Goal: Task Accomplishment & Management: Use online tool/utility

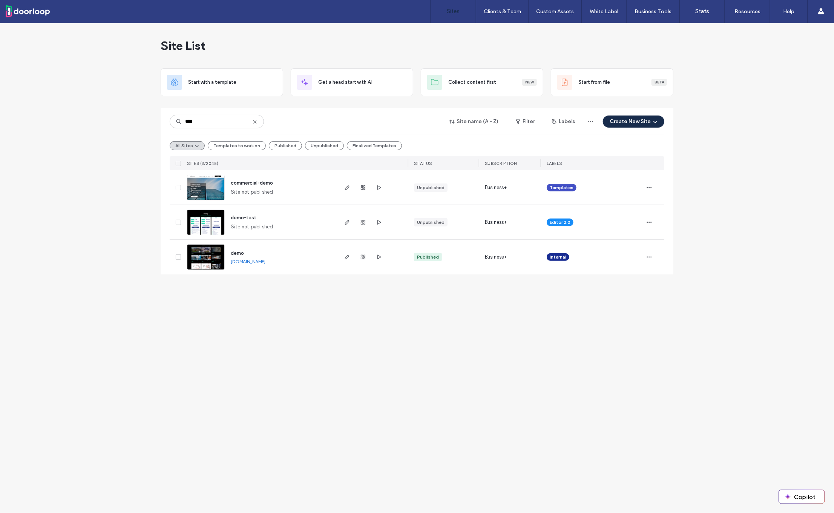
type input "****"
click at [238, 252] on span "demo" at bounding box center [237, 253] width 13 height 6
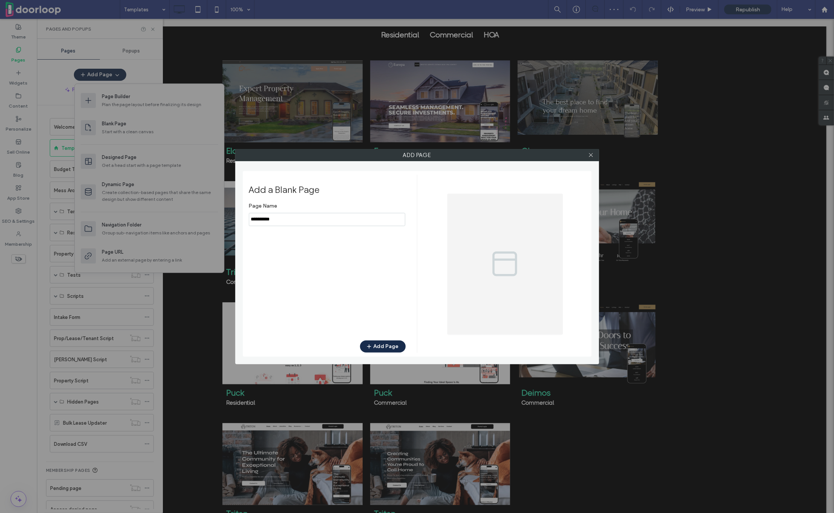
click at [269, 226] on div "Page Name Add Page" at bounding box center [327, 266] width 157 height 134
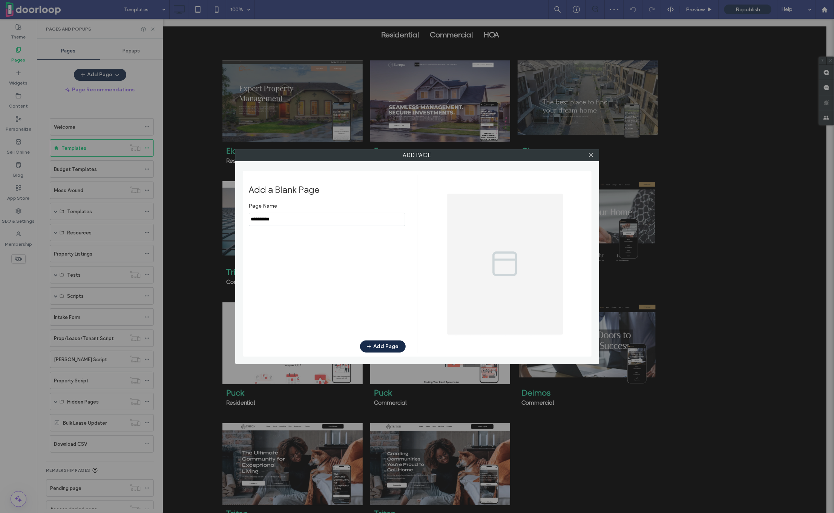
click at [269, 222] on input "notEmpty" at bounding box center [327, 219] width 157 height 13
type input "**********"
click at [377, 345] on button "Add Page" at bounding box center [383, 346] width 46 height 12
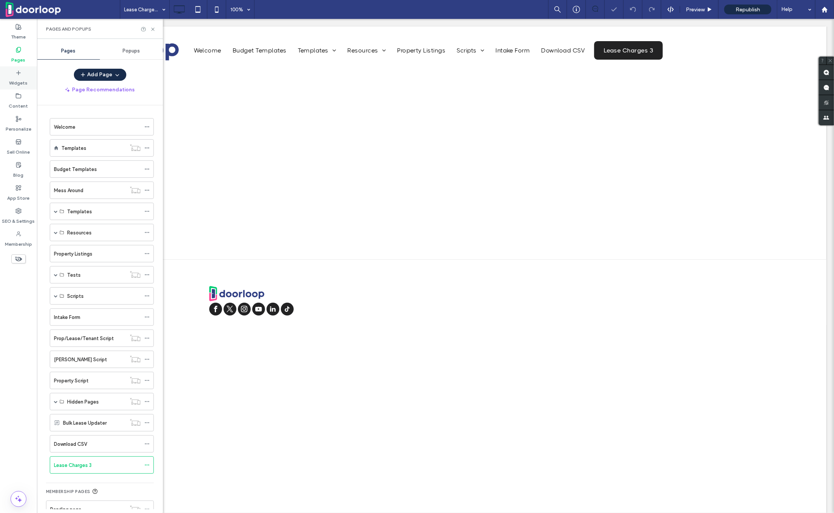
click at [16, 79] on label "Widgets" at bounding box center [18, 81] width 18 height 11
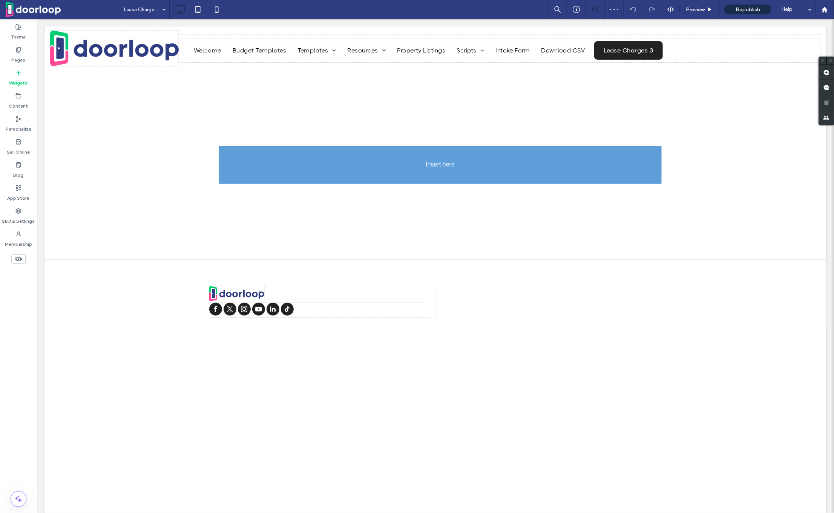
drag, startPoint x: 101, startPoint y: 105, endPoint x: 369, endPoint y: 171, distance: 276.3
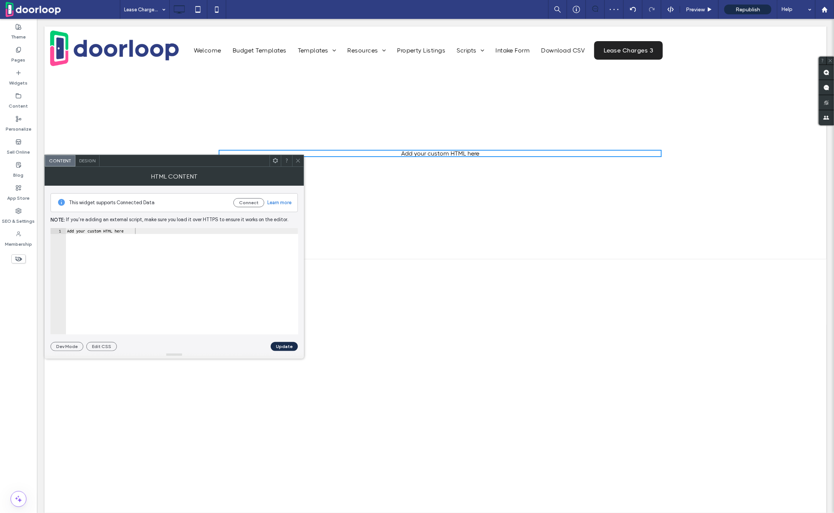
click at [185, 238] on div "Add your custom HTML here" at bounding box center [182, 287] width 233 height 119
paste textarea "Cursor at row 1"
type textarea "*******"
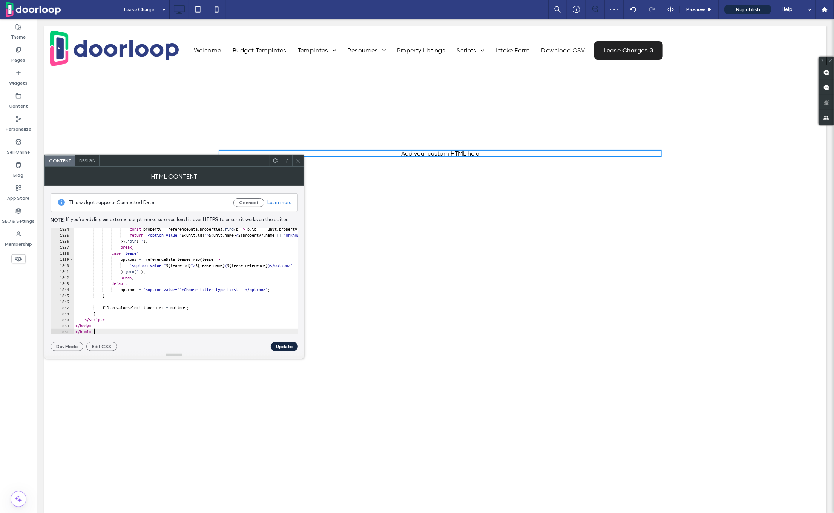
click at [282, 344] on button "Update" at bounding box center [284, 346] width 27 height 9
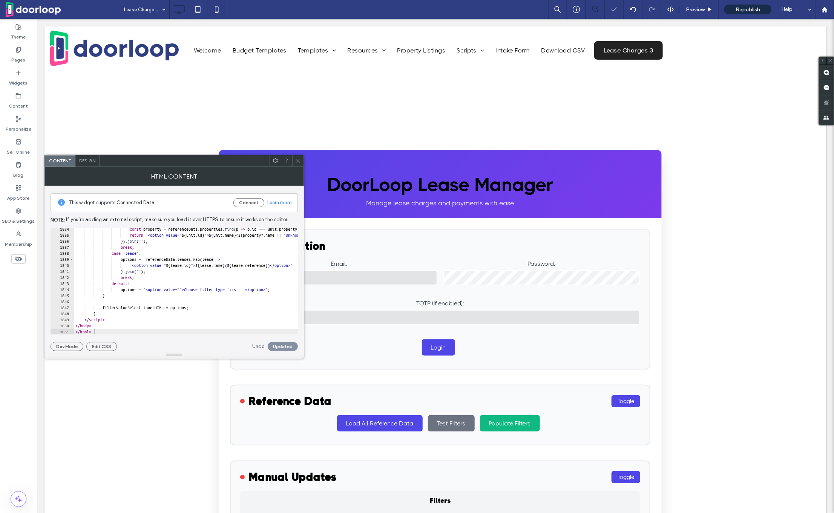
click at [301, 158] on icon at bounding box center [298, 161] width 6 height 6
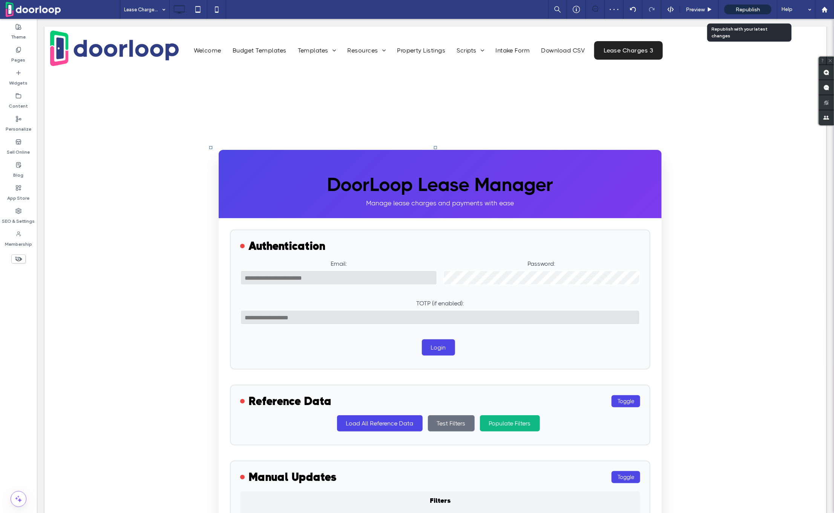
click at [758, 8] on span "Republish" at bounding box center [748, 9] width 25 height 6
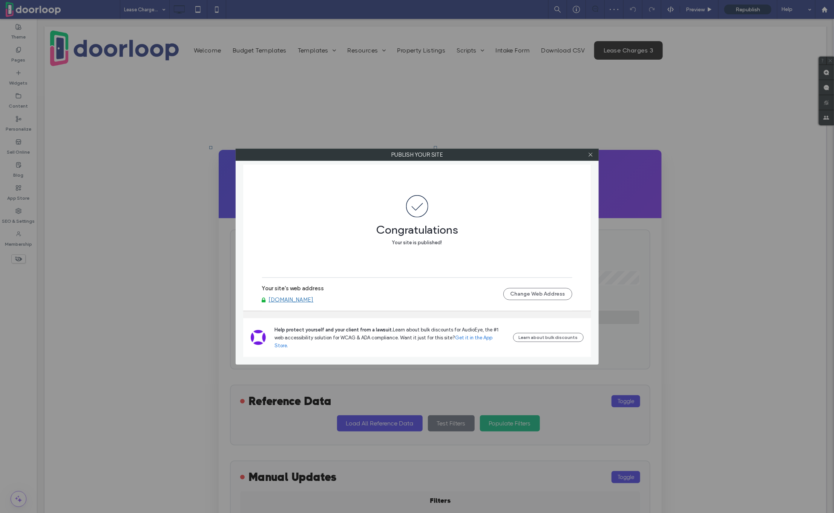
click at [276, 306] on div "Your site's web address demo.doorloop-sites.com Change Web Address" at bounding box center [417, 294] width 310 height 24
click at [276, 303] on link "demo.doorloop-sites.com" at bounding box center [291, 299] width 45 height 7
click at [590, 154] on icon at bounding box center [591, 155] width 6 height 6
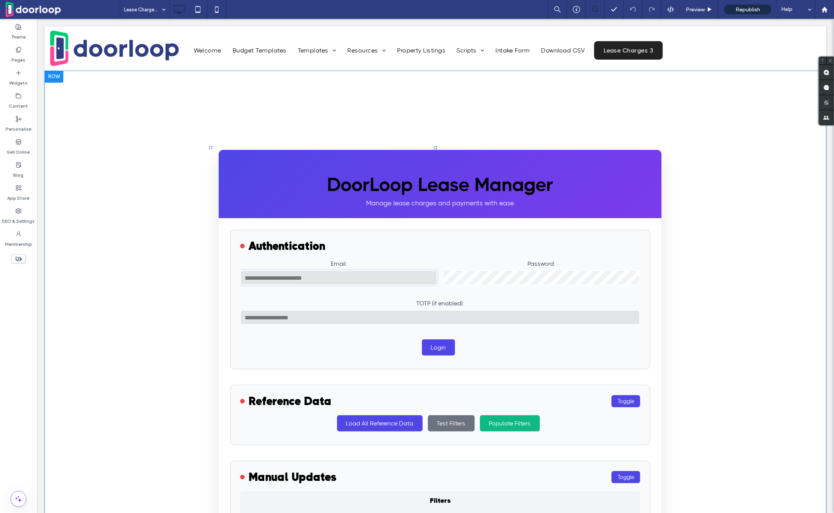
click at [426, 272] on input "Email:" at bounding box center [338, 277] width 197 height 15
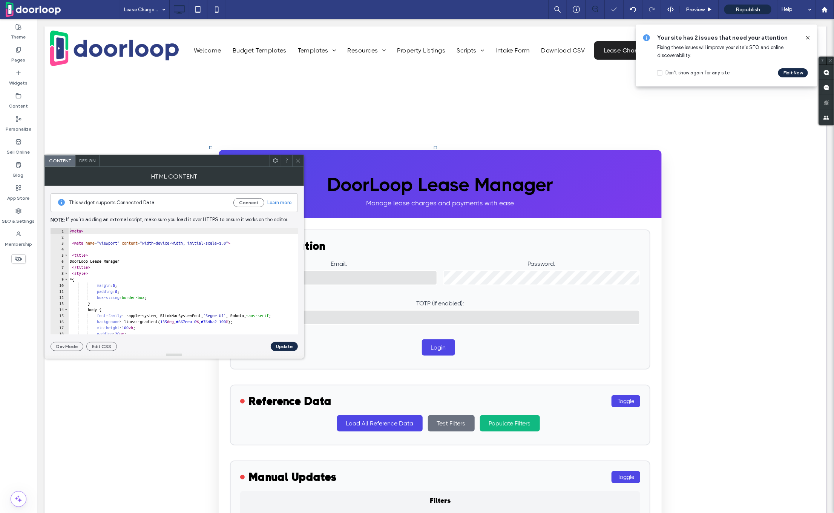
click at [147, 269] on div "< meta > < meta name = "viewport" content = "width=device-width, initial-scale=…" at bounding box center [661, 287] width 1187 height 119
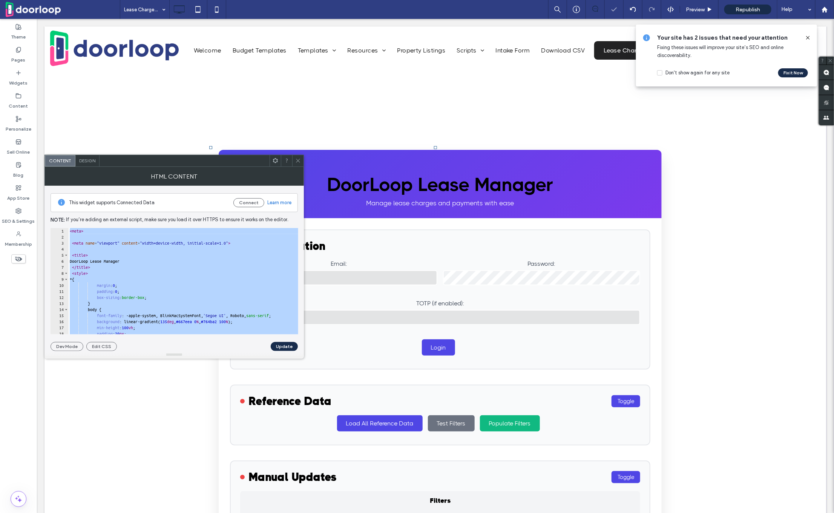
paste textarea "Cursor at row 1788"
type textarea "*******"
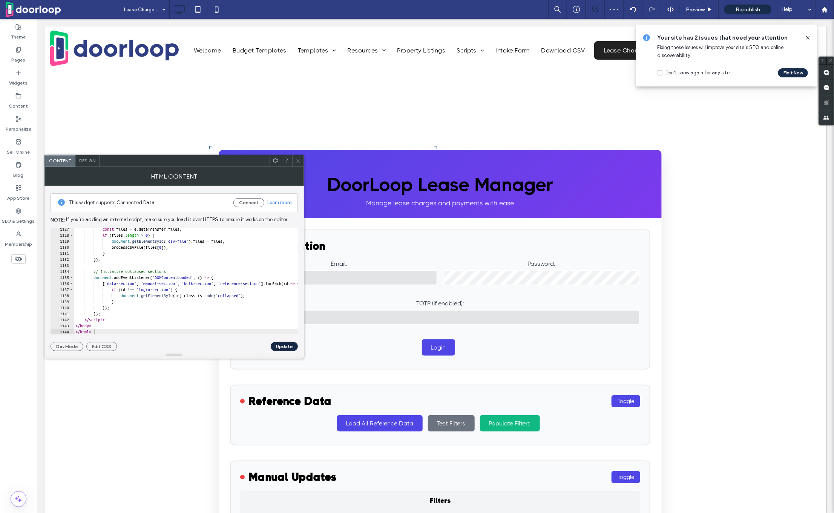
click at [284, 347] on button "Update" at bounding box center [284, 346] width 27 height 9
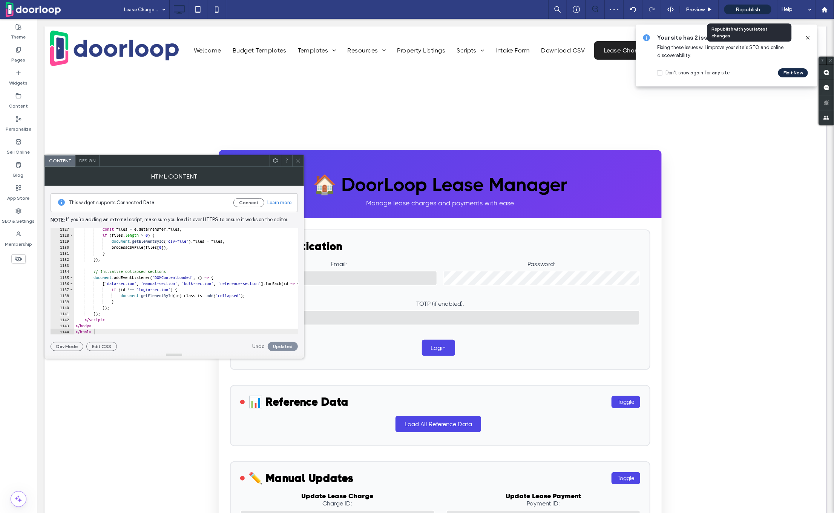
click at [748, 5] on div "Republish" at bounding box center [748, 10] width 47 height 10
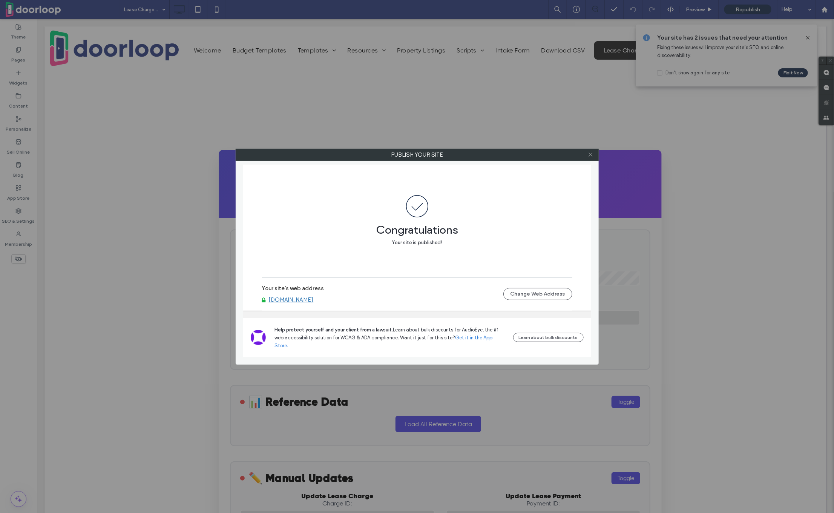
click at [589, 157] on span at bounding box center [591, 154] width 6 height 11
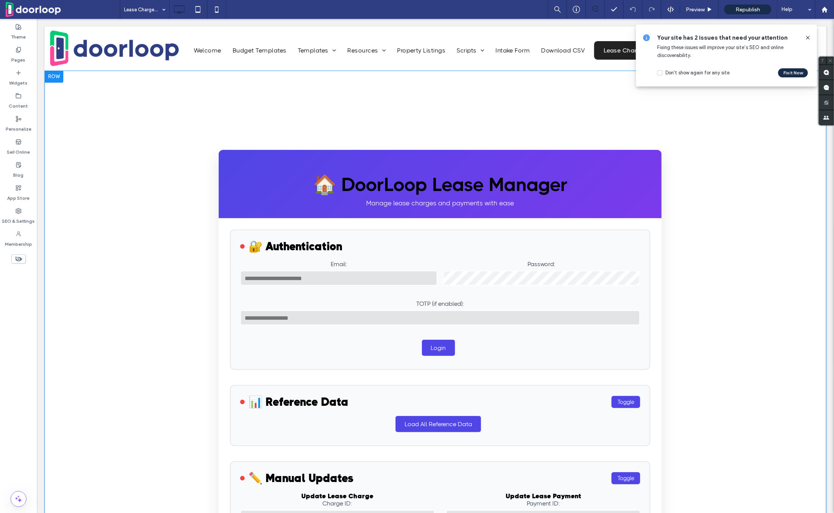
click at [493, 200] on header "🏠 DoorLoop Lease Manager Manage lease charges and payments with ease" at bounding box center [439, 183] width 443 height 69
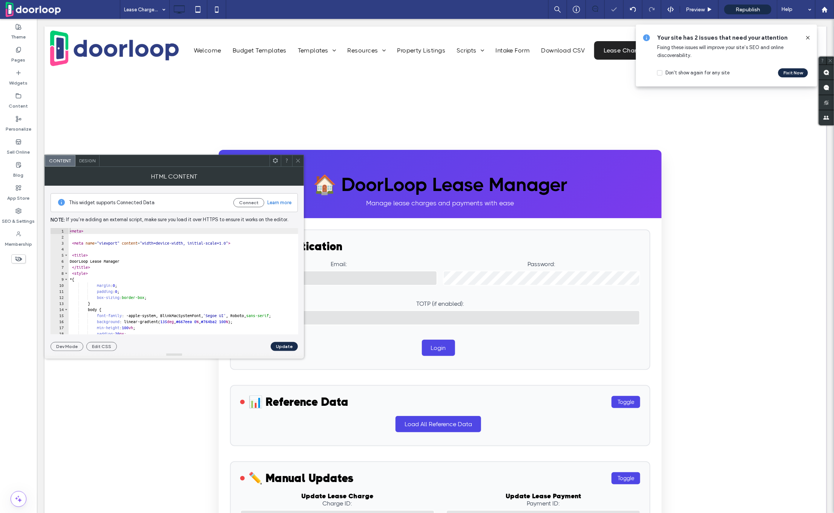
click at [147, 249] on div "< meta > < meta name = "viewport" content = "width=device-width, initial-scale=…" at bounding box center [661, 287] width 1187 height 119
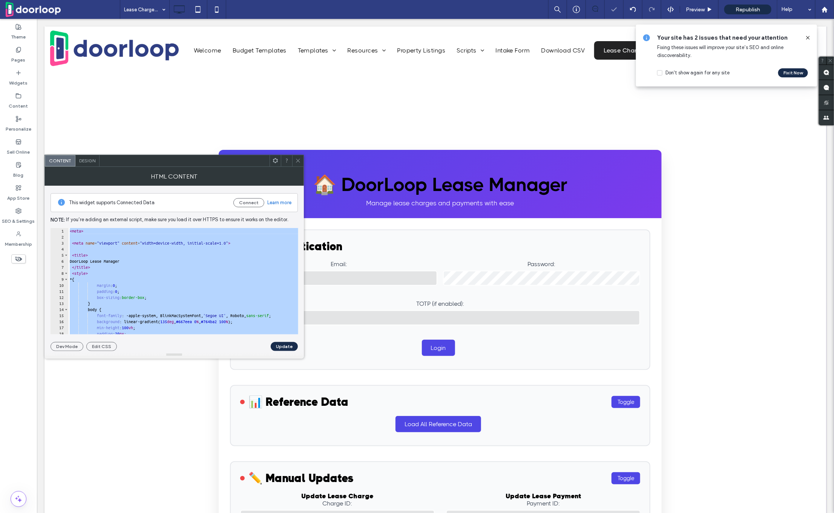
paste textarea "Cursor at row 1125"
type textarea "*******"
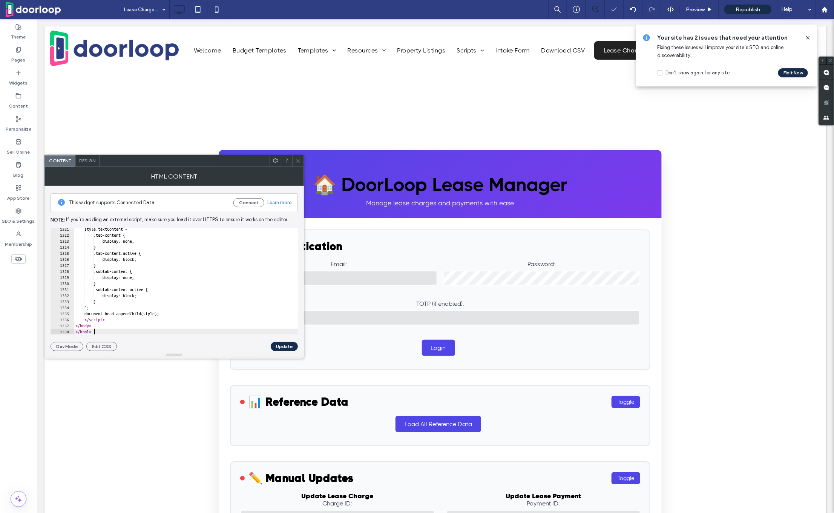
scroll to position [7968, 0]
click at [285, 349] on button "Update" at bounding box center [284, 346] width 27 height 9
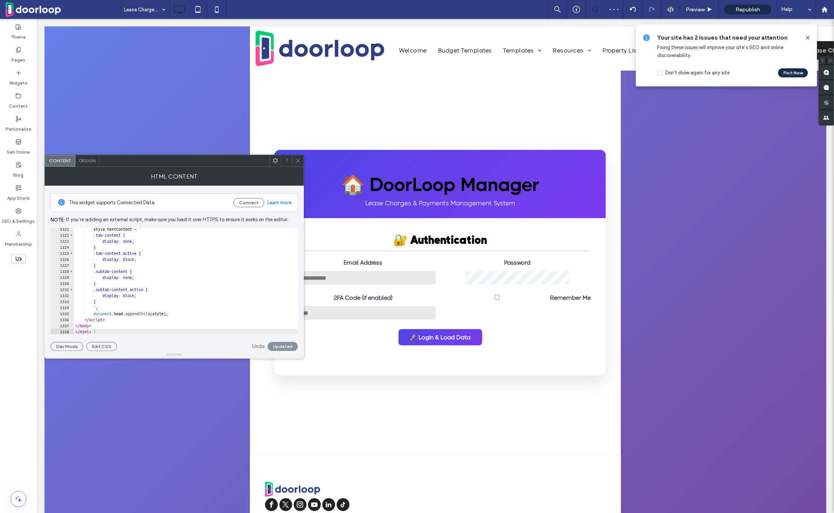
click at [295, 161] on icon at bounding box center [298, 161] width 6 height 6
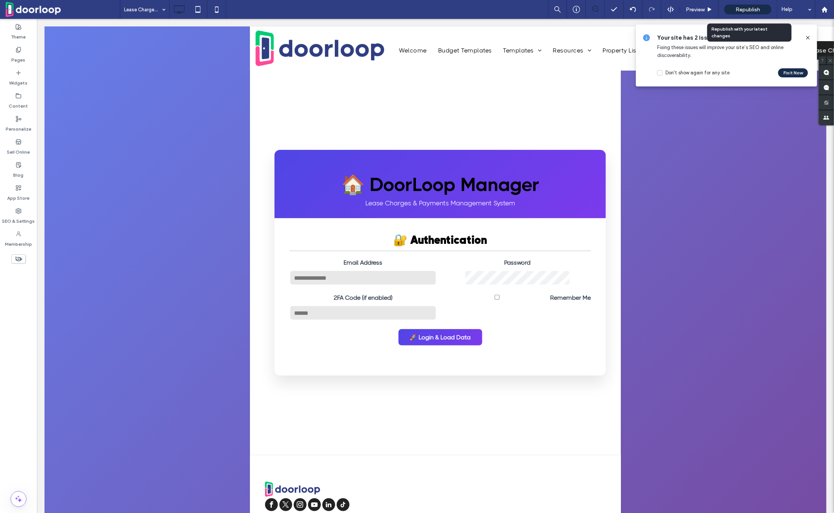
click at [750, 17] on div "Republish" at bounding box center [748, 9] width 47 height 19
click at [743, 8] on span "Republish" at bounding box center [748, 9] width 25 height 6
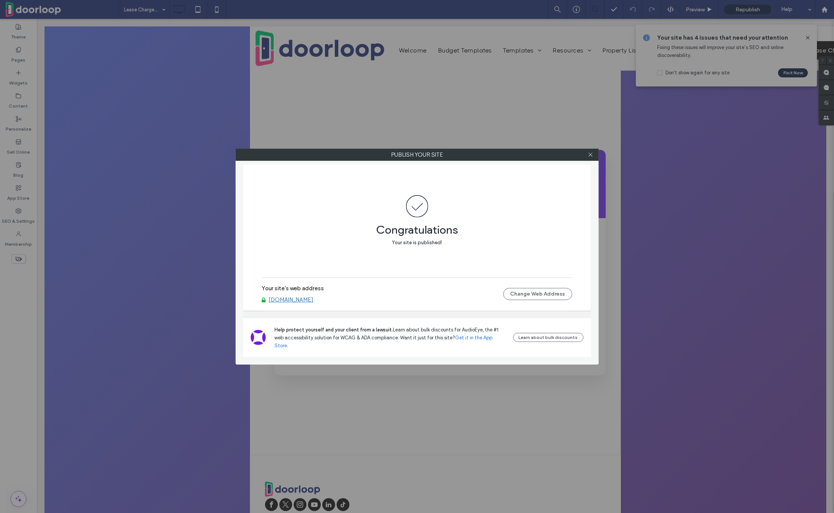
click at [588, 153] on div at bounding box center [590, 154] width 11 height 11
click at [589, 153] on icon at bounding box center [591, 155] width 6 height 6
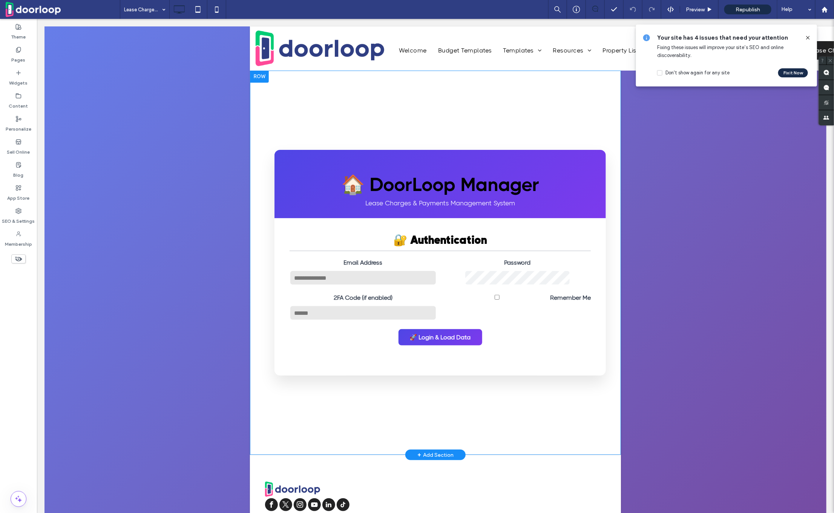
click at [470, 213] on div "🏠 DoorLoop Manager Lease Charges & Payments Management System" at bounding box center [440, 183] width 332 height 69
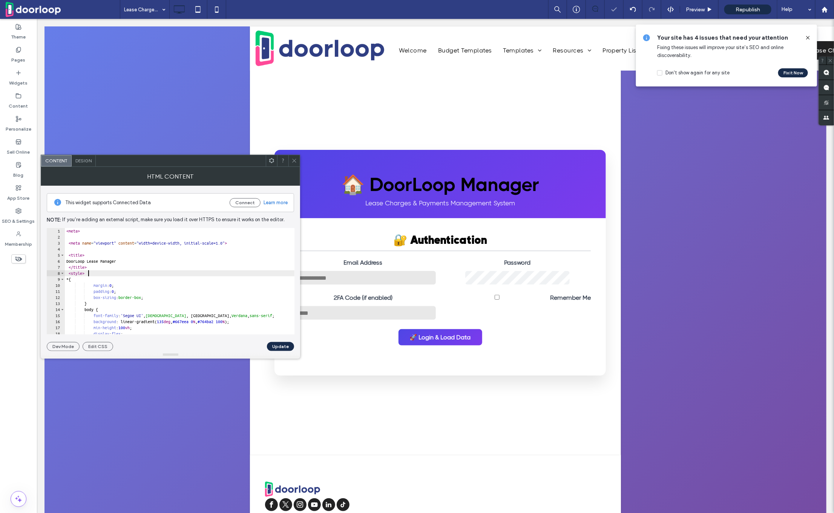
click at [118, 274] on div "< meta > < meta name = "viewport" content = "width=device-width, initial-scale=…" at bounding box center [301, 287] width 473 height 119
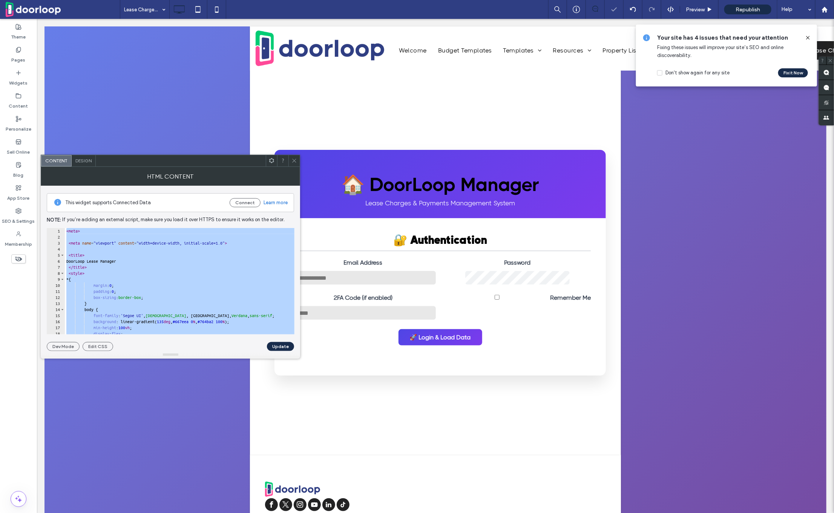
paste textarea "Cursor at row 1318"
type textarea "*******"
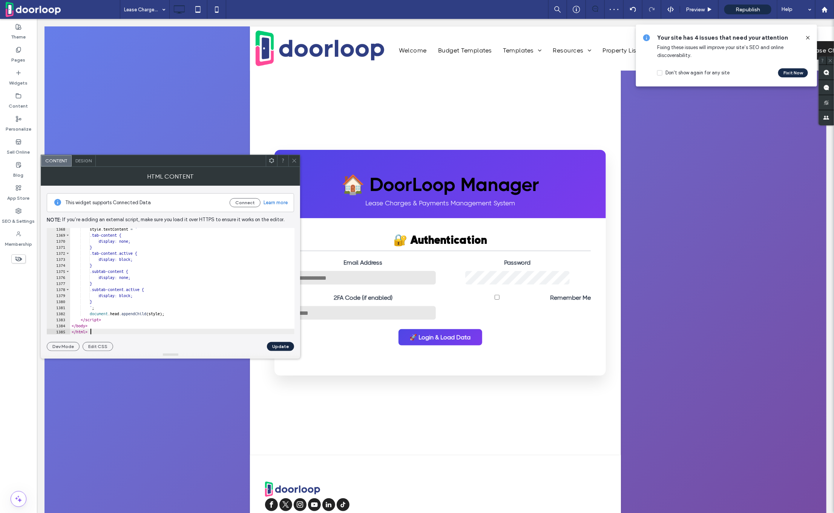
click at [273, 345] on button "Update" at bounding box center [280, 346] width 27 height 9
click at [746, 9] on span "Republish" at bounding box center [748, 9] width 25 height 6
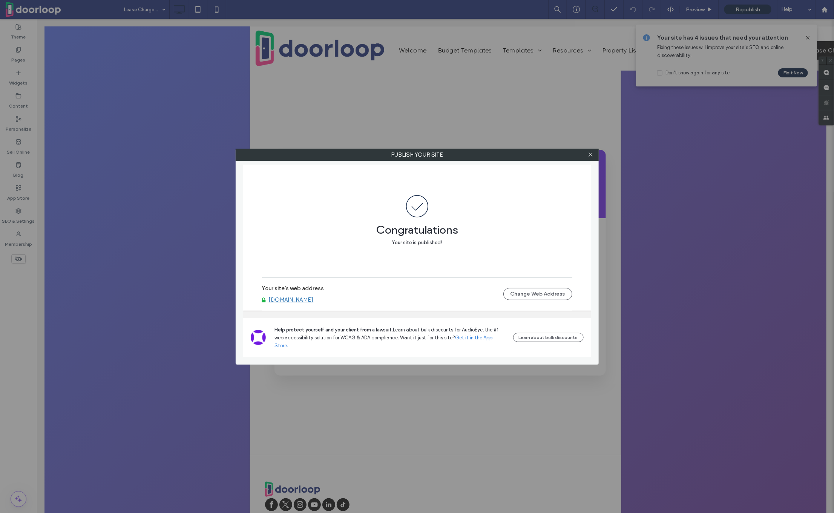
click at [595, 157] on div at bounding box center [590, 154] width 11 height 11
click at [590, 156] on icon at bounding box center [591, 155] width 6 height 6
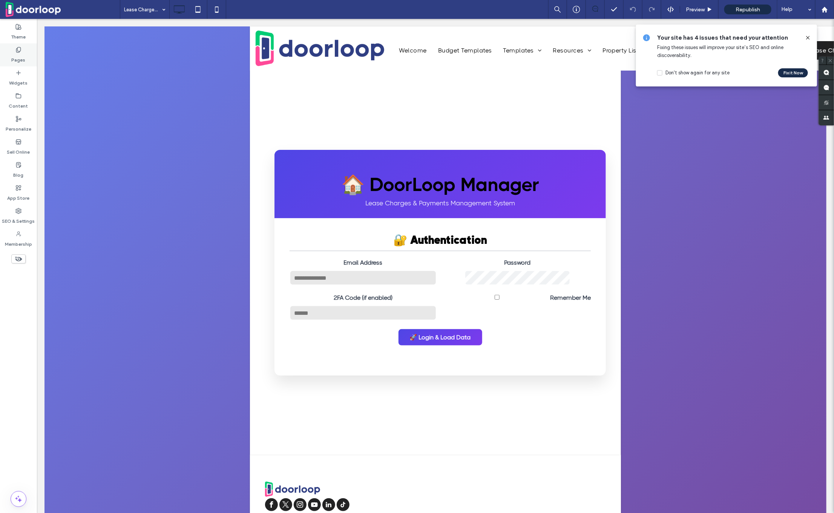
click at [19, 48] on icon at bounding box center [18, 50] width 6 height 6
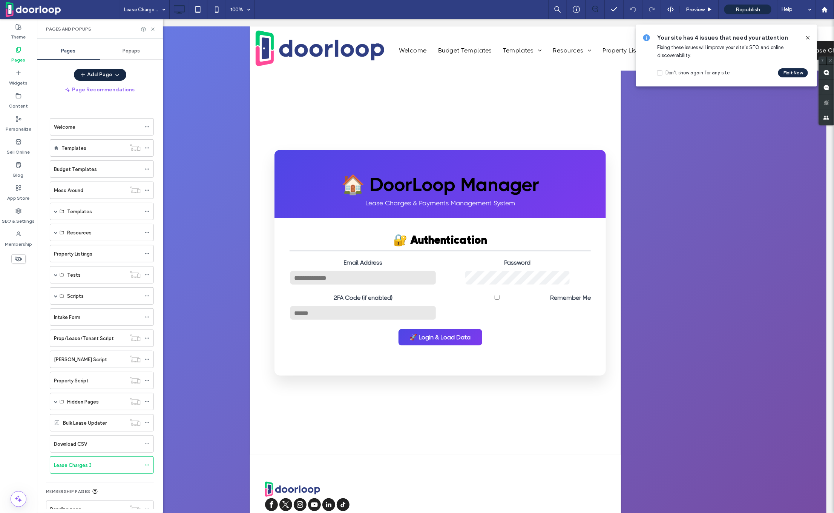
click at [114, 74] on icon "button" at bounding box center [117, 75] width 6 height 6
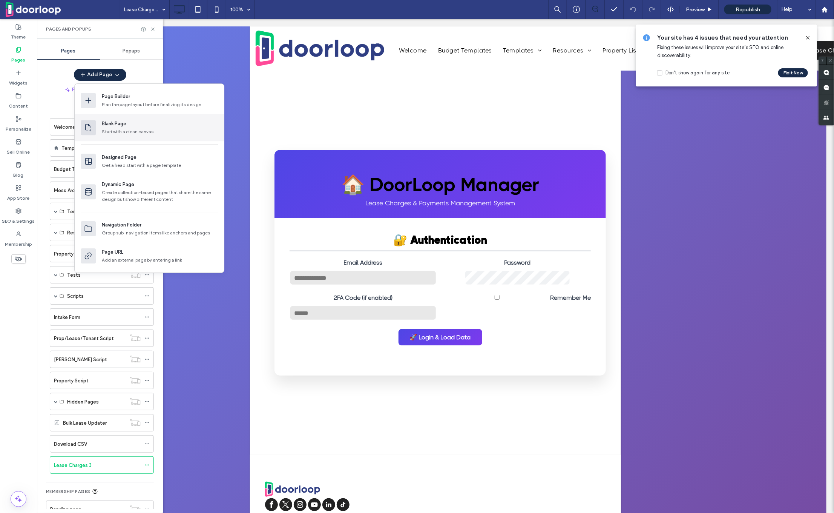
click at [125, 127] on div "Blank Page" at bounding box center [114, 124] width 25 height 8
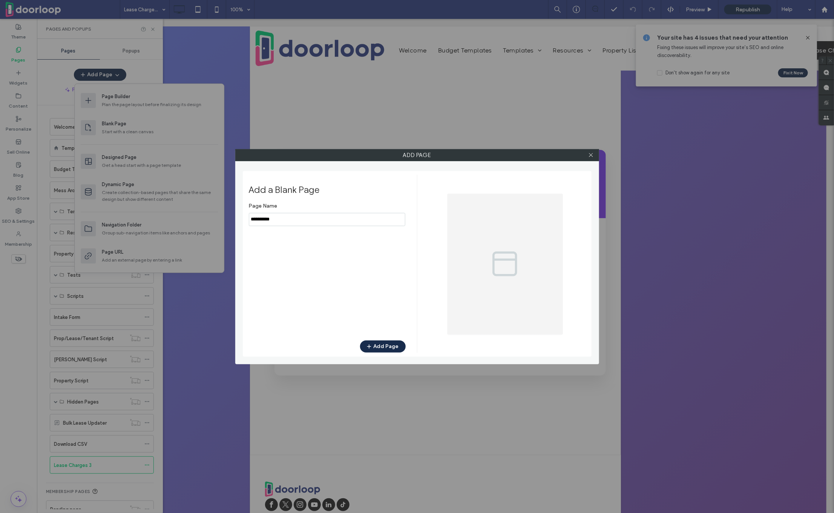
click at [273, 220] on input "notEmpty" at bounding box center [327, 219] width 157 height 13
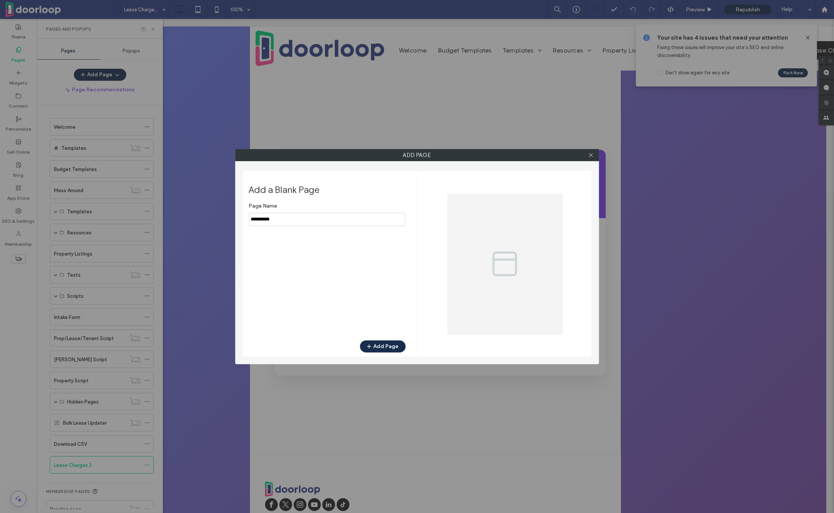
click at [273, 220] on input "notEmpty" at bounding box center [327, 219] width 157 height 13
type input "****"
click at [388, 346] on button "Add Page" at bounding box center [383, 346] width 46 height 12
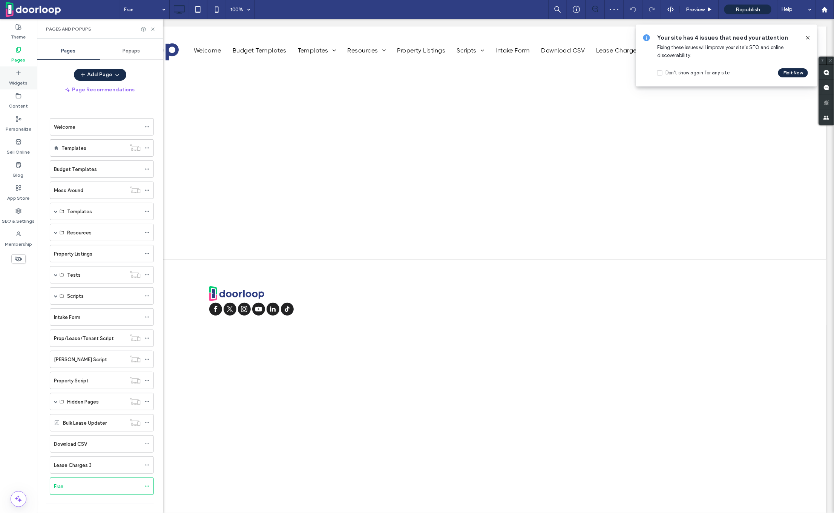
click at [14, 78] on label "Widgets" at bounding box center [18, 81] width 18 height 11
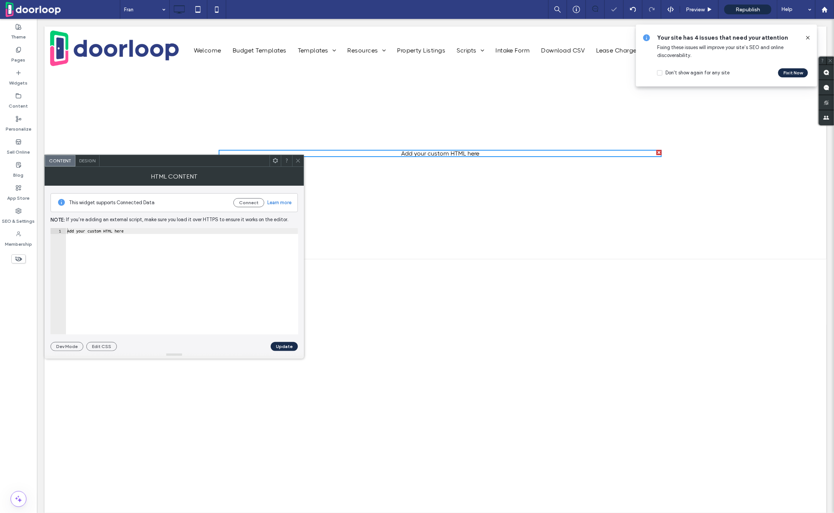
click at [135, 254] on div "Add your custom HTML here" at bounding box center [182, 287] width 233 height 119
paste textarea "Cursor at row 1"
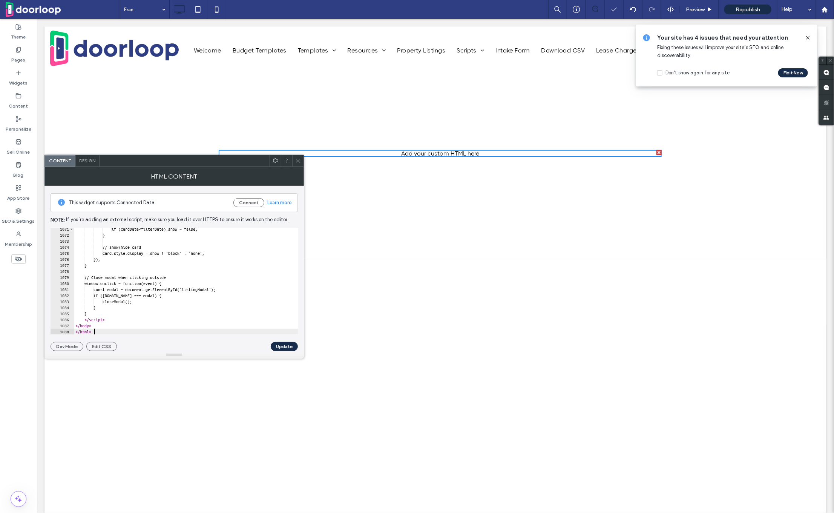
scroll to position [6459, 0]
click at [284, 345] on button "Update" at bounding box center [284, 346] width 27 height 9
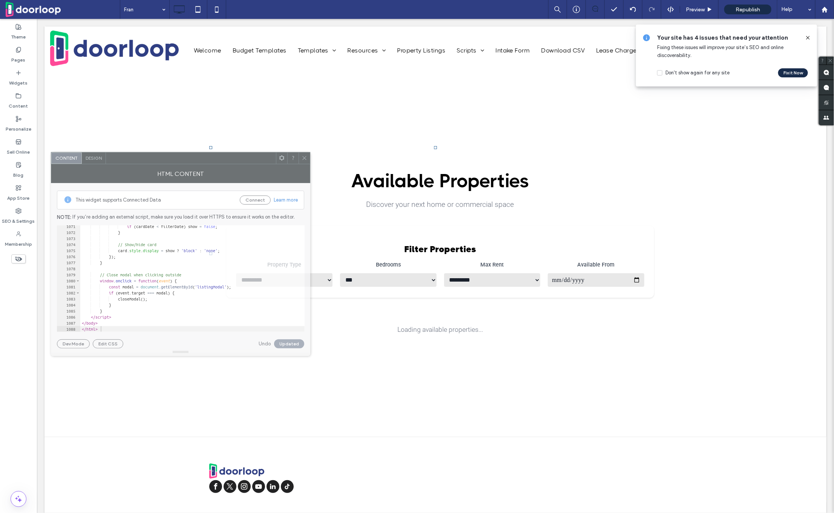
drag, startPoint x: 224, startPoint y: 167, endPoint x: 231, endPoint y: 164, distance: 7.4
click at [231, 164] on div "HTML Content" at bounding box center [181, 173] width 260 height 19
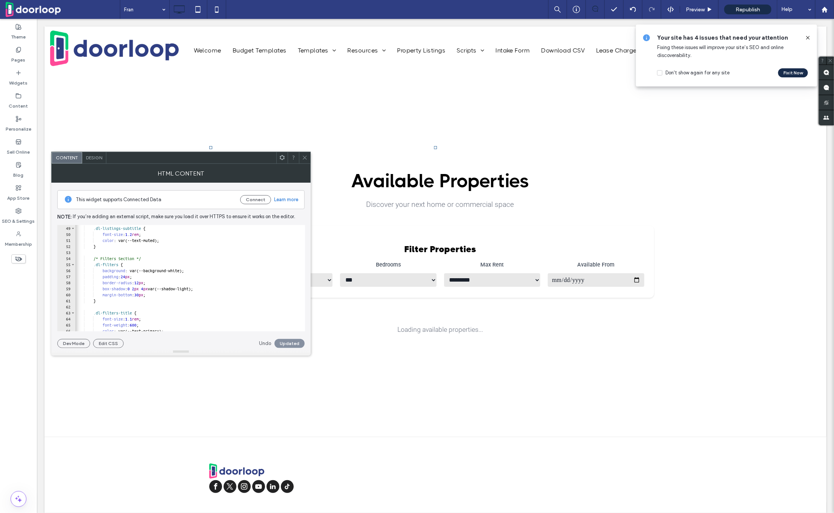
scroll to position [0, 0]
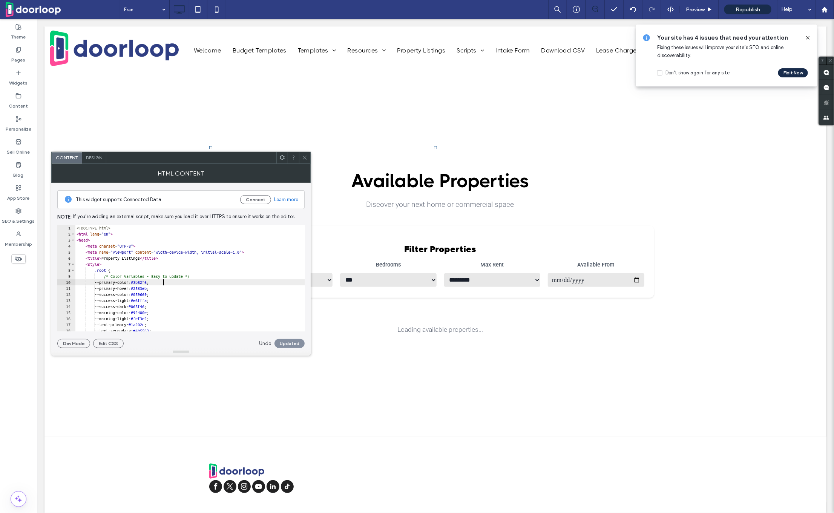
click at [163, 281] on div "<! DOCTYPE html > < html lang = "en" > < head > < meta charset = "UTF-8" > < me…" at bounding box center [488, 284] width 826 height 119
paste textarea "Cursor at row 10"
click at [165, 289] on div "<! DOCTYPE html > < html lang = "en" > < head > < meta charset = "UTF-8" > < me…" at bounding box center [488, 284] width 826 height 119
click at [169, 287] on div "<! DOCTYPE html > < html lang = "en" > < head > < meta charset = "UTF-8" > < me…" at bounding box center [488, 284] width 826 height 119
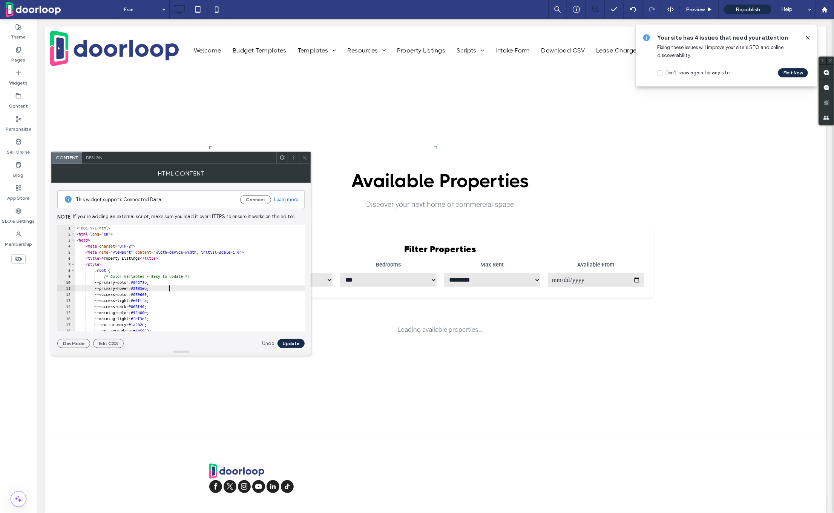
click at [169, 287] on div "<! DOCTYPE html > < html lang = "en" > < head > < meta charset = "UTF-8" > < me…" at bounding box center [488, 284] width 826 height 119
paste textarea "Cursor at row 11"
click at [160, 295] on div "<! DOCTYPE html > < html lang = "en" > < head > < meta charset = "UTF-8" > < me…" at bounding box center [488, 284] width 826 height 119
drag, startPoint x: 160, startPoint y: 295, endPoint x: 174, endPoint y: 296, distance: 14.1
click at [174, 296] on div "<! DOCTYPE html > < html lang = "en" > < head > < meta charset = "UTF-8" > < me…" at bounding box center [488, 284] width 826 height 119
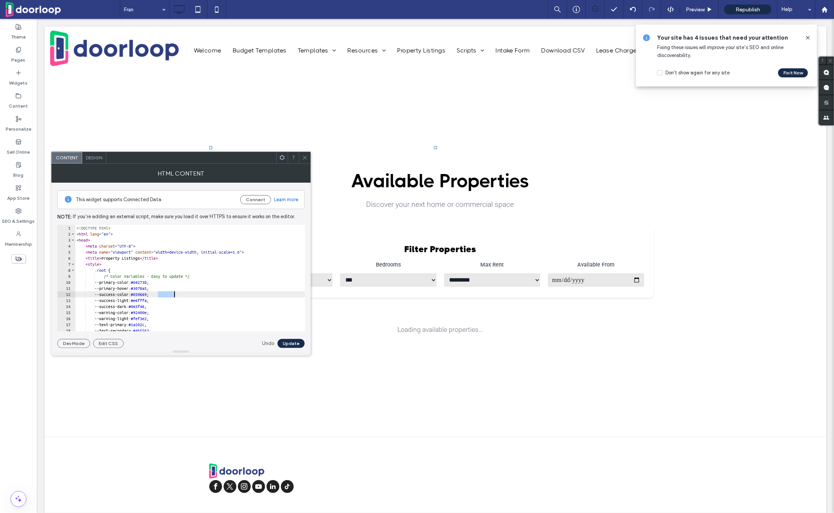
paste textarea "Cursor at row 12"
drag, startPoint x: 160, startPoint y: 300, endPoint x: 175, endPoint y: 301, distance: 14.8
click at [175, 301] on div "<! DOCTYPE html > < html lang = "en" > < head > < meta charset = "UTF-8" > < me…" at bounding box center [488, 284] width 826 height 119
paste textarea "Cursor at row 13"
click at [156, 306] on div "<! DOCTYPE html > < html lang = "en" > < head > < meta charset = "UTF-8" > < me…" at bounding box center [488, 284] width 826 height 119
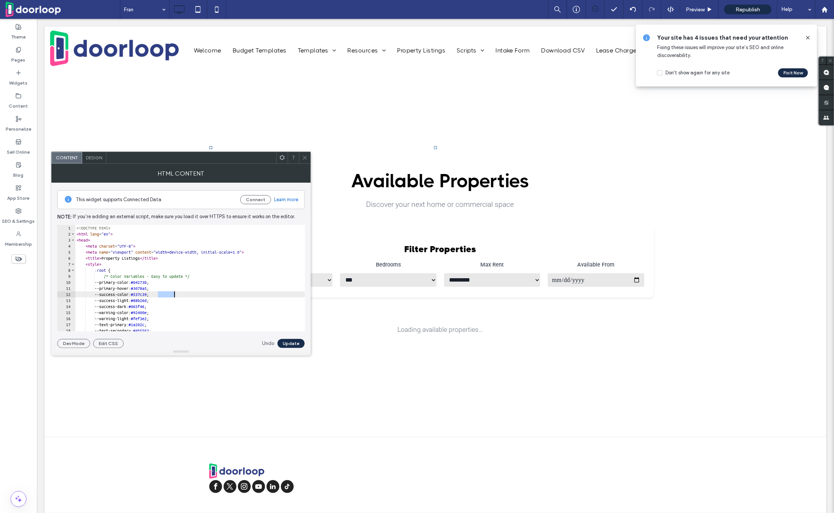
drag, startPoint x: 159, startPoint y: 293, endPoint x: 175, endPoint y: 293, distance: 16.2
click at [175, 293] on div "<! DOCTYPE html > < html lang = "en" > < head > < meta charset = "UTF-8" > < me…" at bounding box center [488, 284] width 826 height 119
drag, startPoint x: 157, startPoint y: 306, endPoint x: 172, endPoint y: 304, distance: 15.1
click at [172, 304] on div "<! DOCTYPE html > < html lang = "en" > < head > < meta charset = "UTF-8" > < me…" at bounding box center [488, 284] width 826 height 119
paste textarea "Cursor at row 14"
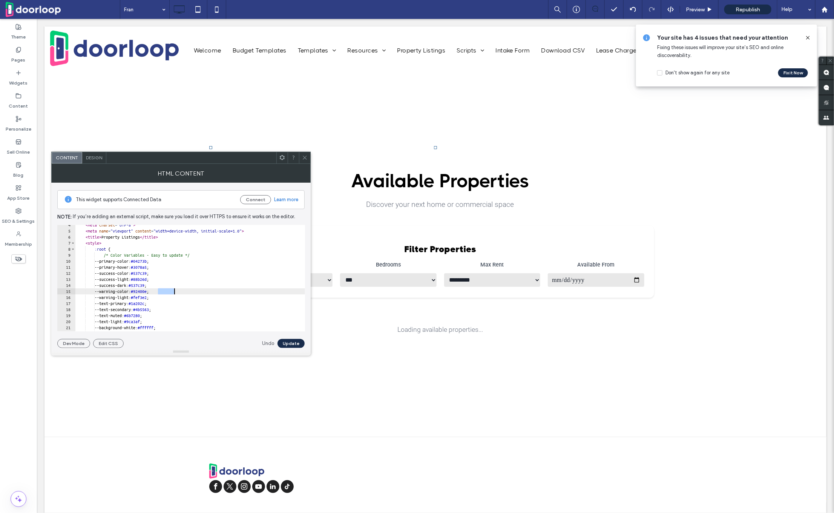
drag, startPoint x: 158, startPoint y: 290, endPoint x: 174, endPoint y: 289, distance: 15.5
click at [174, 289] on div "< meta charset = "UTF-8" > < meta name = "viewport" content = "width=device-wid…" at bounding box center [488, 281] width 826 height 119
paste textarea "Cursor at row 15"
drag, startPoint x: 158, startPoint y: 296, endPoint x: 175, endPoint y: 294, distance: 16.7
click at [175, 294] on div "< meta charset = "UTF-8" > < meta name = "viewport" content = "width=device-wid…" at bounding box center [488, 281] width 826 height 119
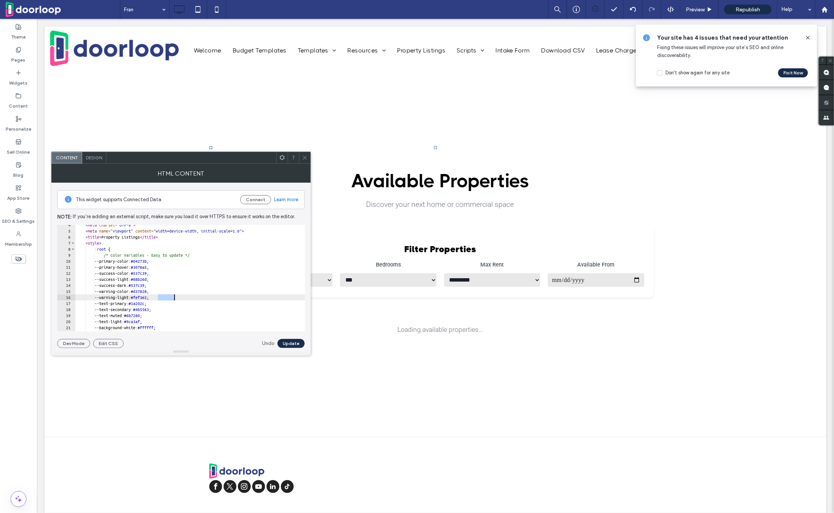
paste textarea "Cursor at row 16"
click at [299, 344] on button "Update" at bounding box center [291, 343] width 27 height 9
click at [198, 290] on div "< meta charset = "UTF-8" > < meta name = "viewport" content = "width=device-wid…" at bounding box center [488, 281] width 826 height 119
type textarea "******* *******"
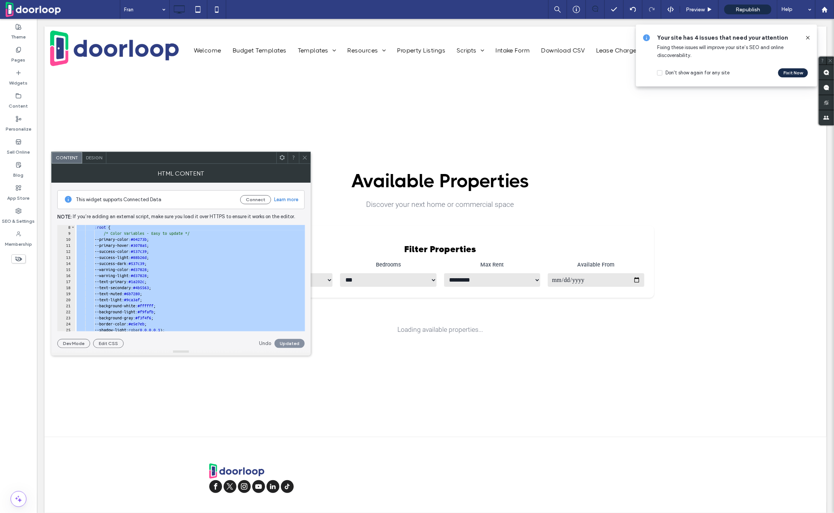
scroll to position [63, 0]
click at [263, 344] on link "Undo" at bounding box center [265, 343] width 12 height 8
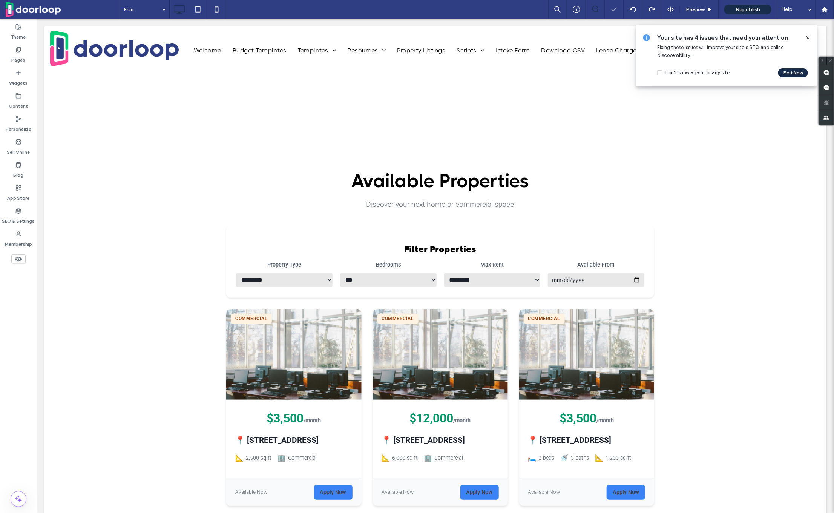
scroll to position [0, 0]
click at [309, 340] on span at bounding box center [439, 434] width 443 height 571
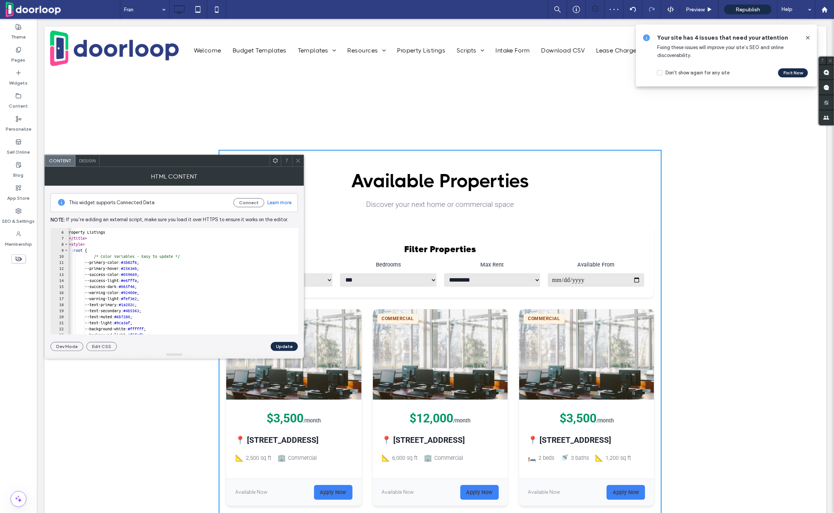
scroll to position [0, 4]
click at [200, 265] on div "< style > :root { /* Color Variables - Easy to update */ --primary-color: #3b82…" at bounding box center [477, 283] width 826 height 119
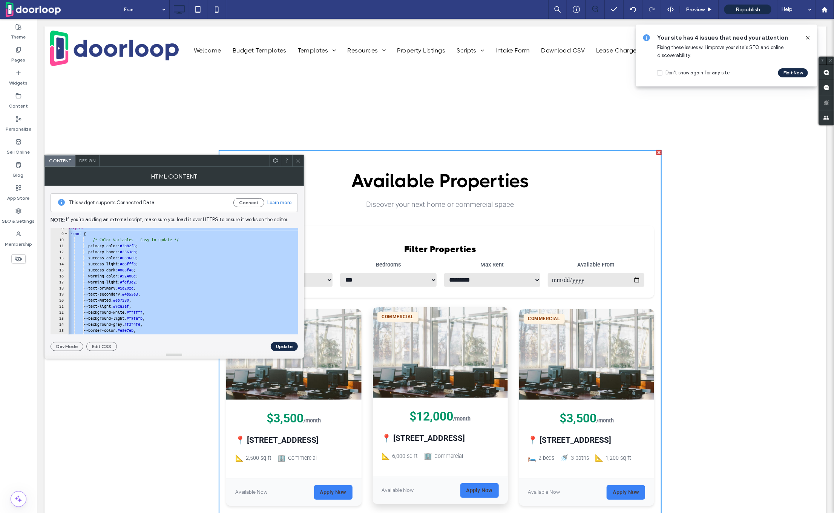
click at [443, 379] on img at bounding box center [440, 352] width 135 height 91
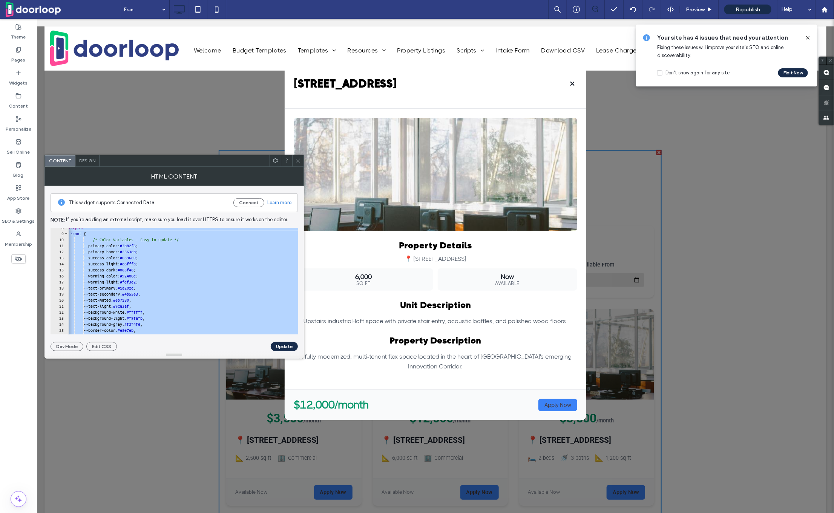
click at [573, 83] on button "×" at bounding box center [572, 83] width 10 height 13
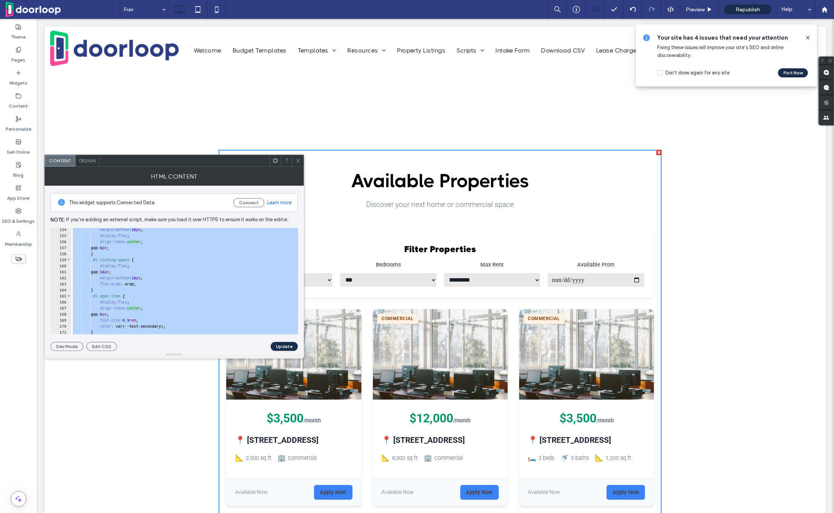
scroll to position [926, 0]
click at [221, 267] on div "margin-bottom : 16 px ; display : flex ; align-items : center ; gap: 6 px ; } .…" at bounding box center [484, 284] width 826 height 119
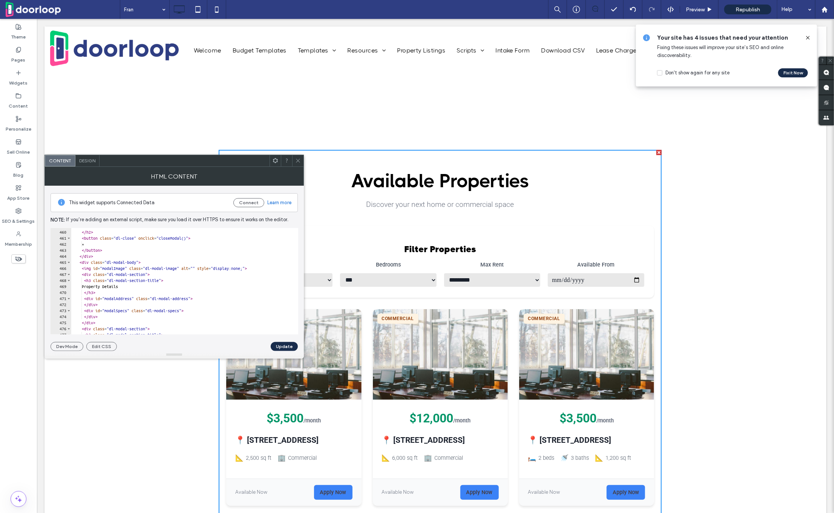
scroll to position [2779, 0]
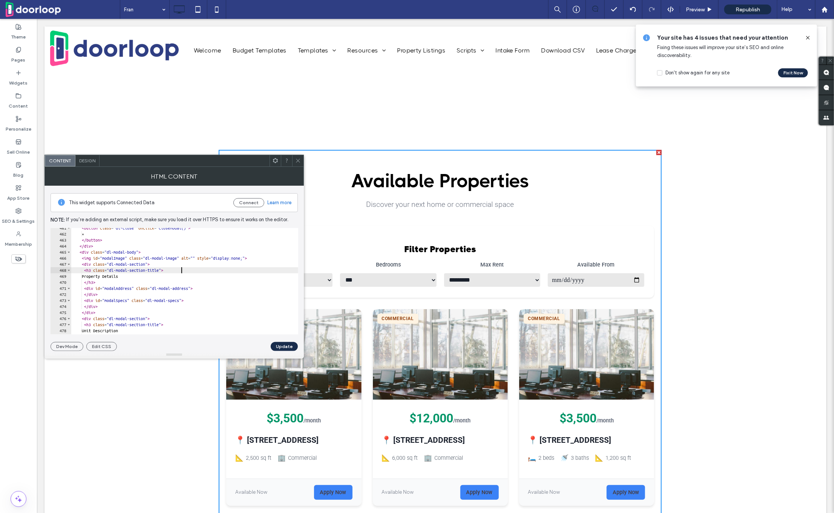
click at [221, 267] on div "< button class = "dl-close" onclick = "closeModal()" > × </ button > </ div > <…" at bounding box center [484, 284] width 826 height 119
type textarea "**********"
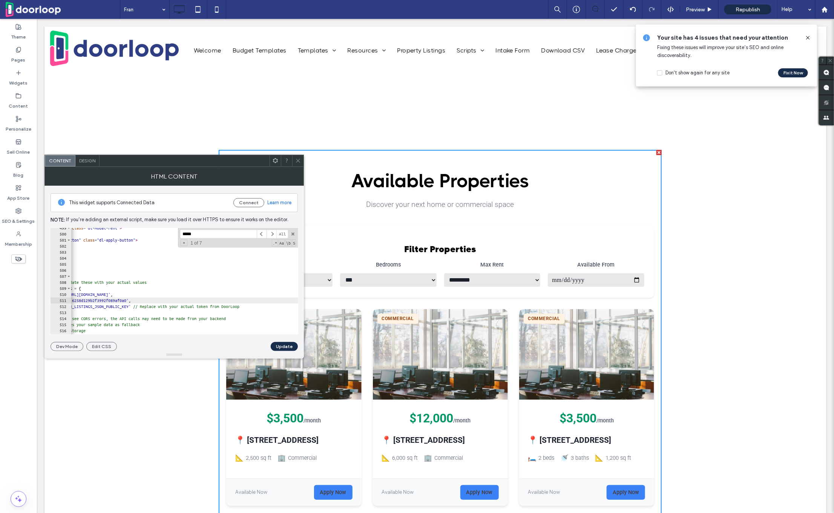
scroll to position [0, 0]
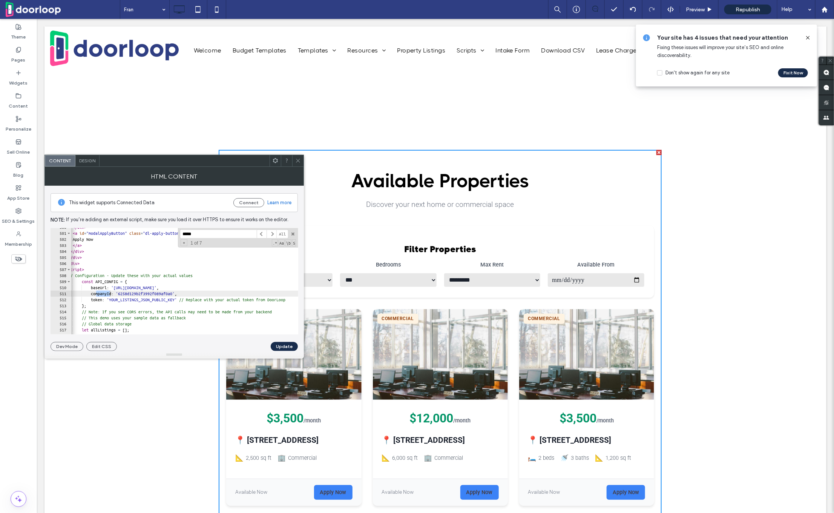
type input "*****"
click at [111, 273] on div "</ div > < a id = "modalApplyButton" class = "dl-apply-button" > Apply Now </ a…" at bounding box center [475, 283] width 826 height 119
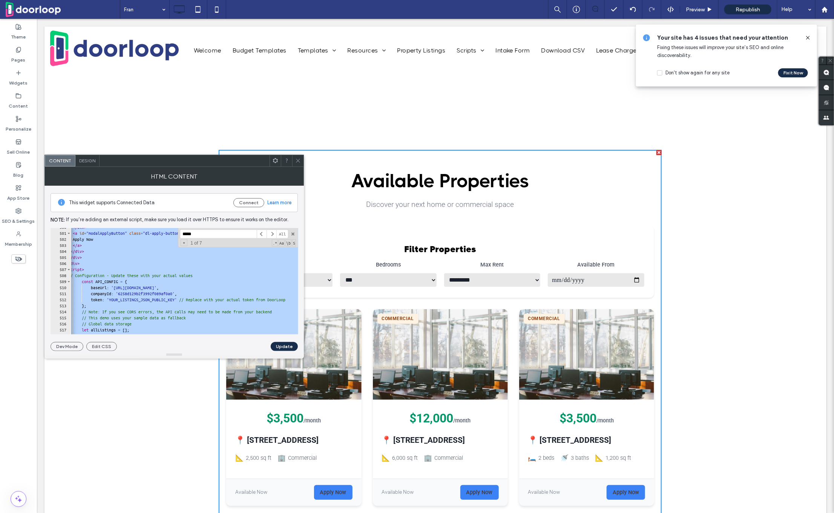
paste textarea "Cursor at row 1013"
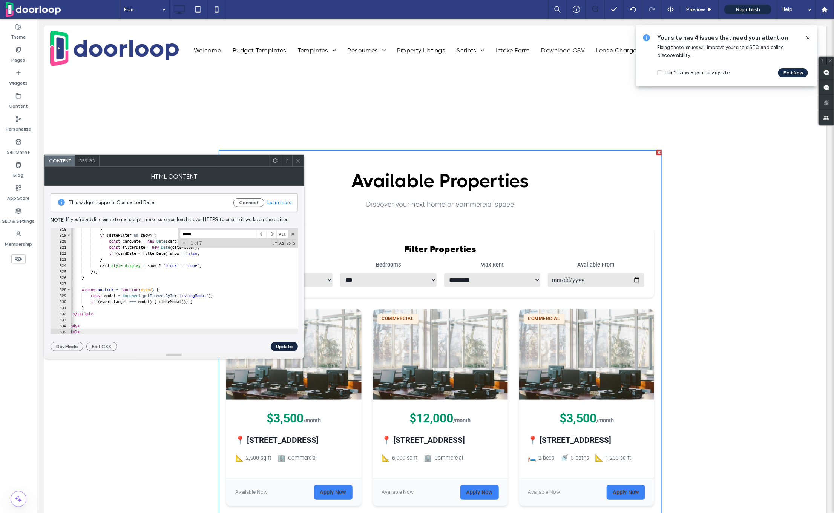
click at [286, 346] on button "Update" at bounding box center [284, 346] width 27 height 9
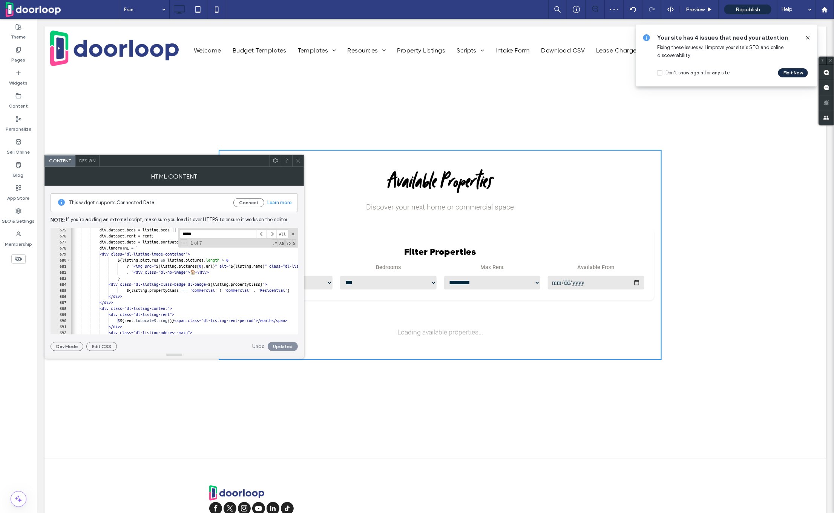
scroll to position [0, 0]
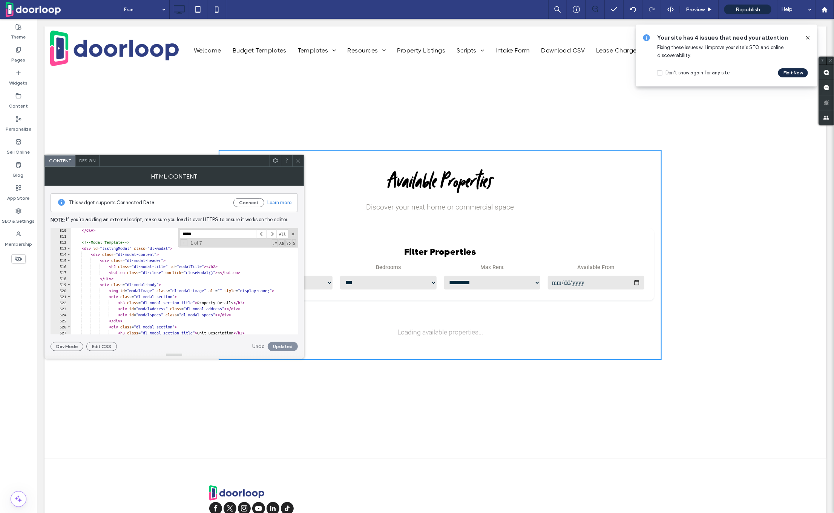
click at [213, 238] on div "***** All Replace All + 1 of 7 .* Aa \b S" at bounding box center [238, 238] width 120 height 20
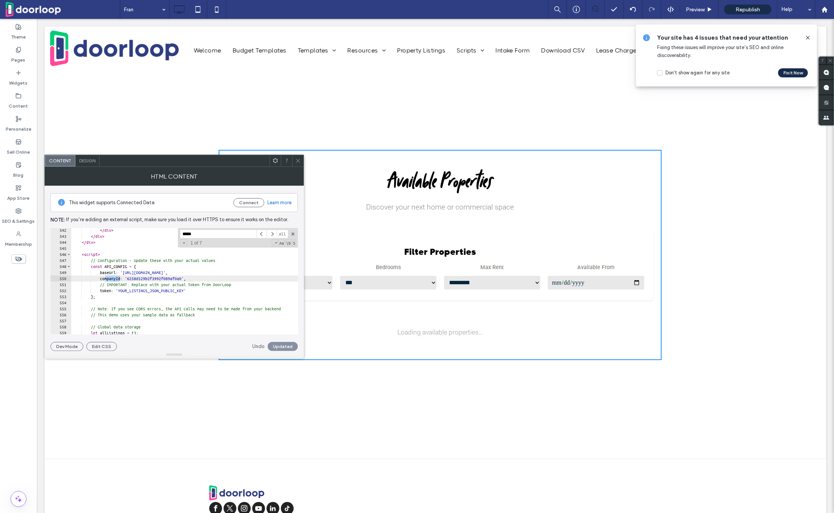
paste textarea "Cursor at row 550"
type textarea "**********"
click at [292, 346] on button "Update" at bounding box center [284, 346] width 27 height 9
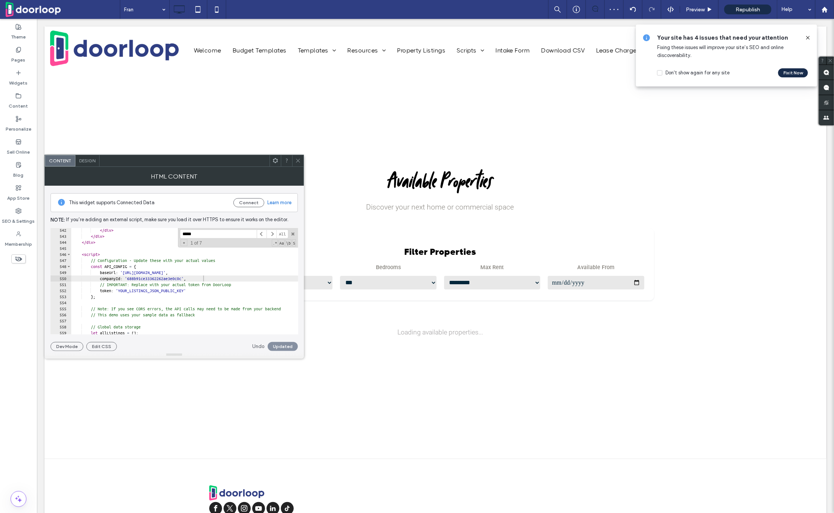
click at [808, 35] on icon at bounding box center [808, 38] width 6 height 6
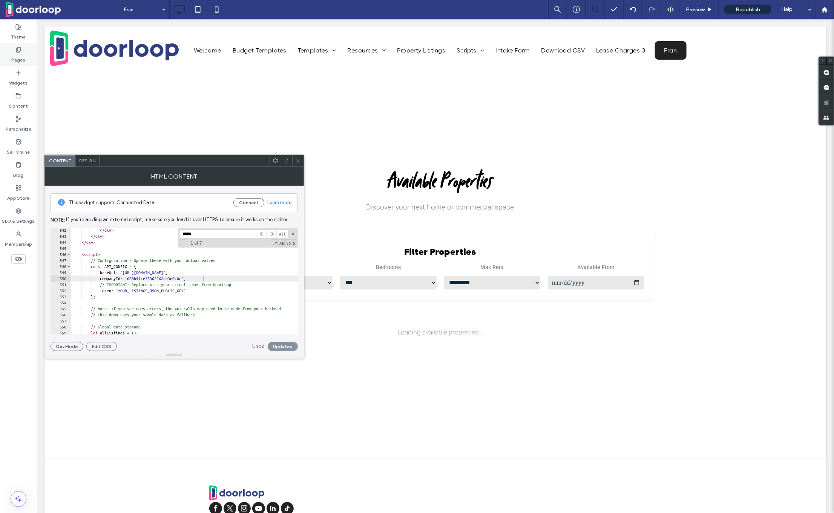
click at [17, 56] on label "Pages" at bounding box center [19, 58] width 14 height 11
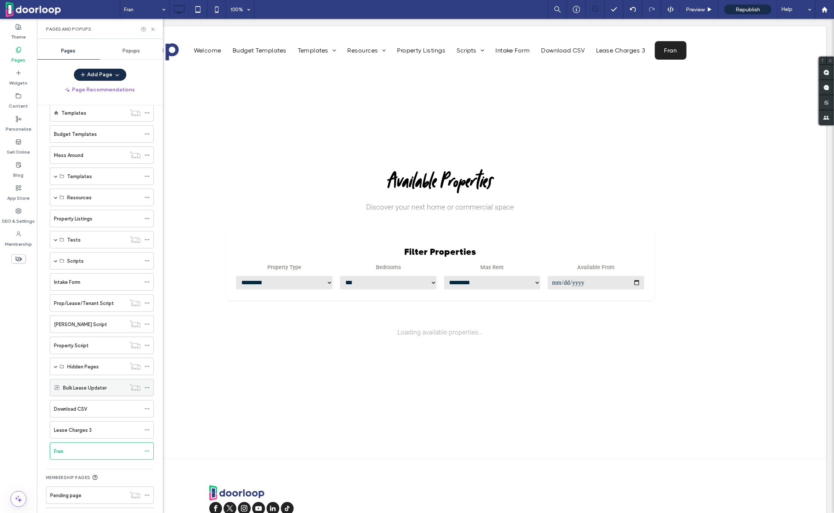
scroll to position [37, 0]
click at [55, 363] on span at bounding box center [56, 365] width 4 height 4
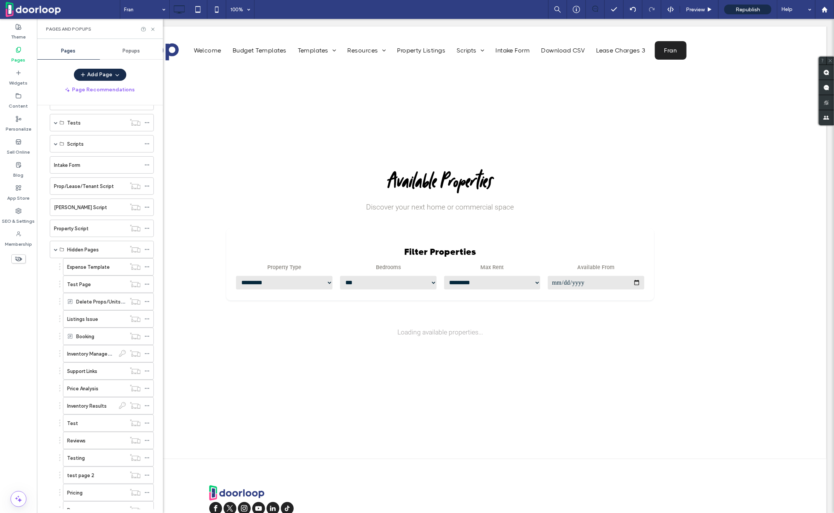
scroll to position [149, 0]
click at [53, 251] on div "Hidden Pages" at bounding box center [102, 251] width 104 height 17
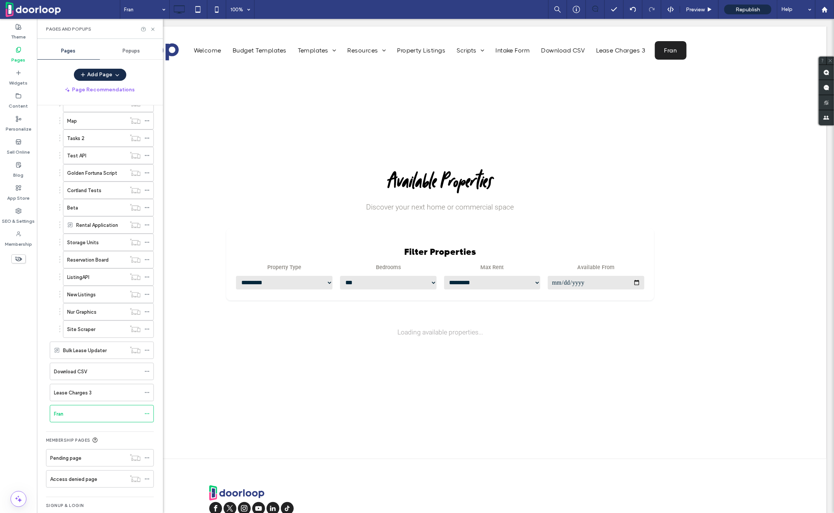
scroll to position [779, 0]
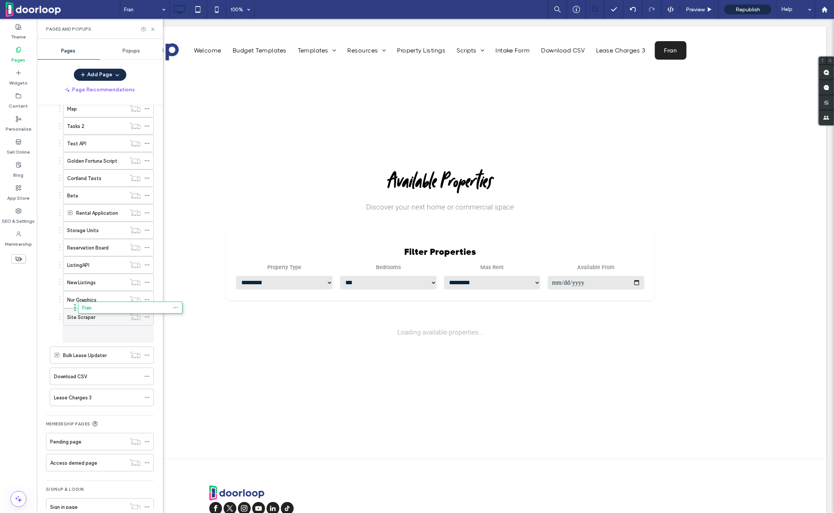
drag, startPoint x: 61, startPoint y: 389, endPoint x: 89, endPoint y: 310, distance: 84.5
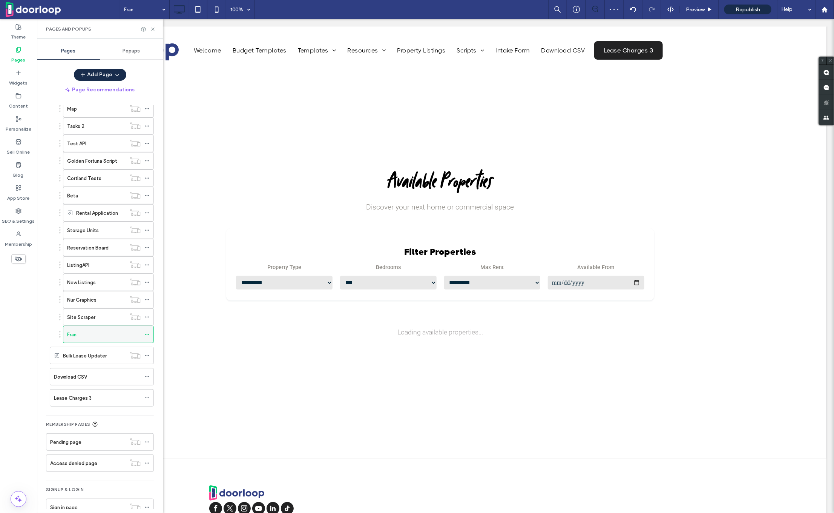
click at [147, 332] on icon at bounding box center [146, 334] width 5 height 5
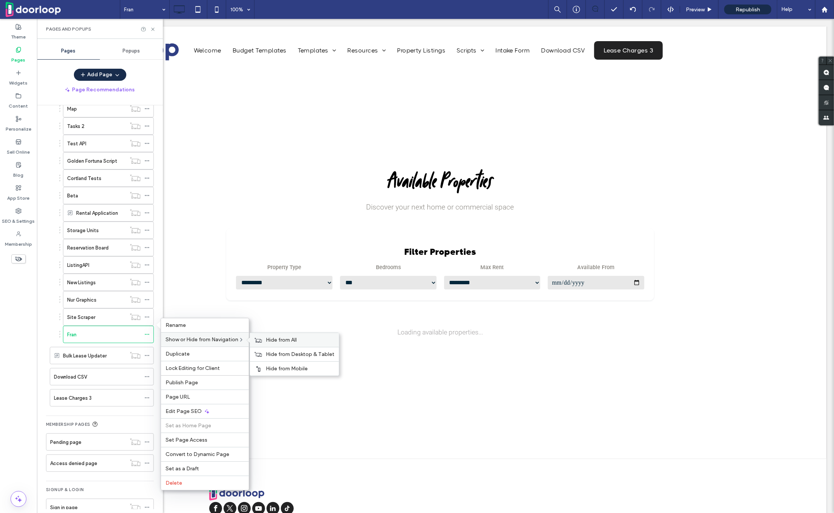
click at [271, 336] on span "Hide from All" at bounding box center [281, 339] width 31 height 6
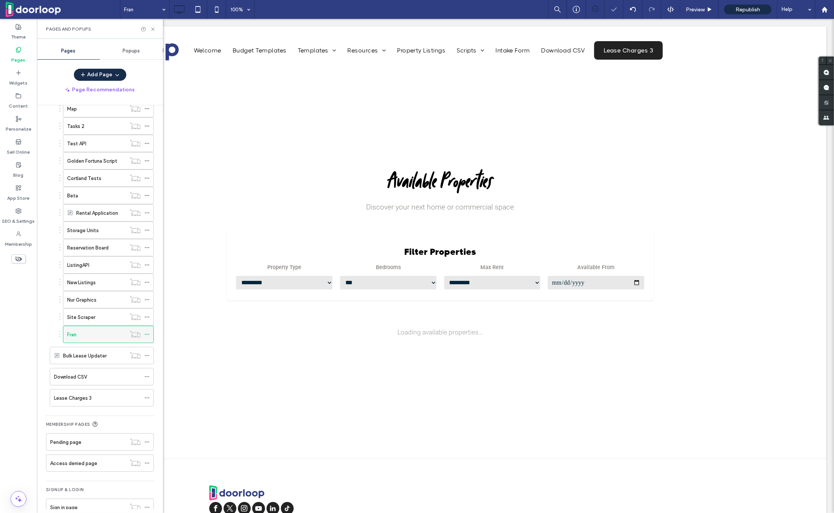
click at [128, 330] on div at bounding box center [135, 334] width 18 height 8
click at [756, 7] on span "Republish" at bounding box center [748, 9] width 25 height 6
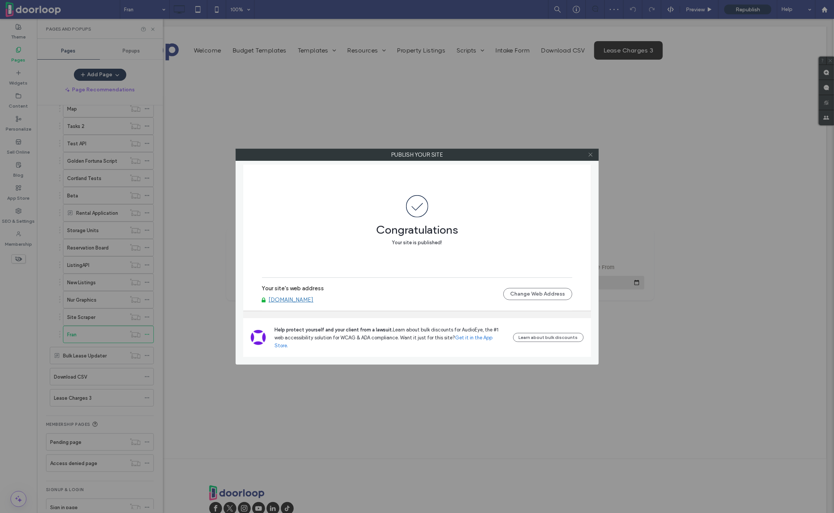
click at [589, 152] on icon at bounding box center [591, 155] width 6 height 6
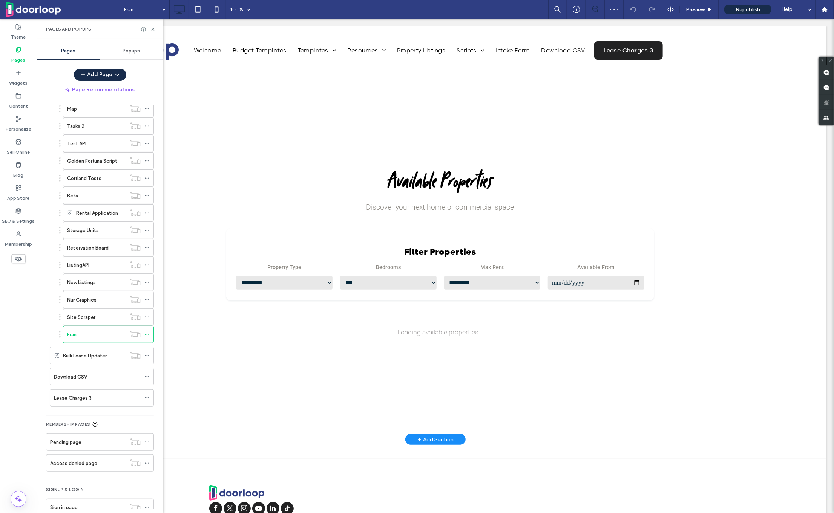
click at [378, 277] on select "**********" at bounding box center [388, 282] width 98 height 15
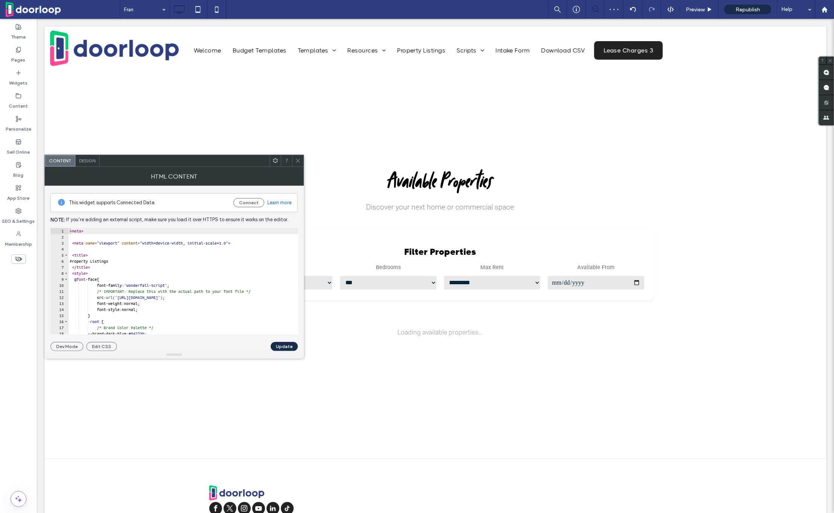
type textarea "**********"
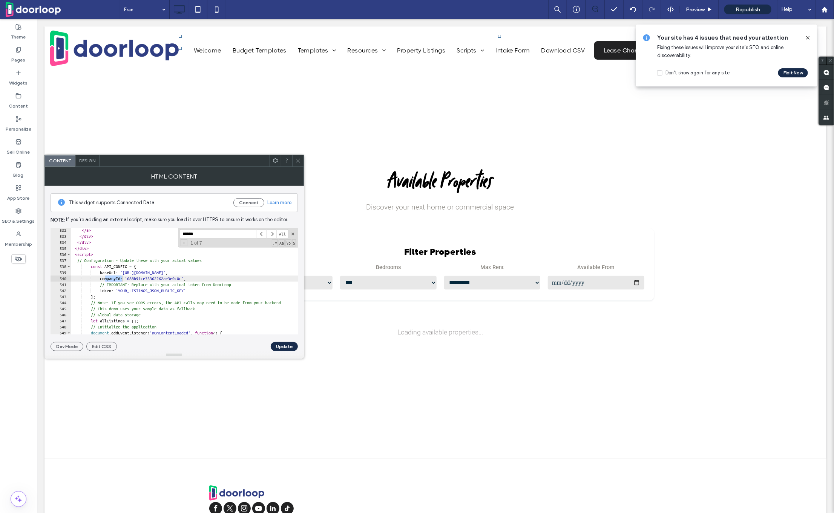
type input "******"
click at [286, 347] on button "Update" at bounding box center [284, 346] width 27 height 9
click at [750, 7] on span "Republish" at bounding box center [748, 9] width 25 height 6
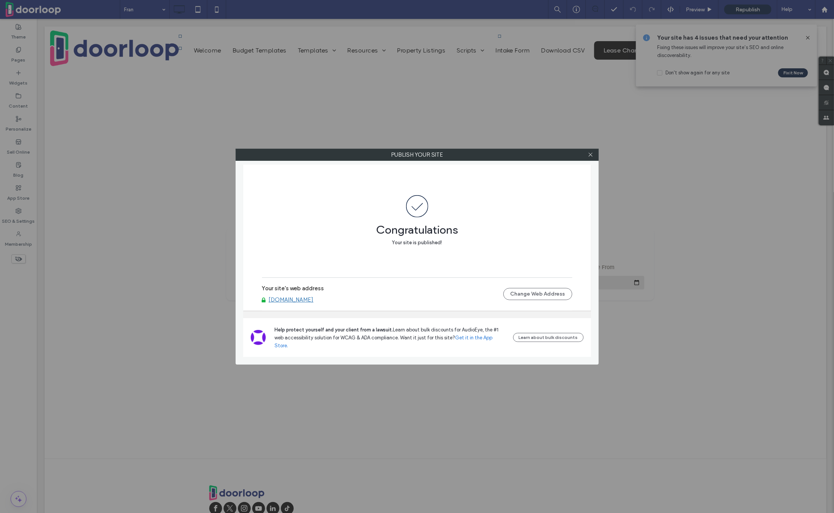
click at [596, 155] on div at bounding box center [590, 154] width 11 height 11
click at [593, 155] on icon at bounding box center [591, 155] width 6 height 6
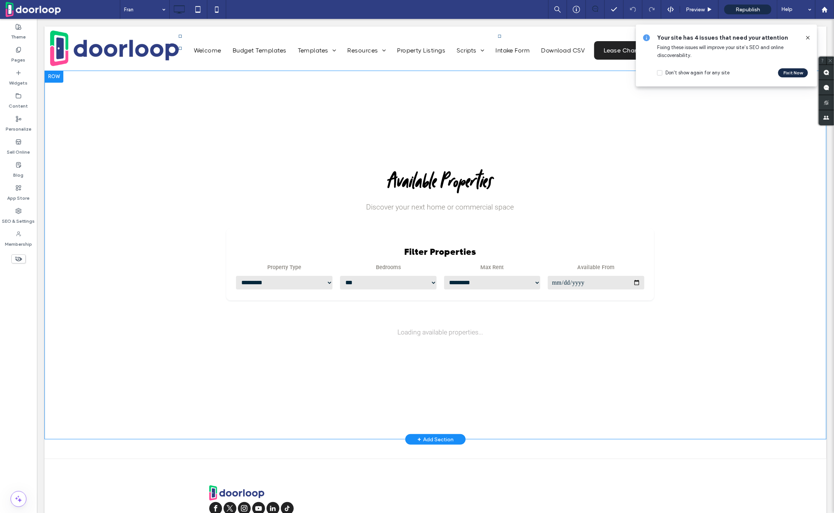
click at [473, 248] on h3 "Filter Properties" at bounding box center [440, 251] width 410 height 11
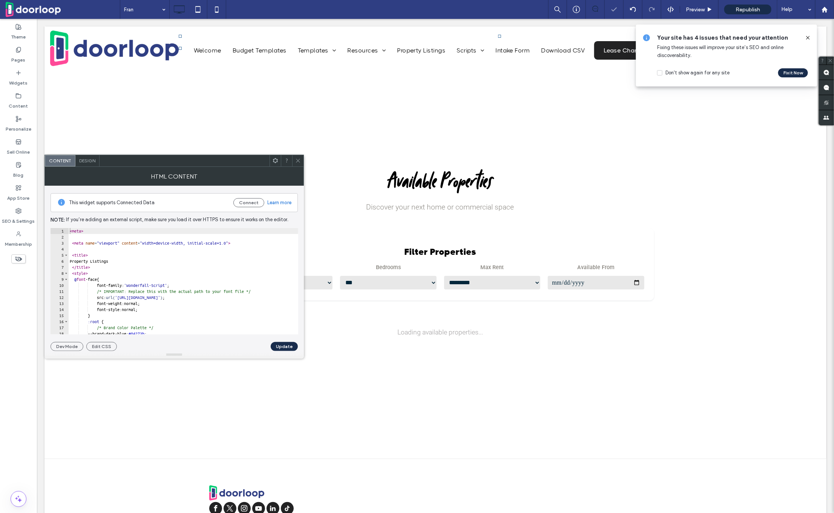
type textarea "**********"
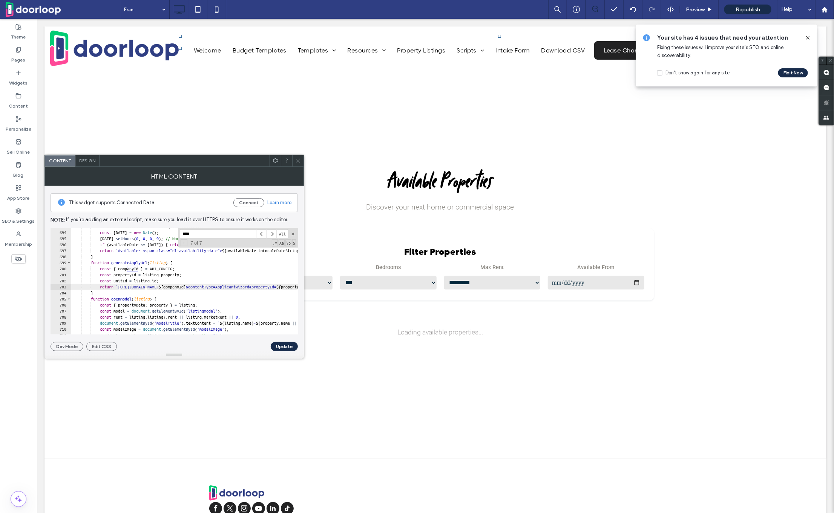
scroll to position [0, 0]
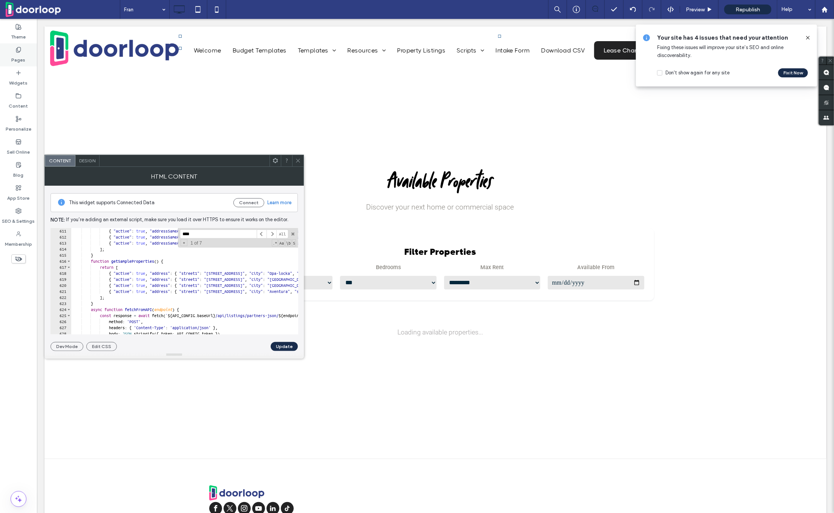
type input "****"
click at [18, 54] on label "Pages" at bounding box center [19, 58] width 14 height 11
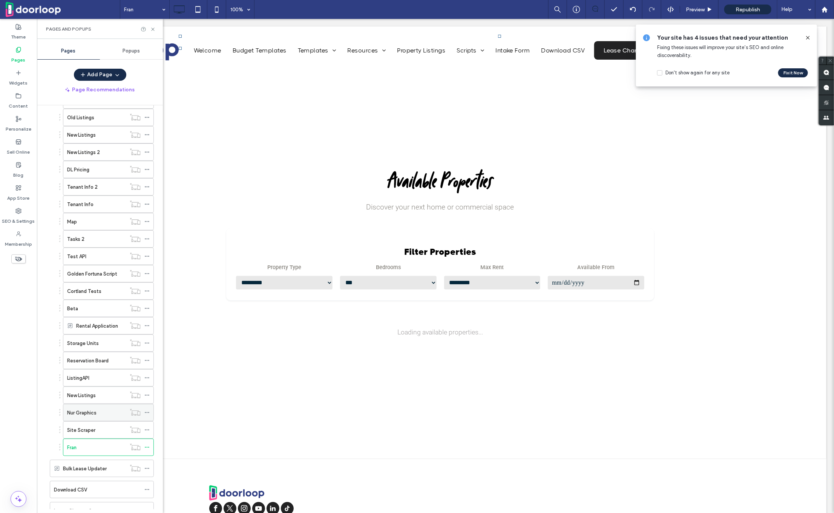
click at [80, 406] on label "Nur Graphics" at bounding box center [81, 412] width 29 height 13
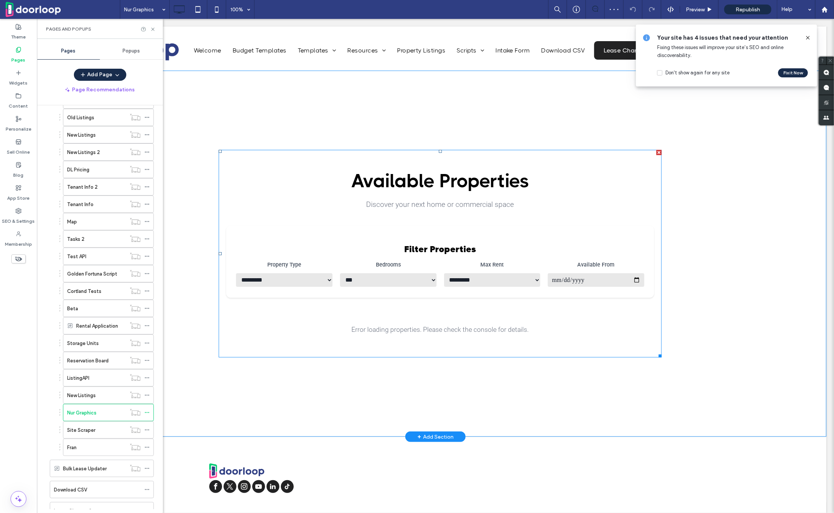
click at [356, 256] on span at bounding box center [439, 253] width 443 height 208
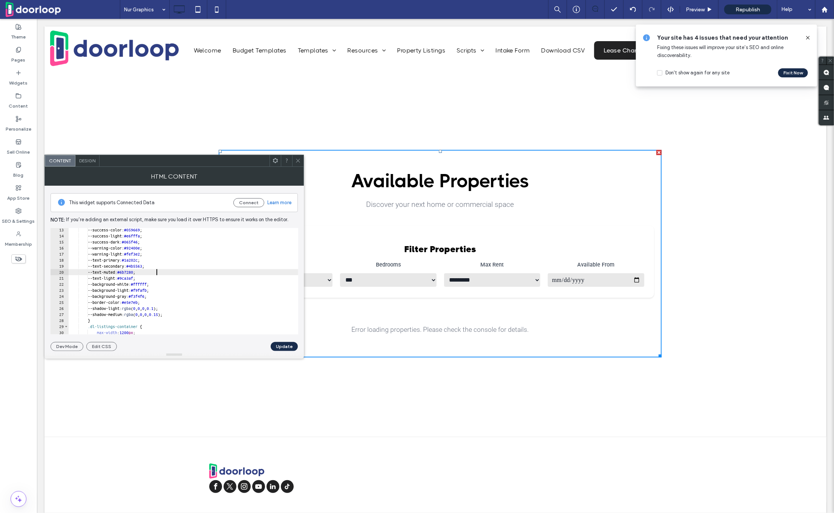
click at [157, 273] on div "--success-color: #059669 ; --success-light: #e6fffa ; --success-dark: #065f46 ;…" at bounding box center [481, 286] width 826 height 119
type textarea "**********"
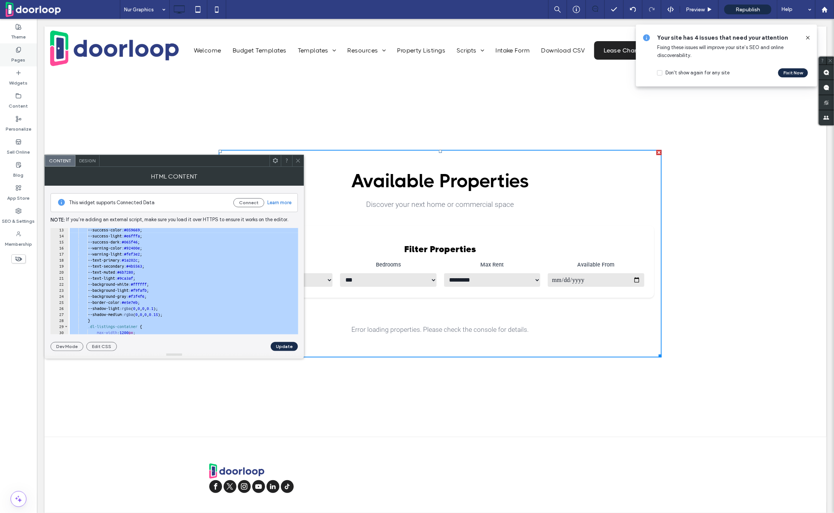
click at [23, 52] on div "Pages" at bounding box center [18, 54] width 37 height 23
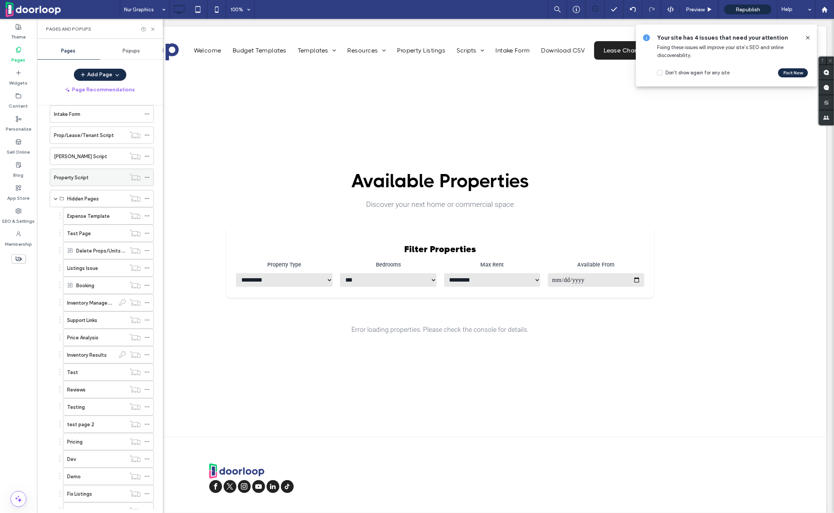
scroll to position [783, 0]
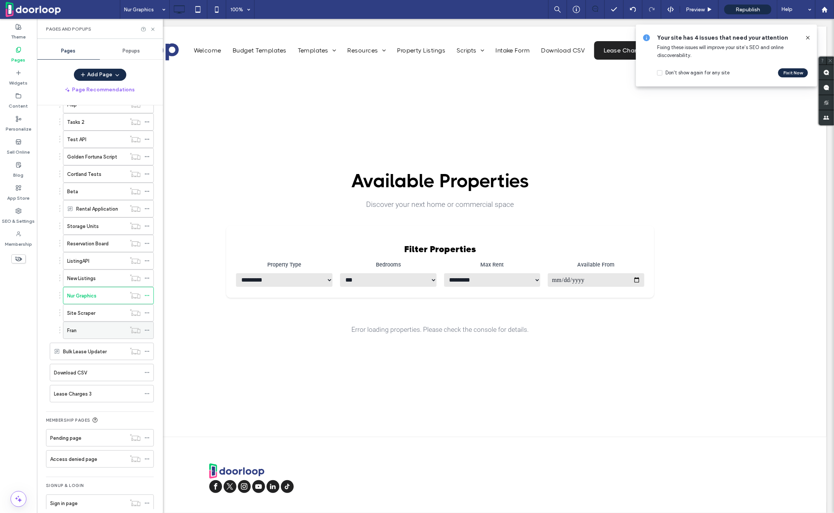
click at [87, 326] on div "Fran" at bounding box center [96, 330] width 59 height 8
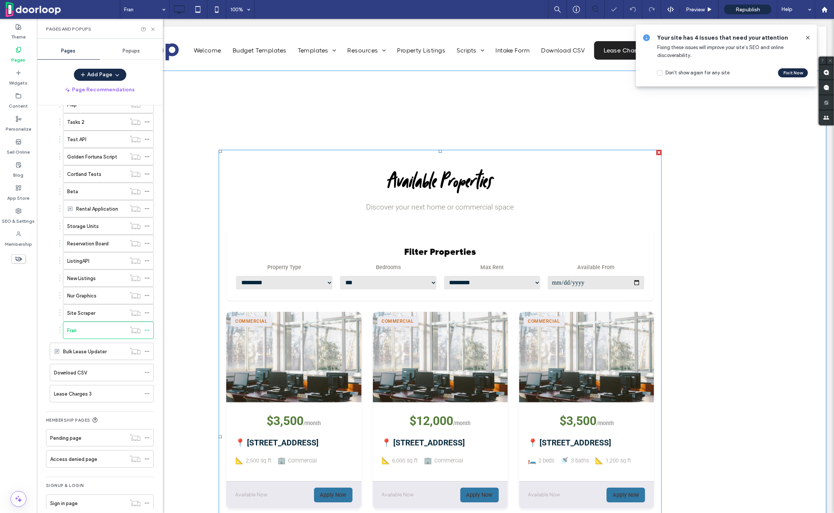
click at [362, 269] on span at bounding box center [439, 436] width 443 height 574
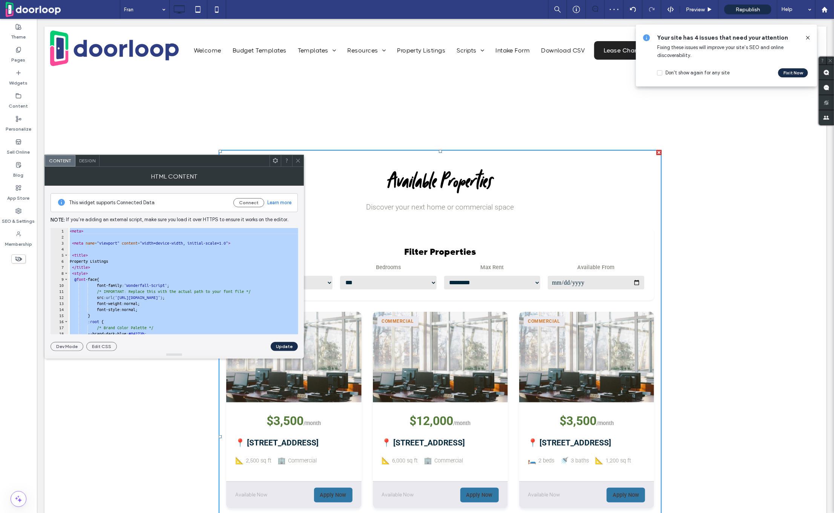
paste textarea "Cursor at row 799"
type textarea "*********"
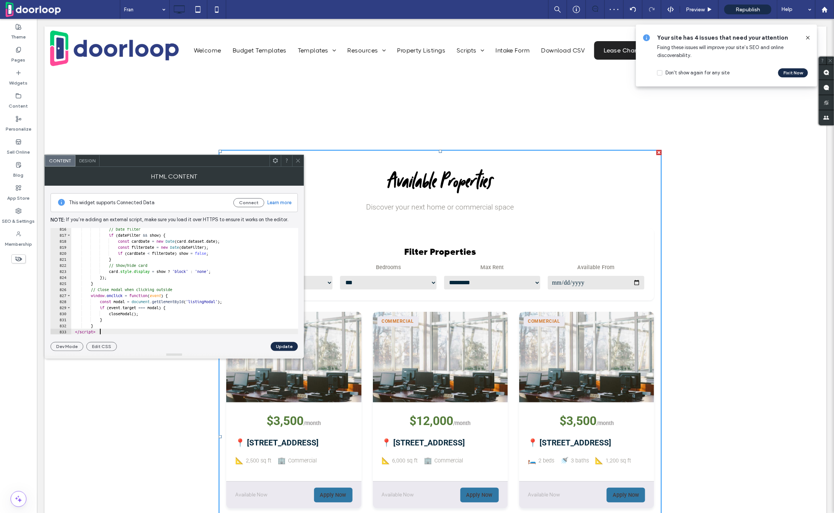
click at [281, 351] on div at bounding box center [175, 355] width 260 height 8
click at [281, 343] on button "Update" at bounding box center [284, 346] width 27 height 9
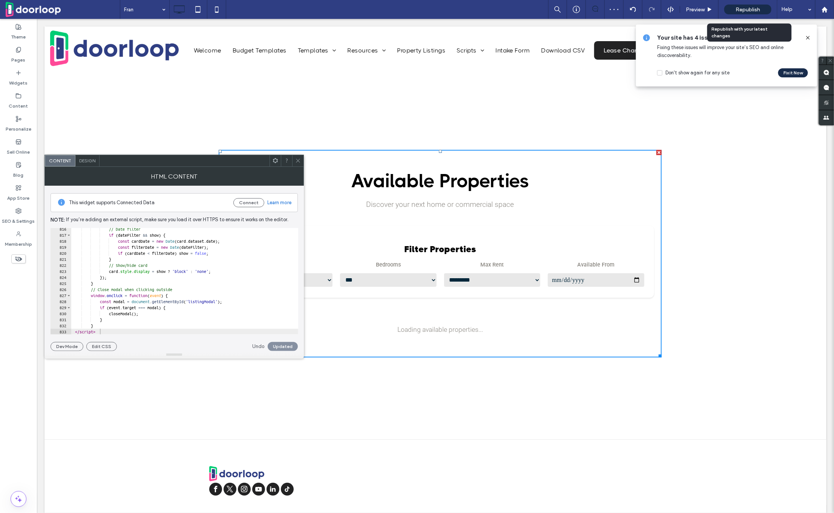
click at [750, 13] on div "Republish" at bounding box center [748, 10] width 47 height 10
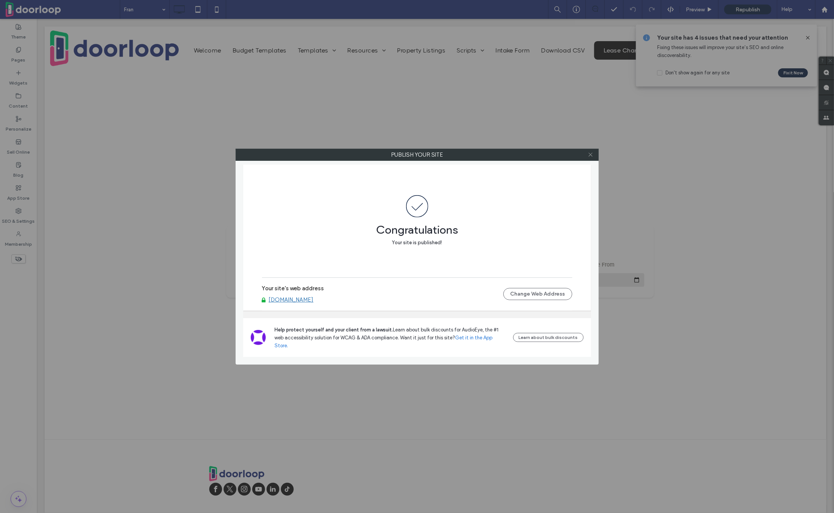
click at [591, 153] on icon at bounding box center [591, 155] width 6 height 6
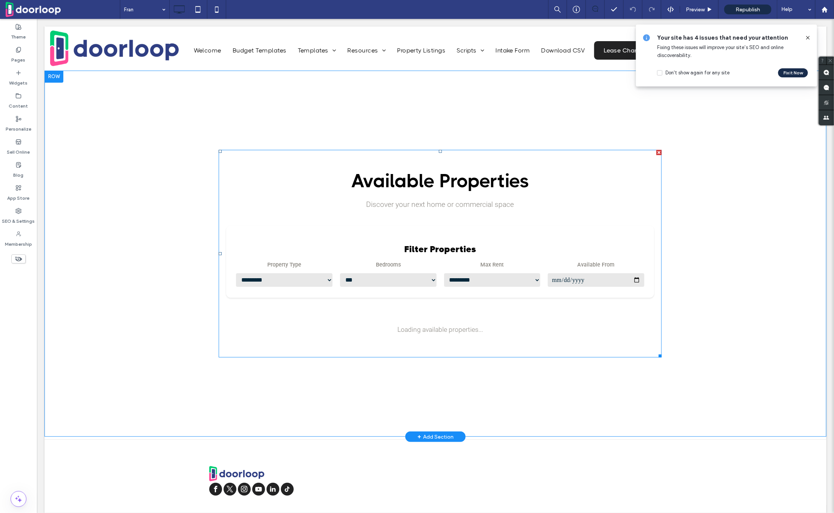
click at [436, 221] on span at bounding box center [439, 253] width 443 height 208
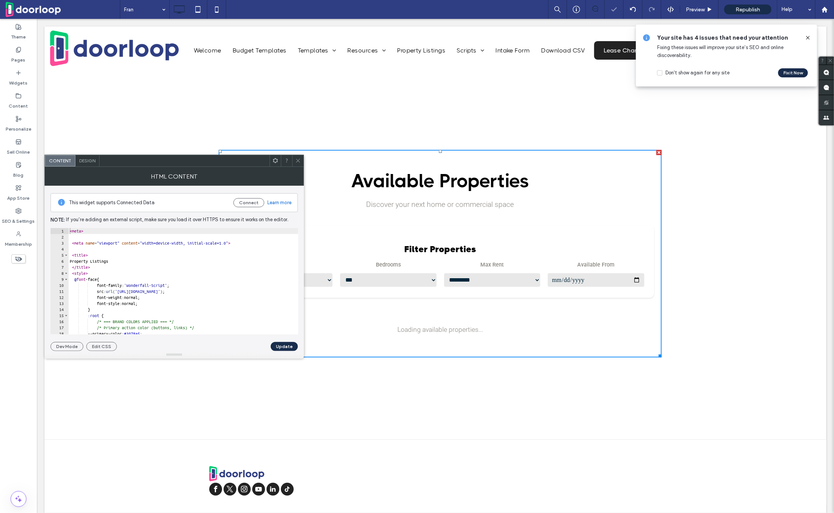
click at [145, 287] on div "< meta > < meta name = "viewport" content = "width=device-width, initial-scale=…" at bounding box center [481, 287] width 826 height 119
type textarea "**********"
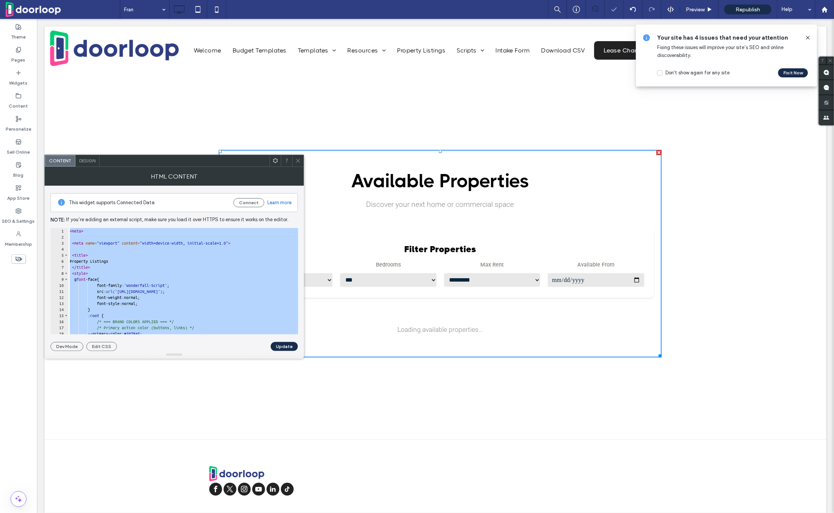
paste textarea "Cursor at row 832"
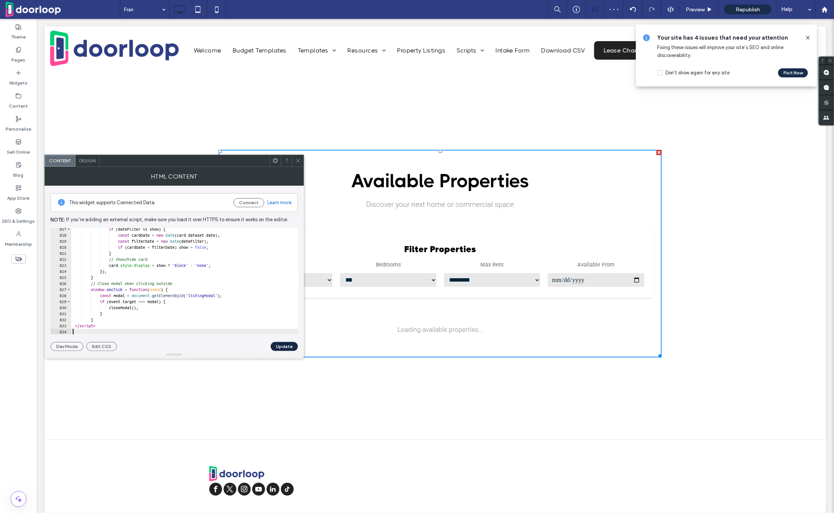
click at [281, 347] on button "Update" at bounding box center [284, 346] width 27 height 9
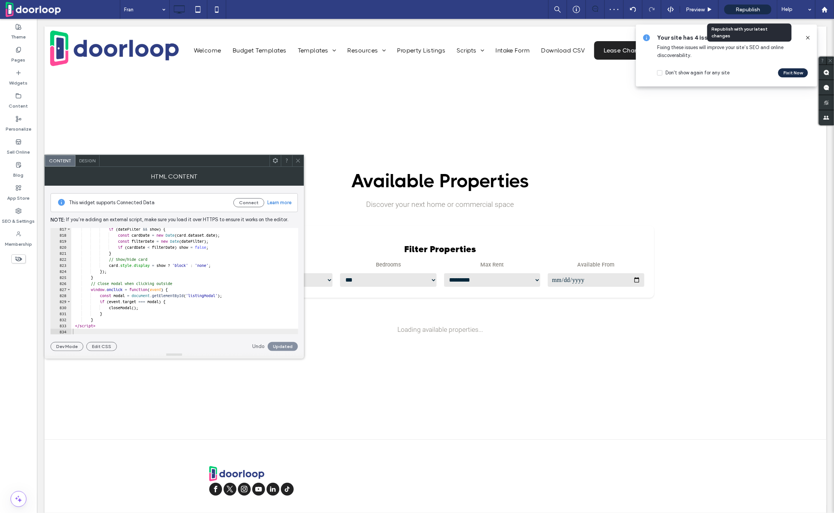
click at [749, 12] on span "Republish" at bounding box center [748, 9] width 25 height 6
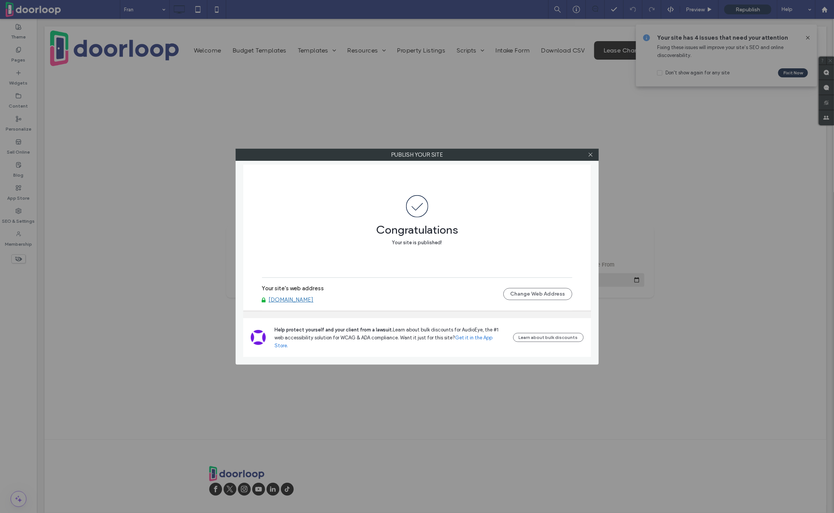
click at [587, 153] on div at bounding box center [590, 154] width 11 height 11
click at [590, 154] on icon at bounding box center [591, 155] width 6 height 6
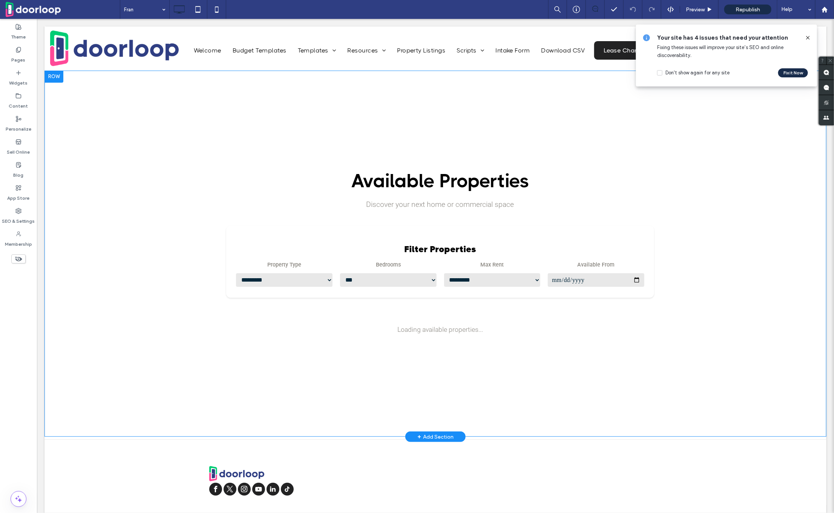
click at [436, 249] on h3 "Filter Properties" at bounding box center [440, 248] width 410 height 11
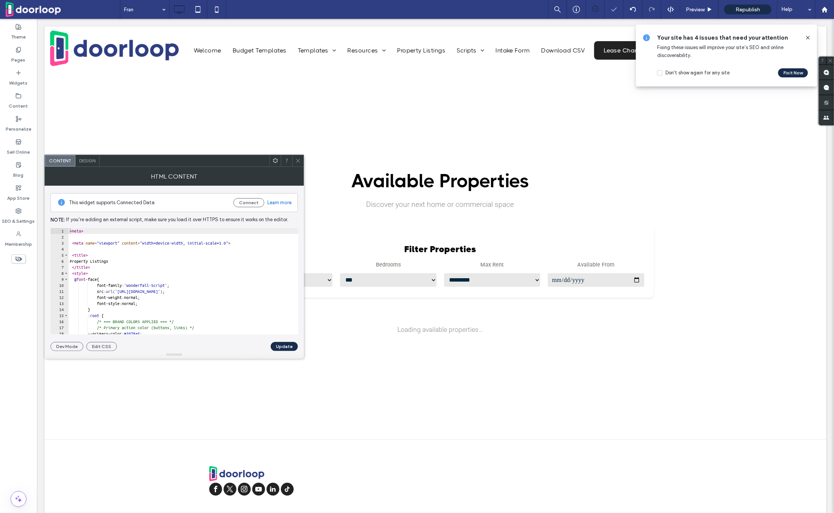
click at [158, 283] on div "< meta > < meta name = "viewport" content = "width=device-width, initial-scale=…" at bounding box center [481, 287] width 826 height 119
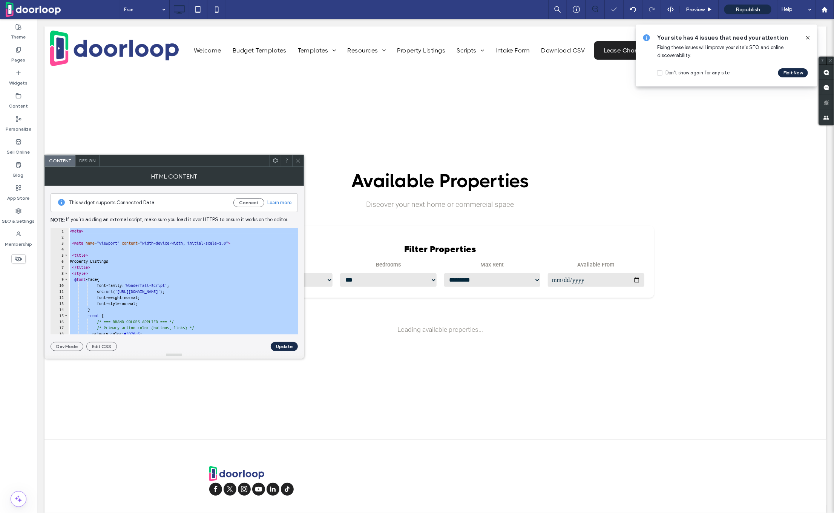
paste textarea "Cursor at row 832"
type textarea "*******"
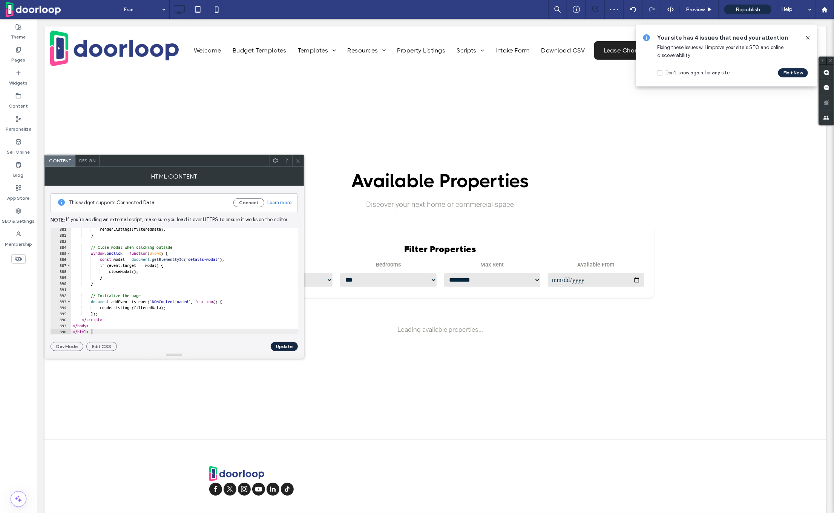
click at [283, 345] on button "Update" at bounding box center [284, 346] width 27 height 9
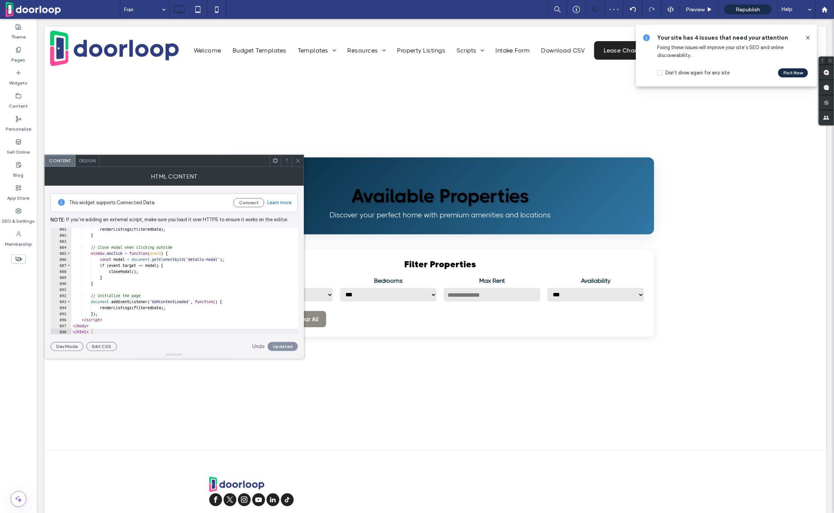
click at [807, 35] on icon at bounding box center [808, 38] width 6 height 6
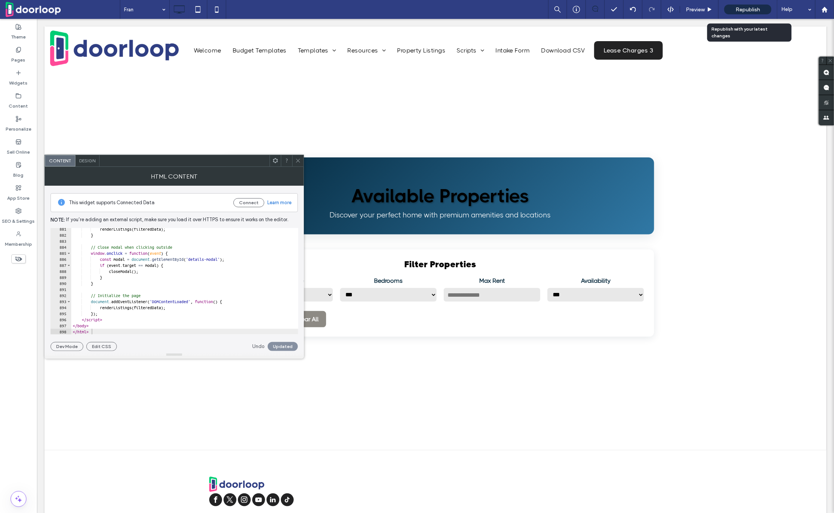
click at [755, 12] on span "Republish" at bounding box center [748, 9] width 25 height 6
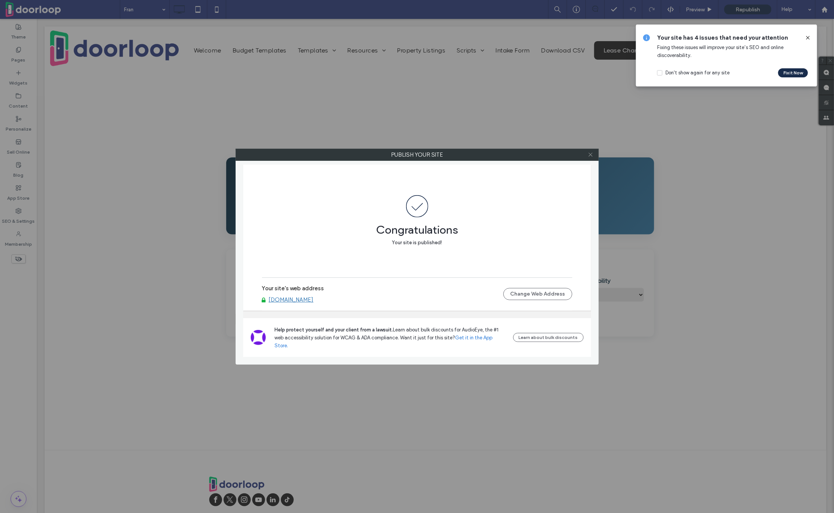
click at [590, 153] on use at bounding box center [591, 155] width 4 height 4
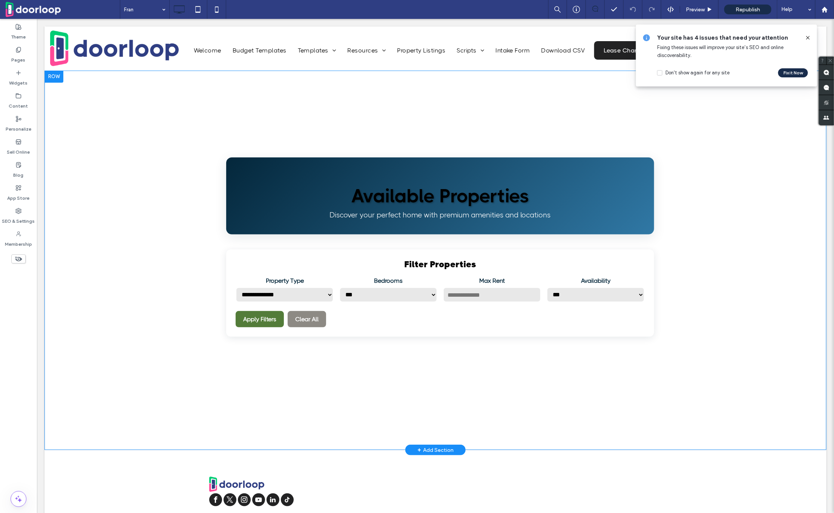
click at [501, 238] on div "**********" at bounding box center [439, 259] width 443 height 221
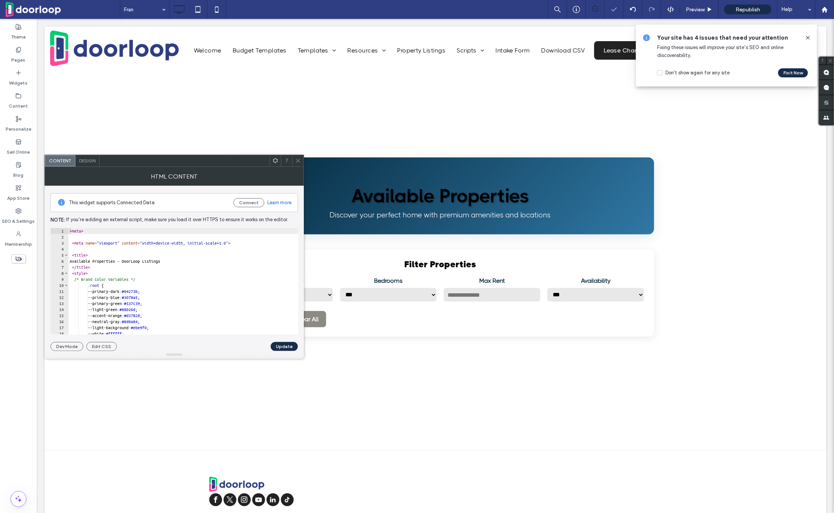
click at [128, 270] on div "< meta > < meta name = "viewport" content = "width=device-width, initial-scale=…" at bounding box center [660, 287] width 1185 height 119
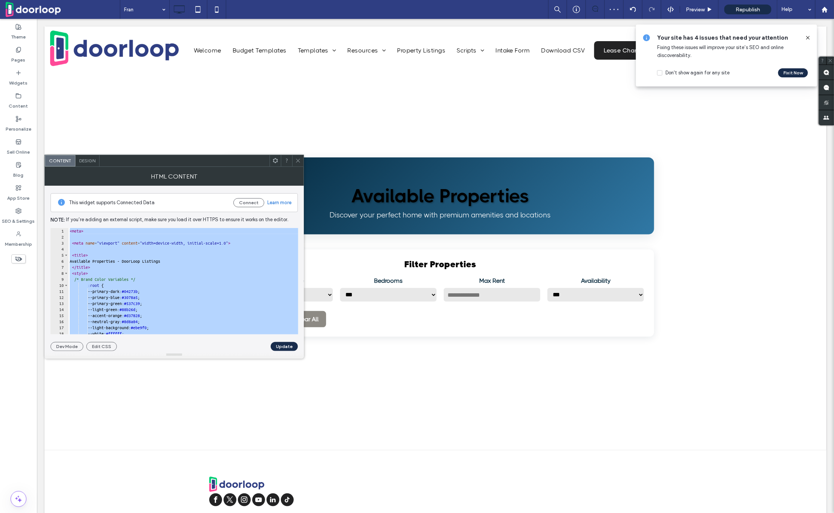
paste textarea "Cursor at row 836"
type textarea "*******"
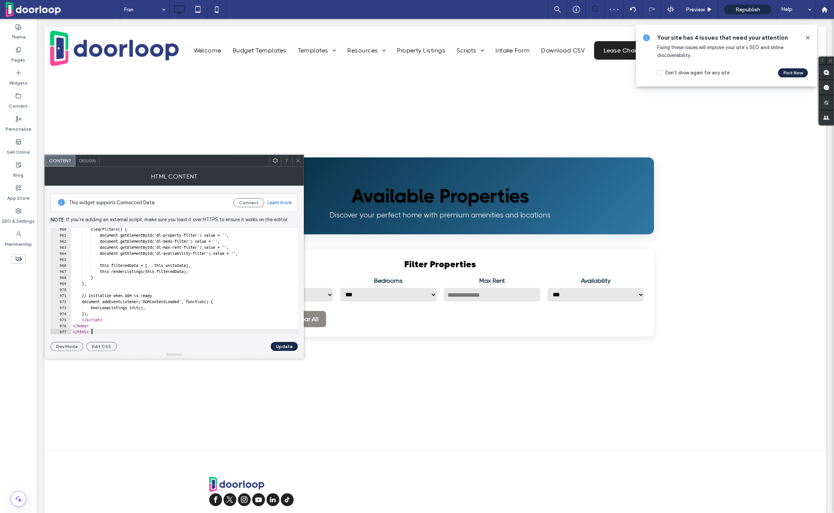
scroll to position [5789, 0]
click at [278, 345] on button "Update" at bounding box center [284, 346] width 27 height 9
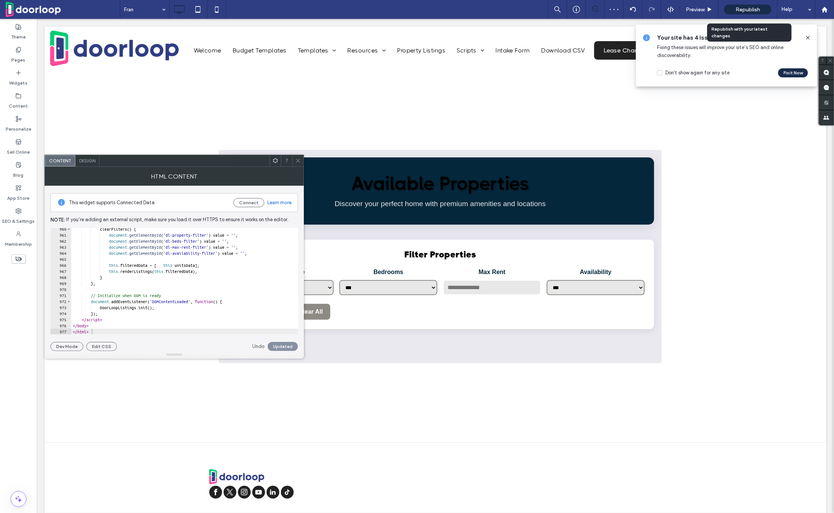
click at [743, 7] on span "Republish" at bounding box center [748, 9] width 25 height 6
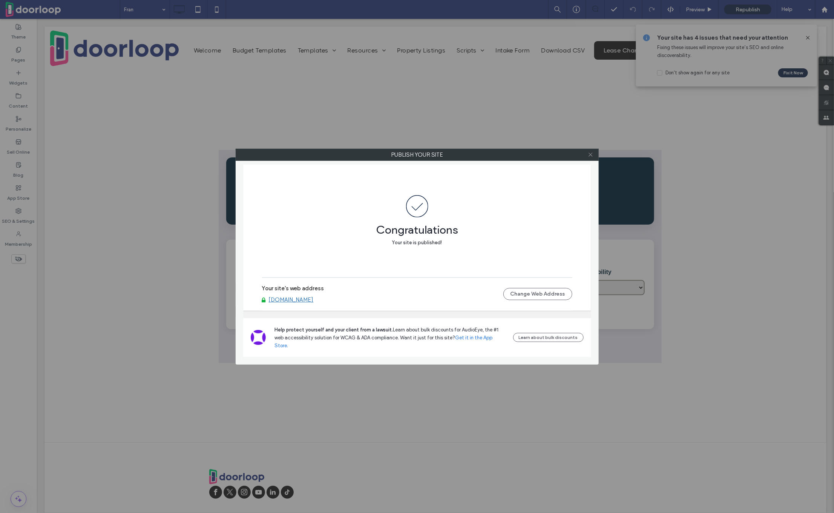
click at [591, 159] on span at bounding box center [591, 154] width 6 height 11
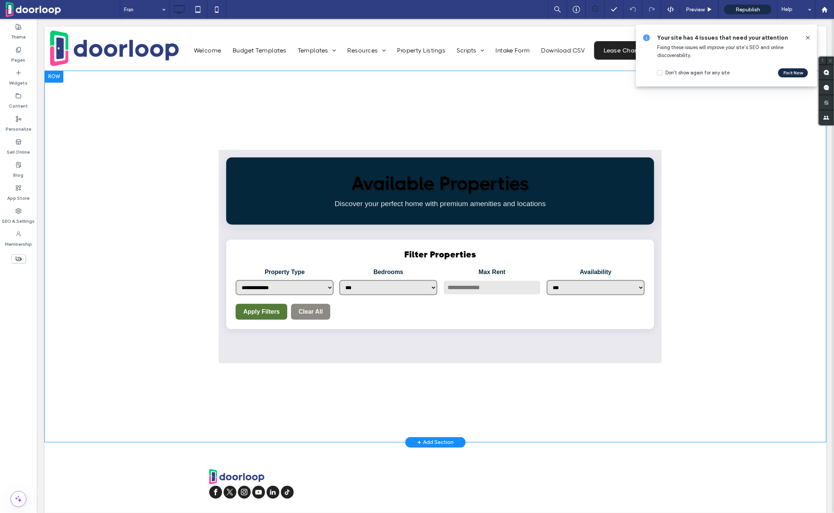
click at [492, 216] on header "Available Properties Discover your perfect home with premium amenities and loca…" at bounding box center [440, 191] width 428 height 68
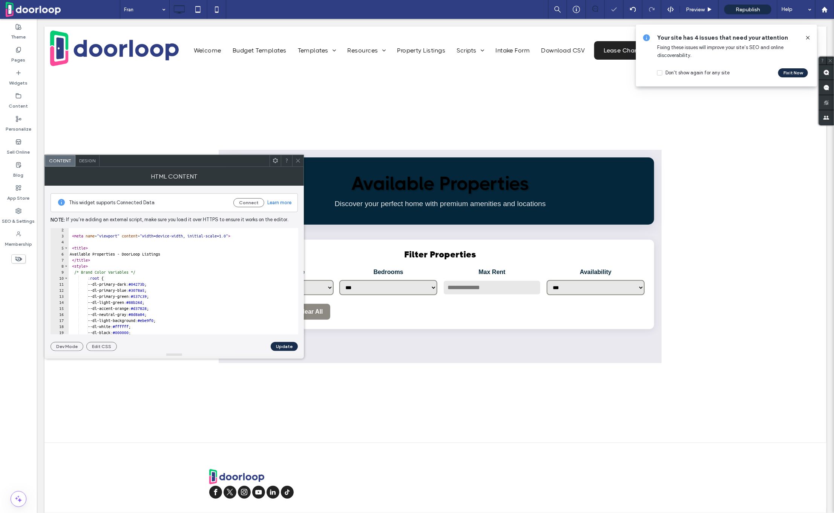
scroll to position [0, 0]
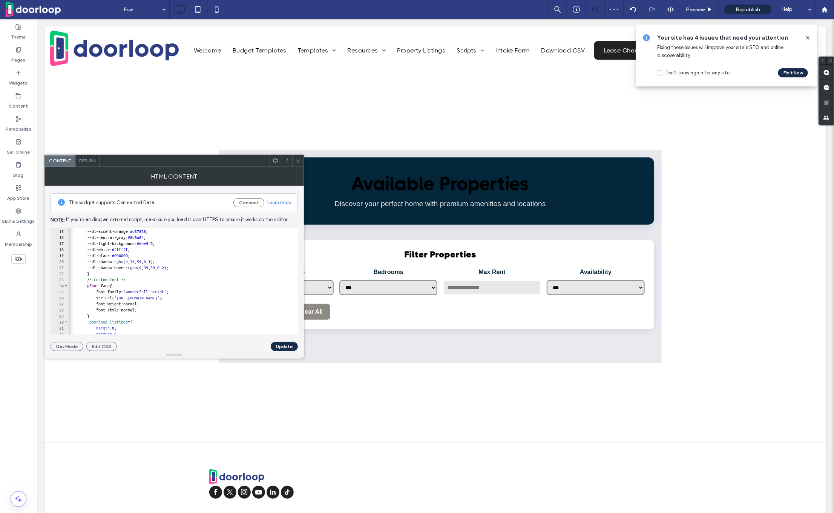
type textarea "**********"
click at [139, 282] on div "--dl-light-green: #88b26d ; --dl-accent-orange: #d37828 ; --dl-neutral-gray: #8…" at bounding box center [665, 281] width 1195 height 119
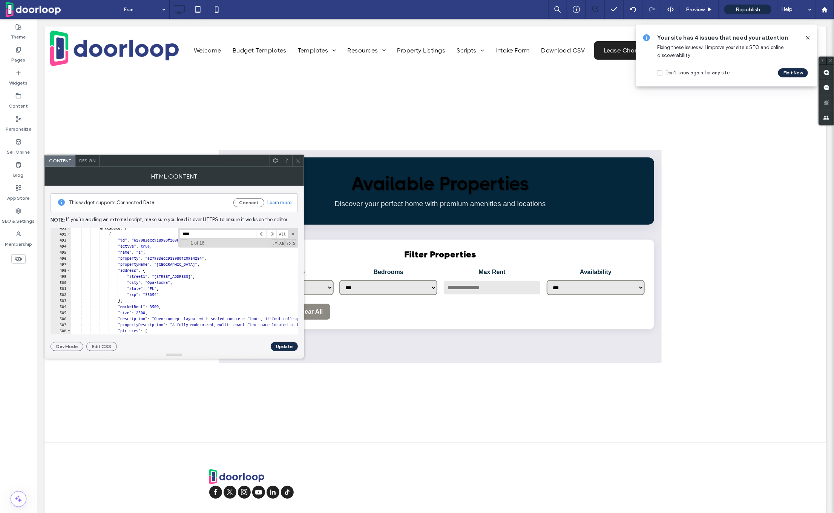
scroll to position [2976, 0]
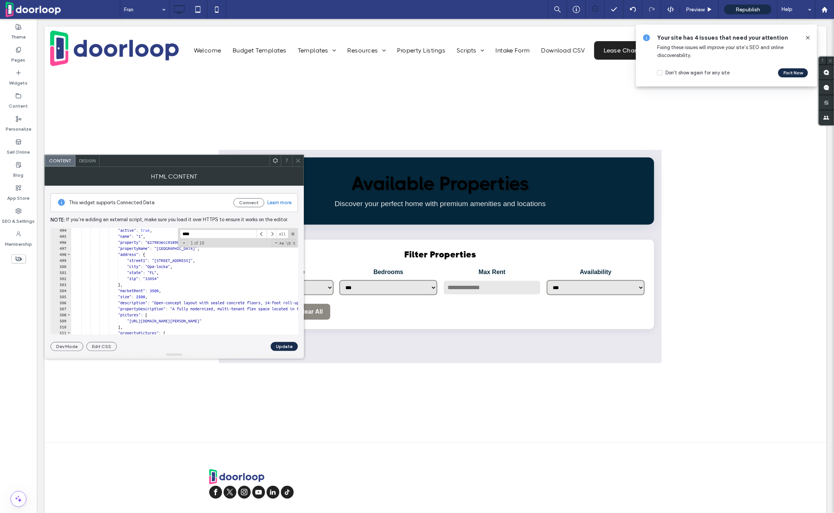
type input "****"
click at [502, 170] on header "Available Properties Discover your perfect home with premium amenities and loca…" at bounding box center [440, 191] width 428 height 68
click at [421, 303] on div "Apply Filters Clear All" at bounding box center [439, 311] width 409 height 16
click at [166, 295] on div ""active" : true , "name" : "1" , "property" : "627983ecc918980f209a4284" , "pro…" at bounding box center [668, 286] width 1195 height 119
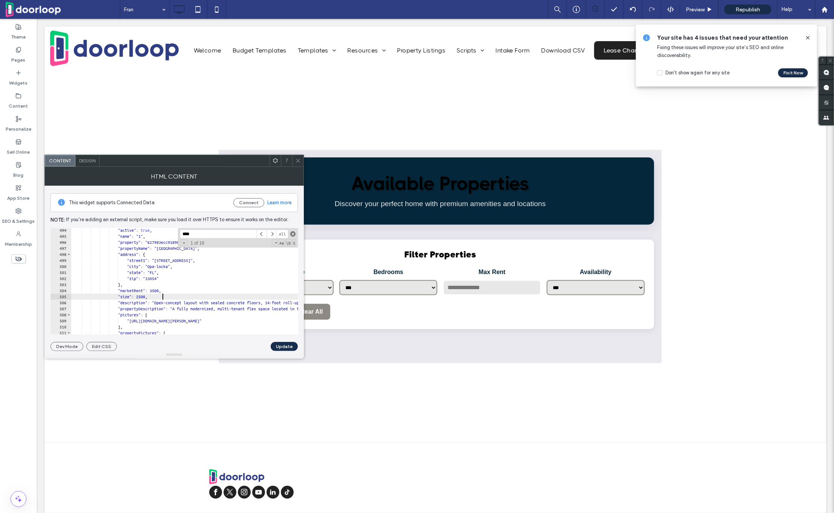
click at [294, 231] on span at bounding box center [292, 233] width 5 height 5
click at [209, 276] on div ""active" : true , "name" : "1" , "property" : "627983ecc918980f209a4284" , "pro…" at bounding box center [668, 286] width 1195 height 119
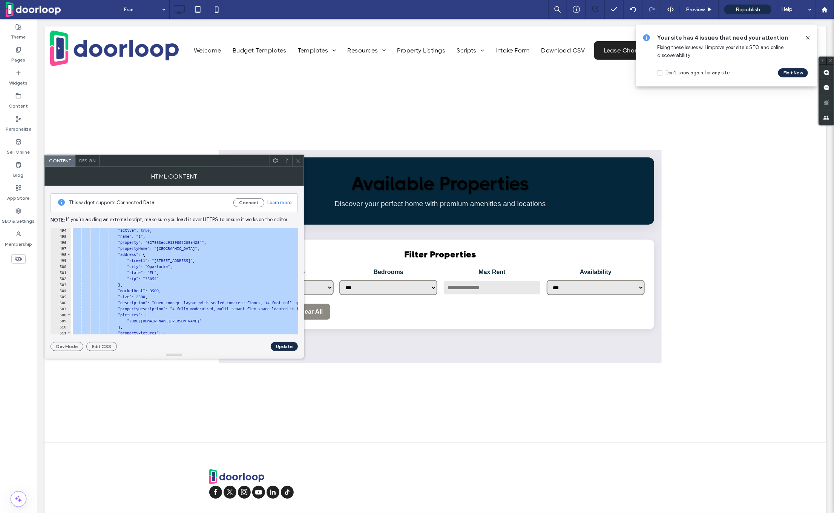
paste textarea "Cursor at row 909"
type textarea "*******"
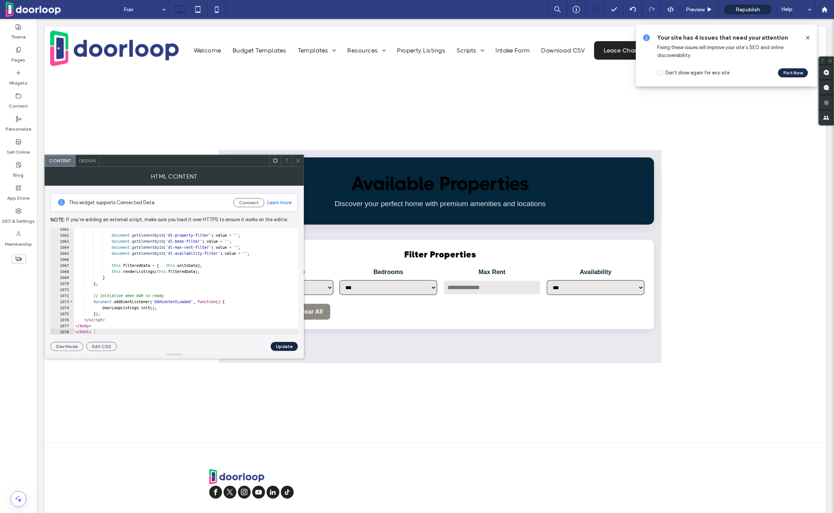
click at [290, 345] on button "Update" at bounding box center [284, 346] width 27 height 9
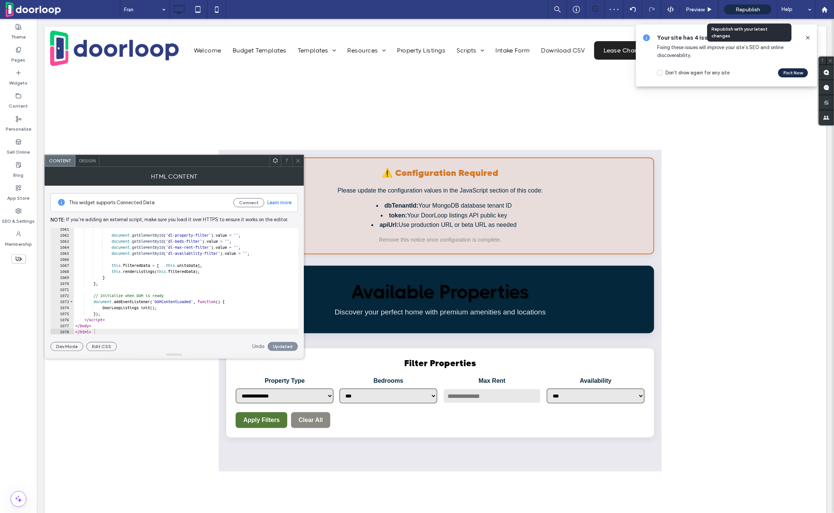
click at [755, 9] on span "Republish" at bounding box center [748, 9] width 25 height 6
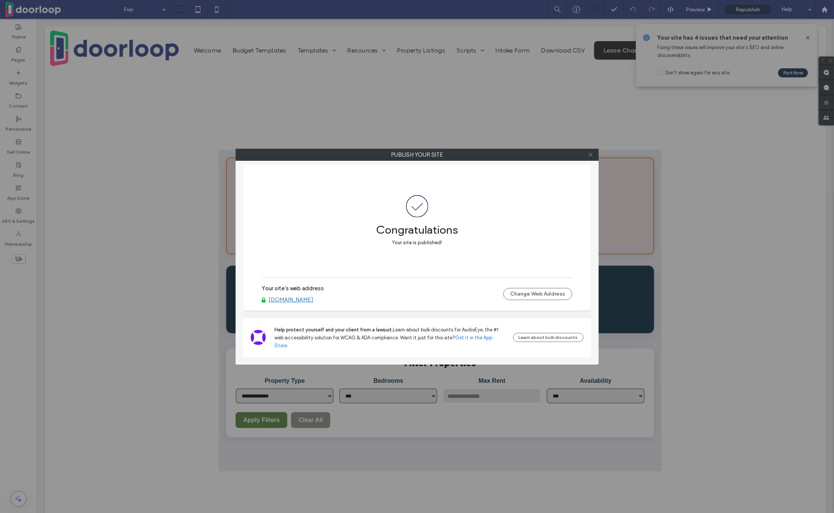
click at [591, 150] on span at bounding box center [591, 154] width 6 height 11
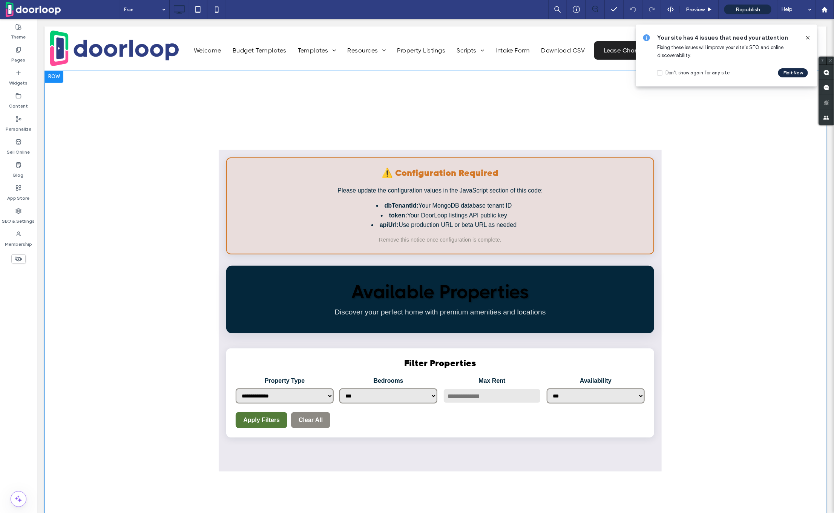
click at [404, 347] on div "**********" at bounding box center [439, 310] width 443 height 322
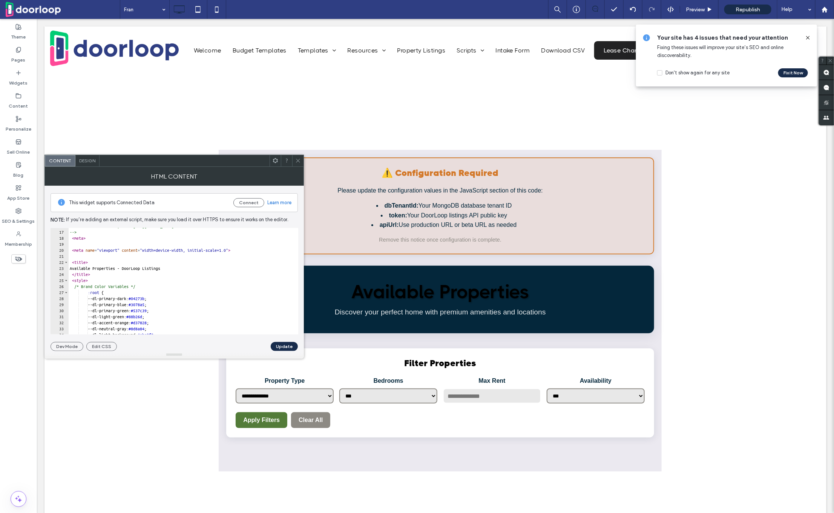
scroll to position [110, 0]
type textarea "**********"
click at [139, 282] on div "< meta name = "viewport" content = "width=device-width, initial-scale=1.0" > < …" at bounding box center [486, 285] width 837 height 119
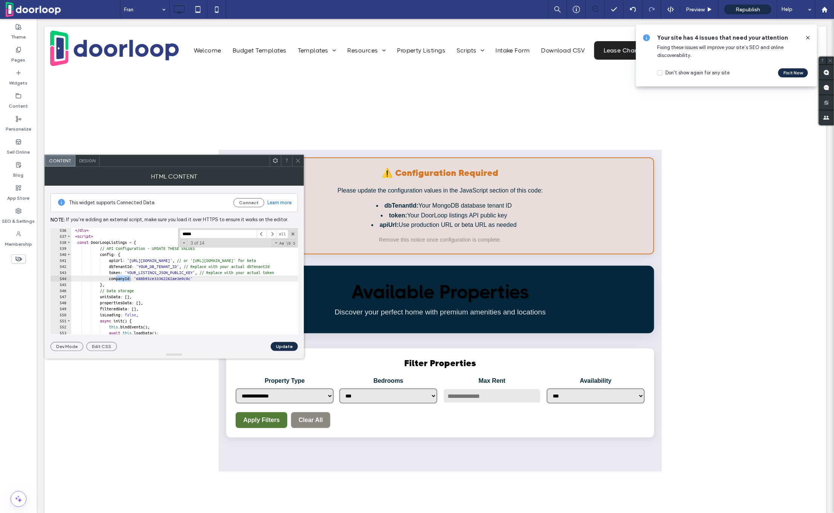
scroll to position [3229, 0]
type input "******"
click at [173, 274] on div "</ div > < script > const DoorLoopListings = { // API Configuration - UPDATE TH…" at bounding box center [489, 286] width 837 height 119
click at [172, 276] on div "</ div > < script > const DoorLoopListings = { // API Configuration - UPDATE TH…" at bounding box center [489, 286] width 837 height 119
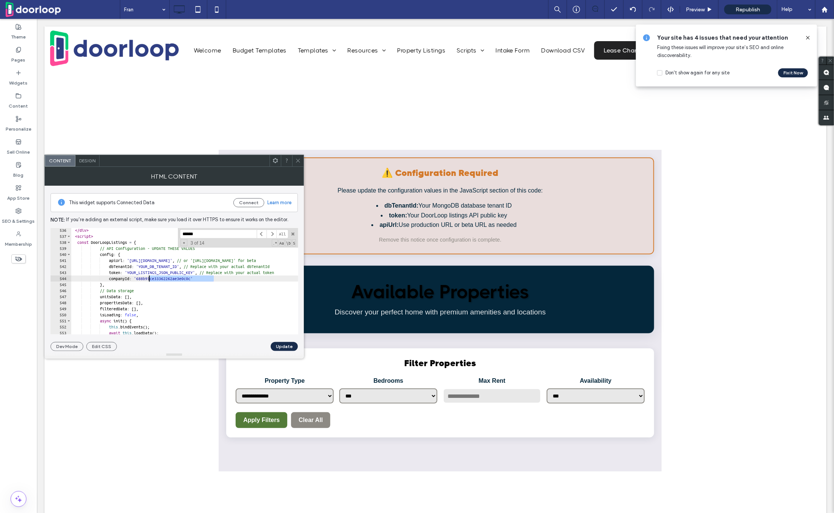
click at [172, 276] on div "</ div > < script > const DoorLoopListings = { // API Configuration - UPDATE TH…" at bounding box center [489, 286] width 837 height 119
click at [167, 264] on div "</ div > < script > const DoorLoopListings = { // API Configuration - UPDATE TH…" at bounding box center [489, 286] width 837 height 119
paste textarea "*******"
click at [170, 273] on div "</ div > < script > const DoorLoopListings = { // API Configuration - UPDATE TH…" at bounding box center [489, 286] width 837 height 119
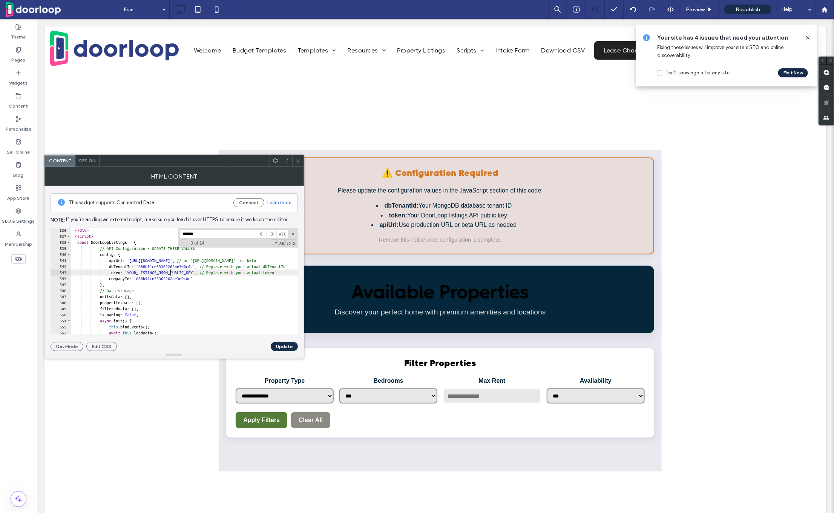
click at [170, 273] on div "</ div > < script > const DoorLoopListings = { // API Configuration - UPDATE TH…" at bounding box center [489, 286] width 837 height 119
paste textarea "**********"
type textarea "**********"
click at [289, 344] on button "Update" at bounding box center [284, 346] width 27 height 9
click at [739, 12] on span "Republish" at bounding box center [748, 9] width 25 height 6
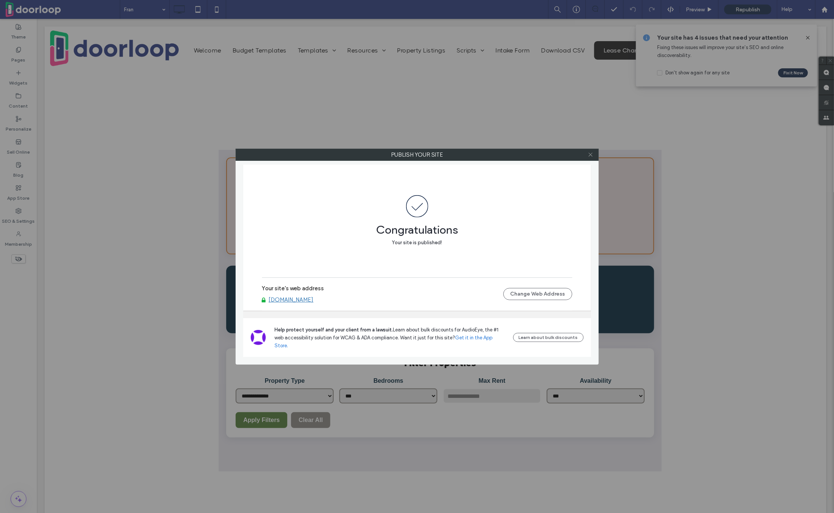
click at [592, 154] on icon at bounding box center [591, 155] width 6 height 6
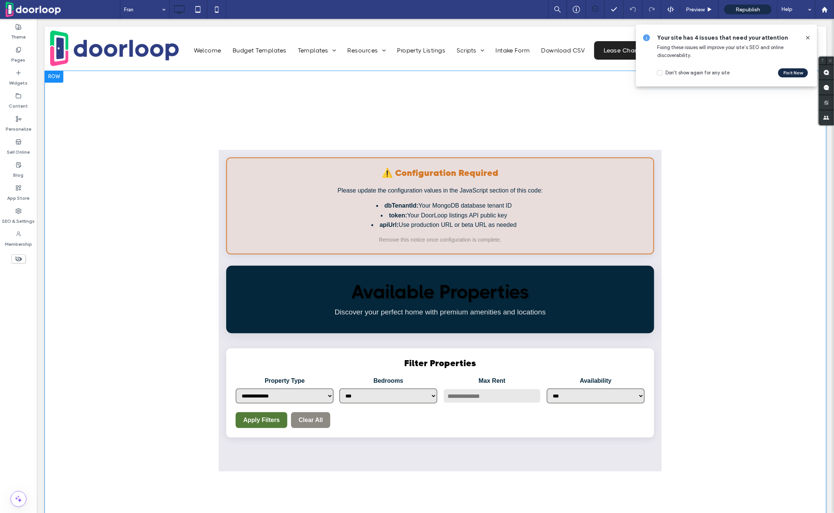
click at [507, 247] on div "⚠️ Configuration Required Please update the configuration values in the JavaScr…" at bounding box center [440, 205] width 428 height 97
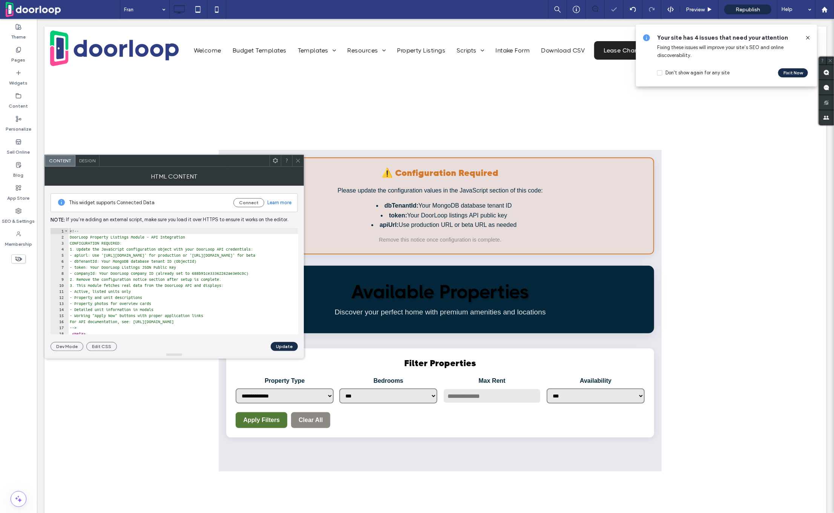
type textarea "**********"
click at [156, 257] on div "<!-- DoorLoop Property Listings Module - API Integration CONFIGURATION REQUIRED…" at bounding box center [486, 287] width 837 height 119
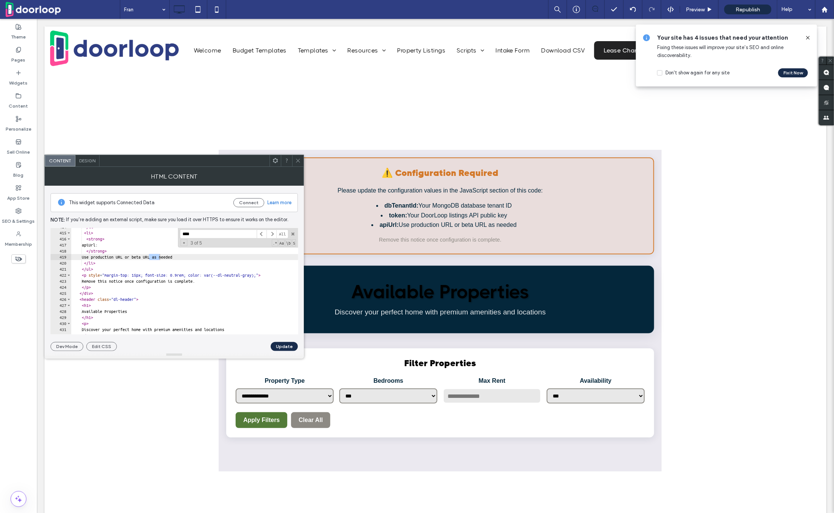
scroll to position [2502, 0]
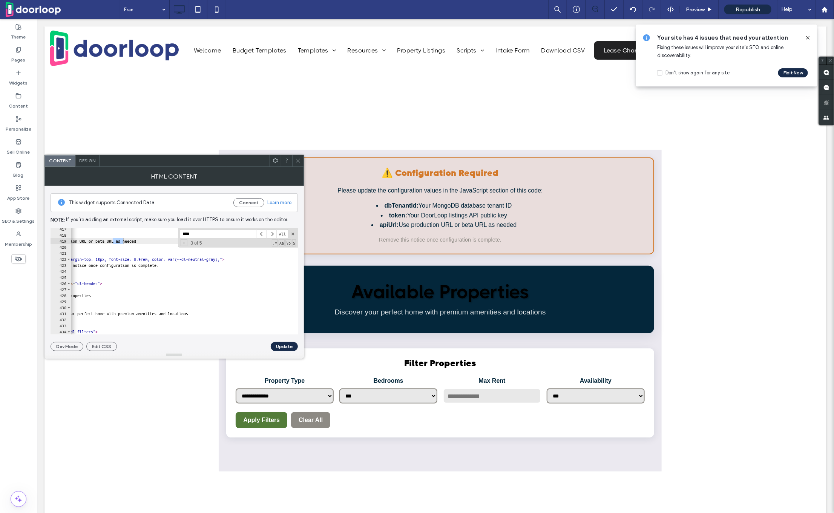
scroll to position [0, 57]
type input "****"
click at [298, 159] on icon at bounding box center [298, 161] width 6 height 6
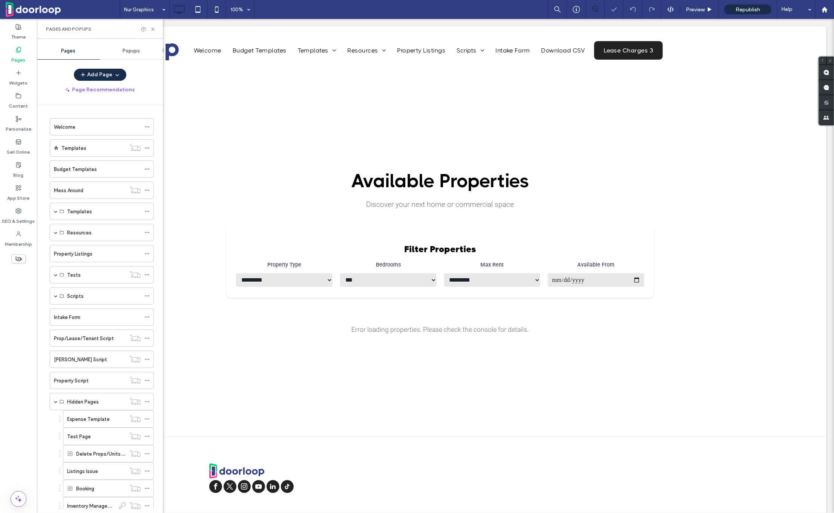
scroll to position [783, 0]
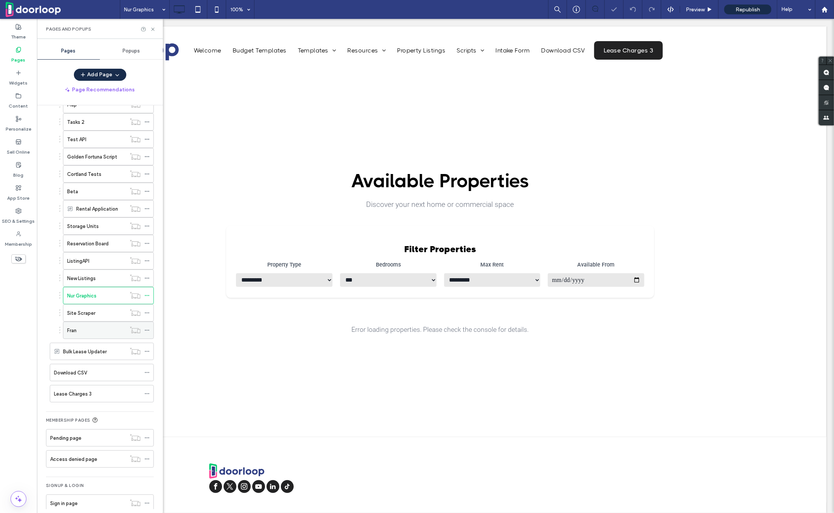
click at [77, 324] on label "Fran" at bounding box center [71, 330] width 9 height 13
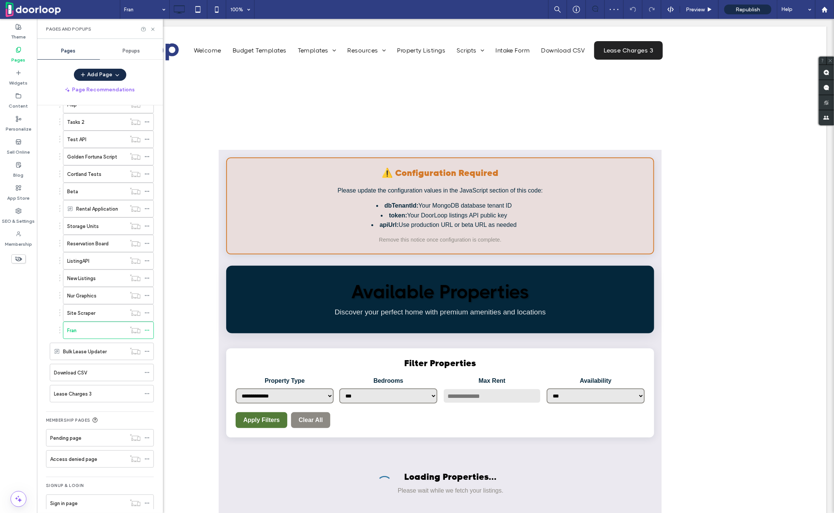
scroll to position [0, 0]
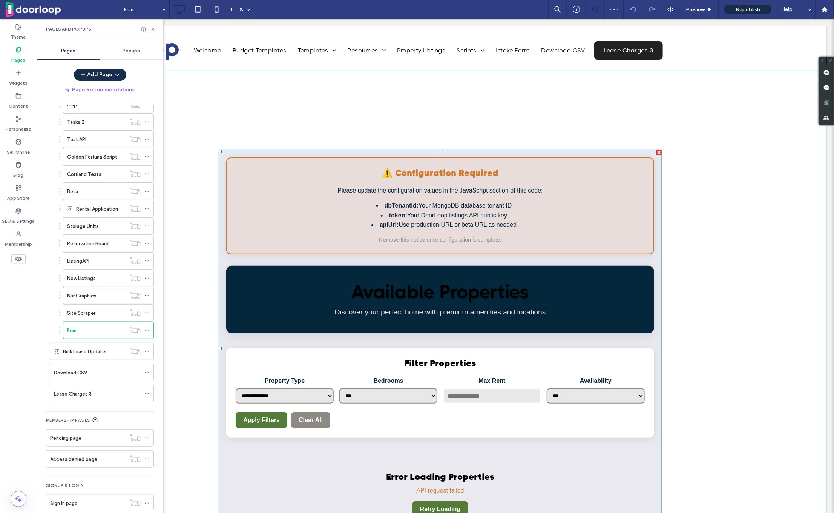
click at [388, 280] on span at bounding box center [439, 347] width 443 height 397
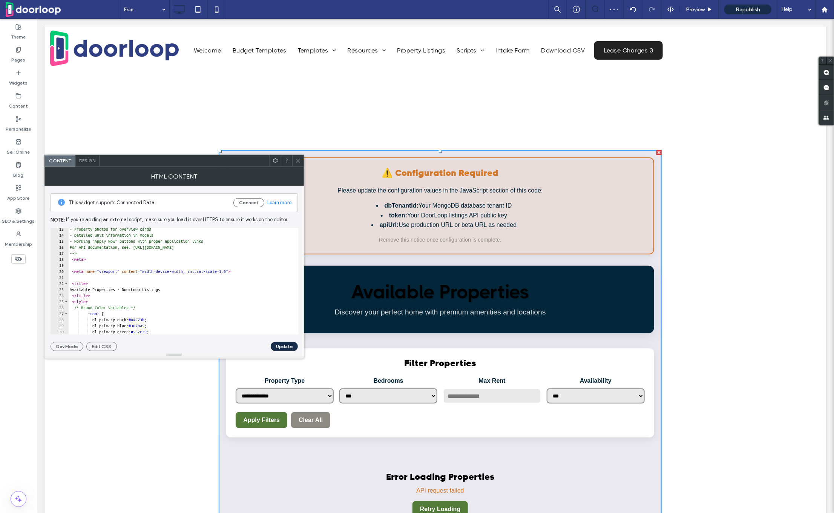
scroll to position [83, 0]
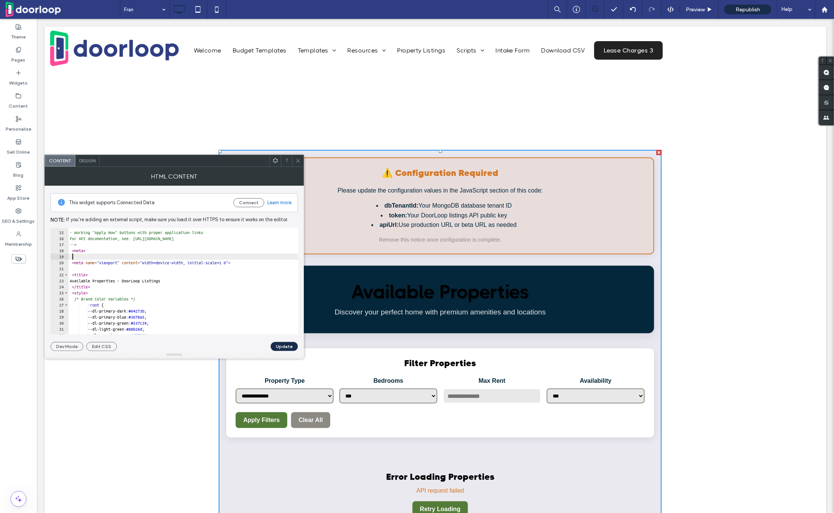
click at [177, 254] on div "- Detailed unit information in modals - Working "Apply Now" buttons with proper…" at bounding box center [486, 282] width 837 height 119
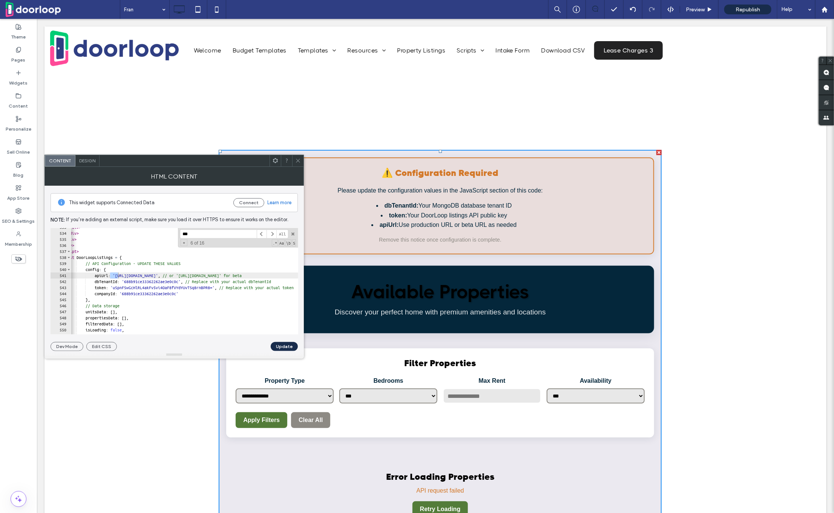
scroll to position [0, 14]
type input "*"
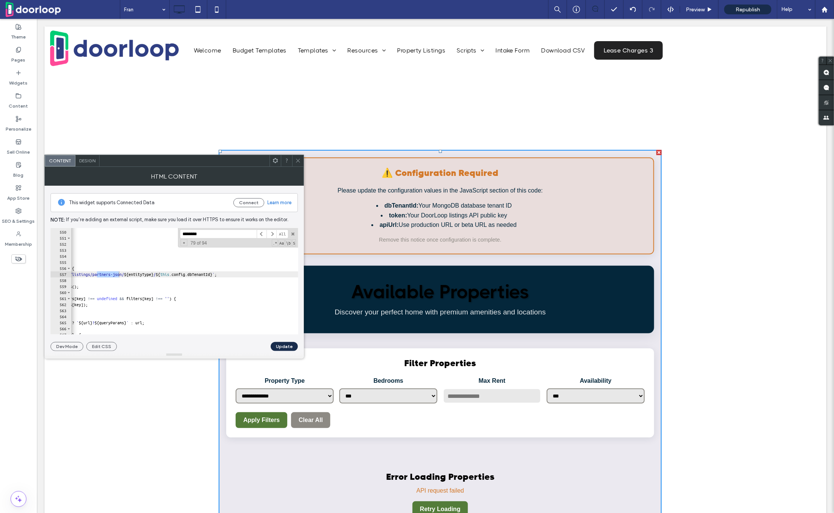
scroll to position [0, 112]
type input "********"
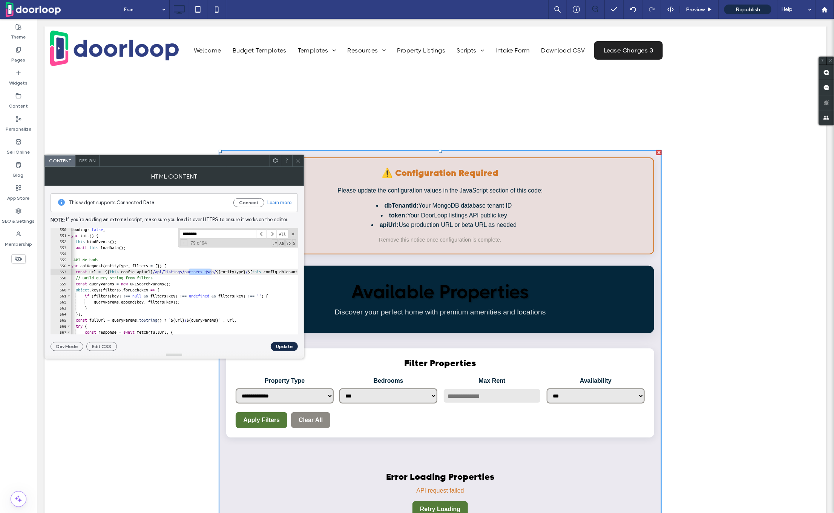
scroll to position [0, 32]
click at [200, 268] on div "isLoading : false , async init ( ) { this . bindEvents ( ) ; await this . loadD…" at bounding box center [457, 285] width 837 height 119
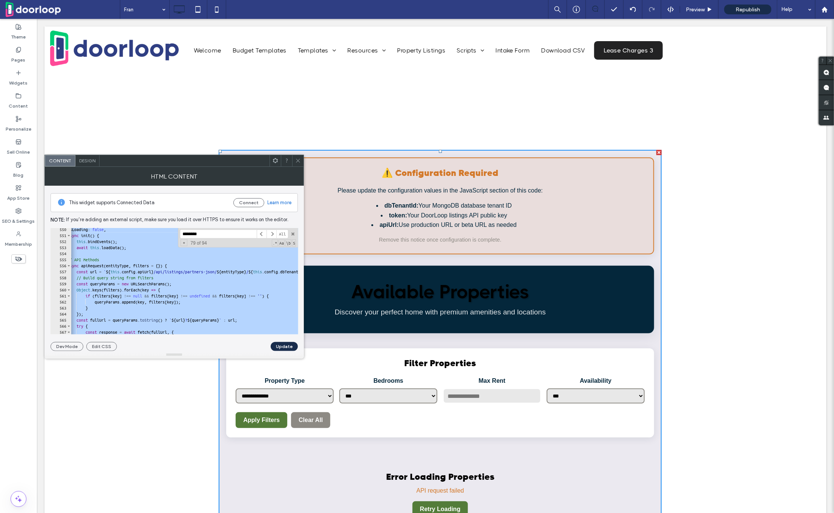
paste textarea "Cursor at row 984"
type textarea "*******"
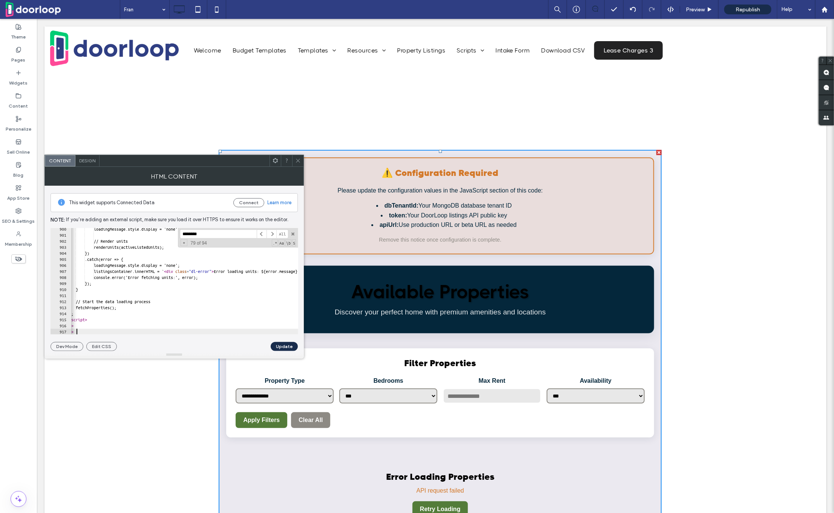
scroll to position [0, 15]
click at [288, 345] on button "Update" at bounding box center [284, 346] width 27 height 9
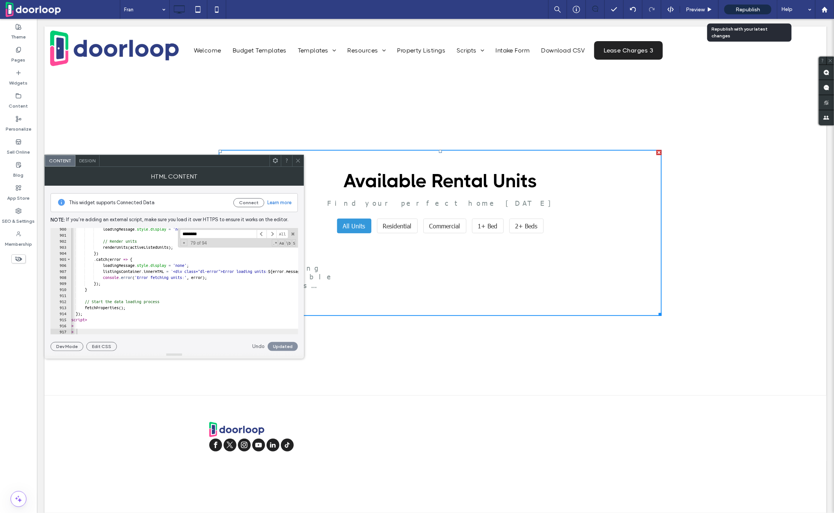
click at [745, 10] on span "Republish" at bounding box center [748, 9] width 25 height 6
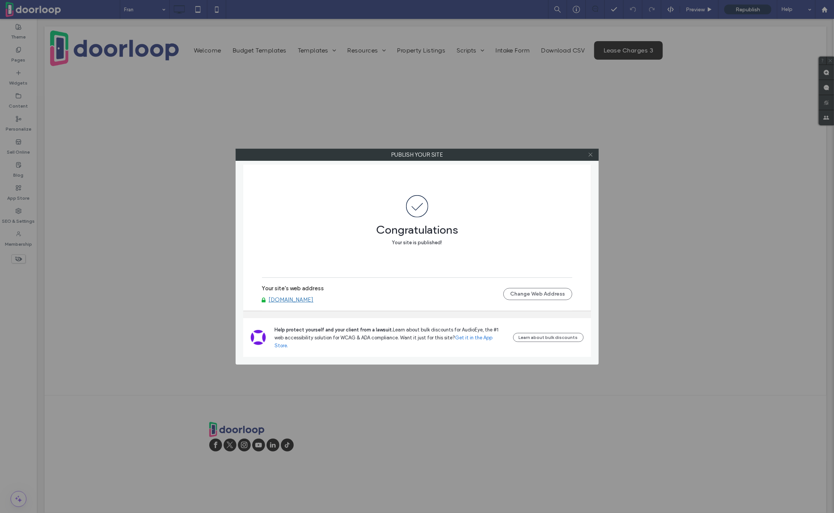
click at [591, 153] on icon at bounding box center [591, 155] width 6 height 6
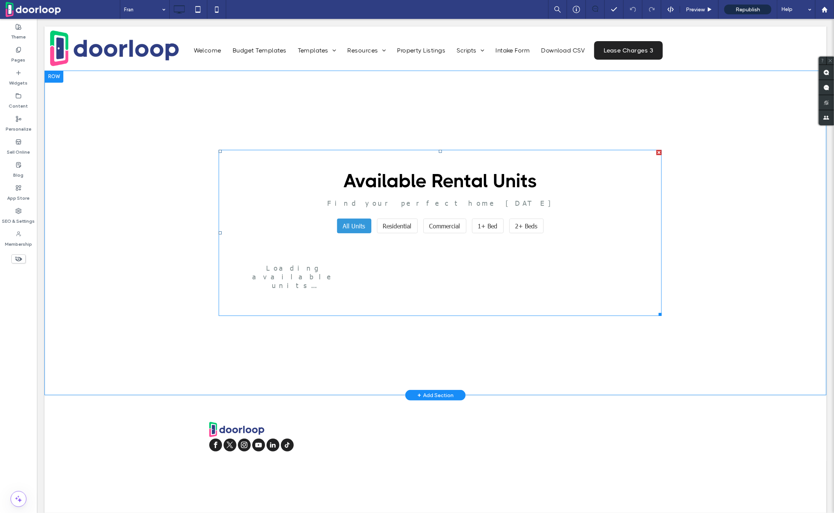
click at [385, 191] on span at bounding box center [439, 232] width 443 height 166
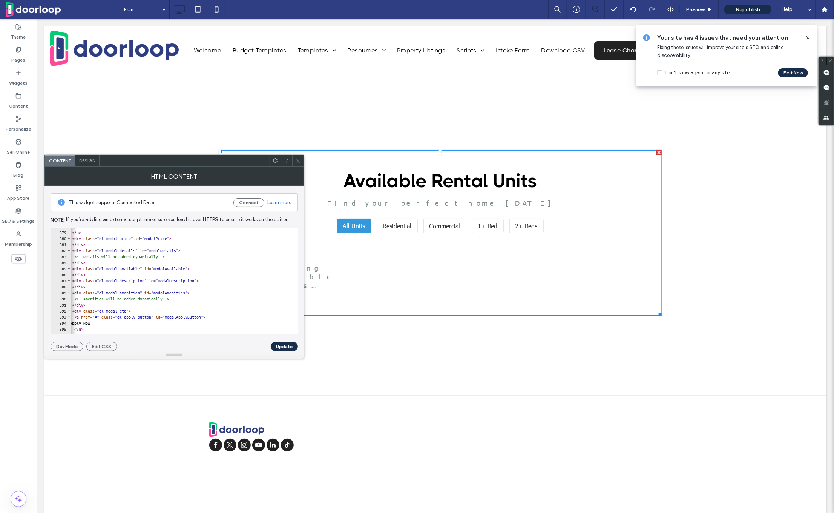
scroll to position [0, 0]
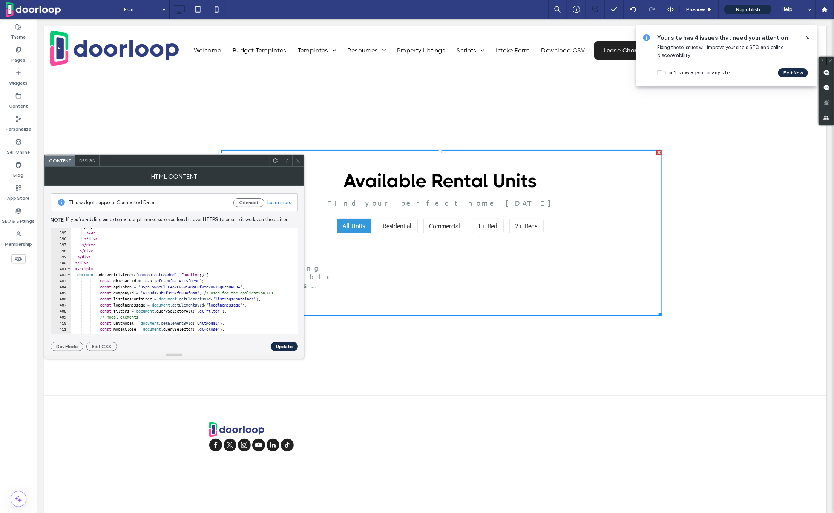
click at [180, 278] on div "Apply Now </ a > </ div > </ div > </ div > </ div > </ div > < script > docume…" at bounding box center [489, 282] width 837 height 119
paste textarea "Cursor at row 403"
click at [179, 294] on div "Apply Now </ a > </ div > </ div > </ div > </ div > </ div > < script > docume…" at bounding box center [489, 282] width 837 height 119
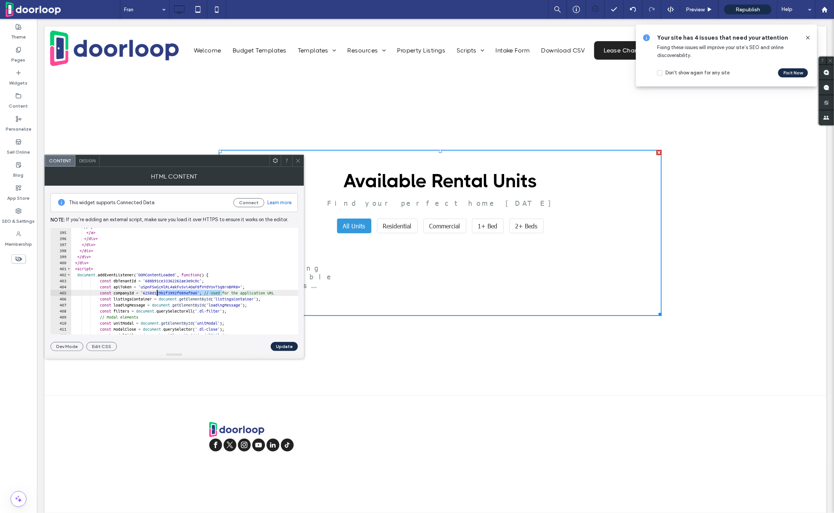
paste textarea "Cursor at row 405"
type textarea "**********"
click at [284, 344] on button "Update" at bounding box center [284, 346] width 27 height 9
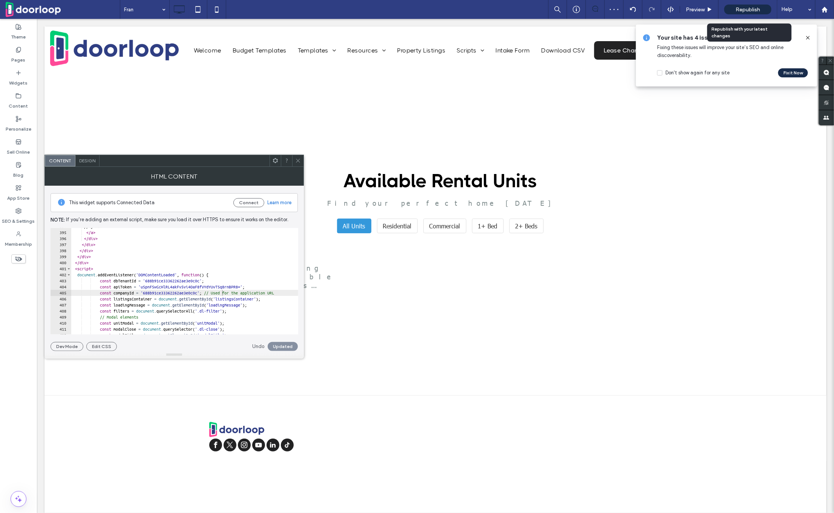
click at [749, 6] on span "Republish" at bounding box center [748, 9] width 25 height 6
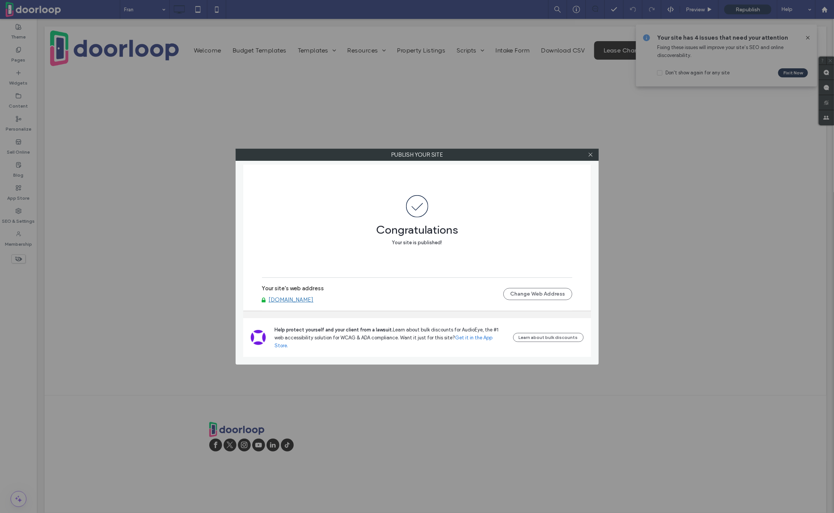
click at [586, 152] on div at bounding box center [590, 154] width 11 height 11
click at [590, 152] on icon at bounding box center [591, 155] width 6 height 6
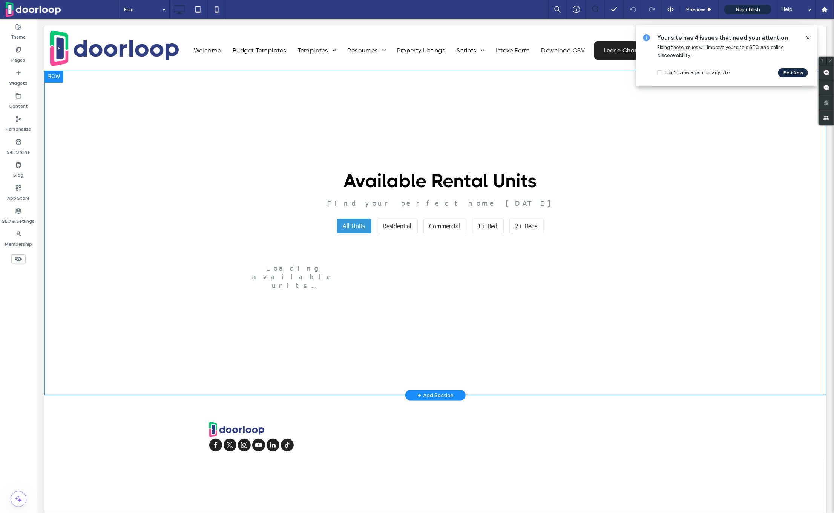
click at [463, 197] on div "Available Rental Units Find your perfect home today" at bounding box center [440, 187] width 428 height 37
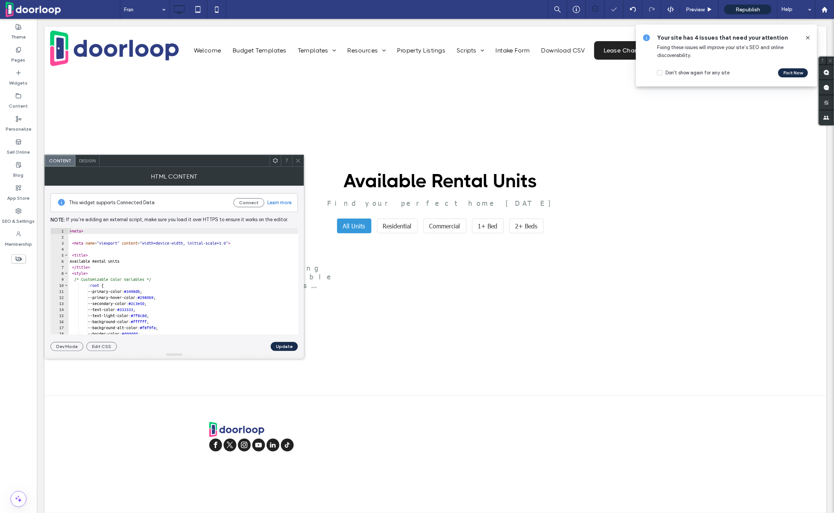
click at [157, 247] on div "< meta > < meta name = "viewport" content = "width=device-width, initial-scale=…" at bounding box center [486, 287] width 837 height 119
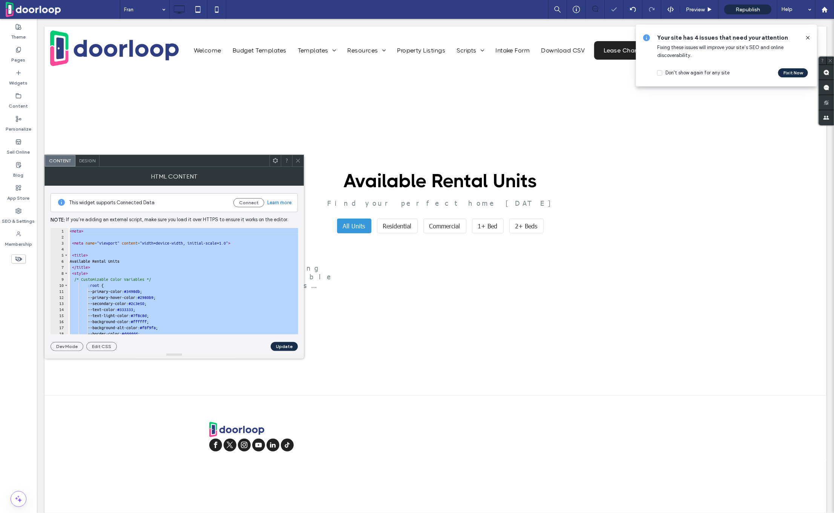
paste textarea "Cursor at row 810"
type textarea "*******"
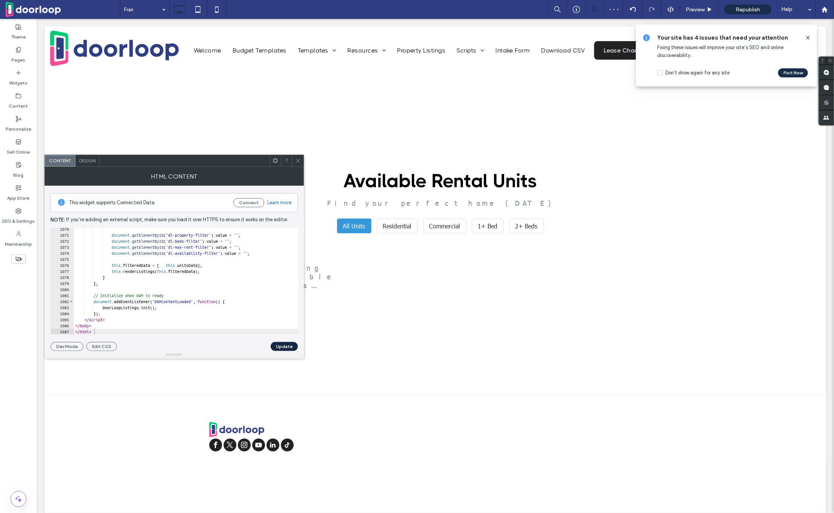
click at [284, 344] on button "Update" at bounding box center [284, 346] width 27 height 9
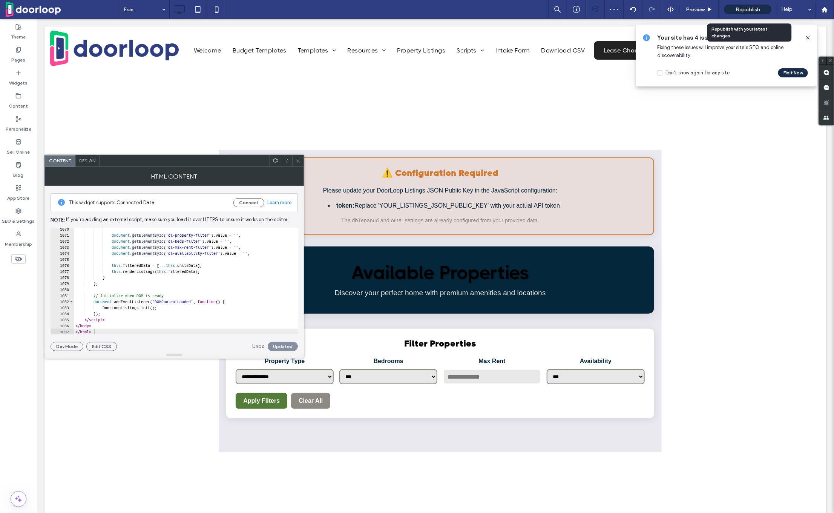
click at [750, 9] on span "Republish" at bounding box center [748, 9] width 25 height 6
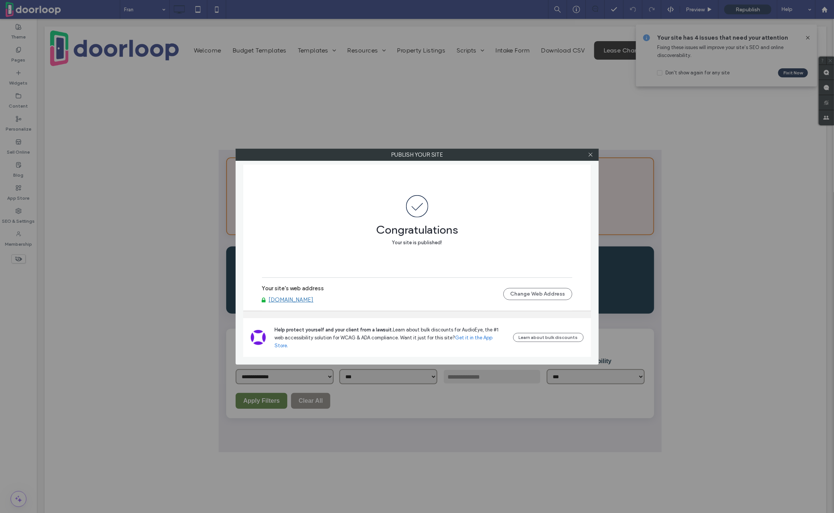
click at [587, 157] on div at bounding box center [590, 154] width 11 height 11
click at [589, 157] on icon at bounding box center [591, 155] width 6 height 6
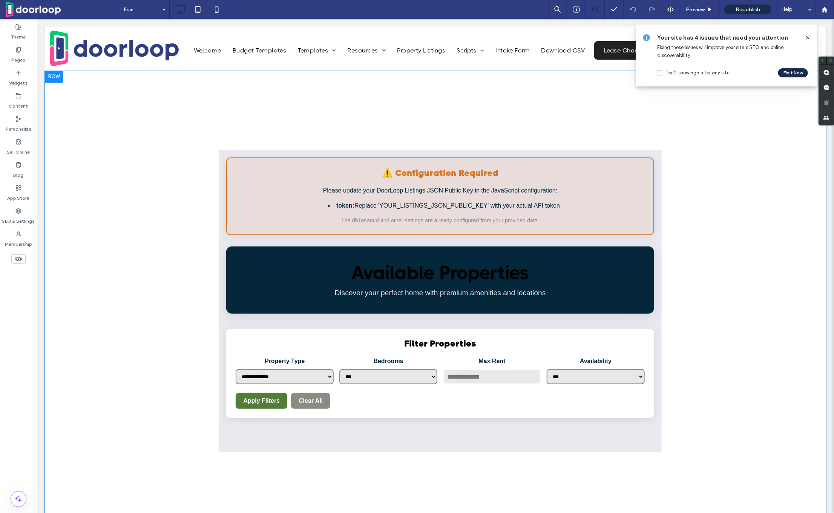
click at [527, 266] on h1 "Available Properties" at bounding box center [439, 272] width 413 height 22
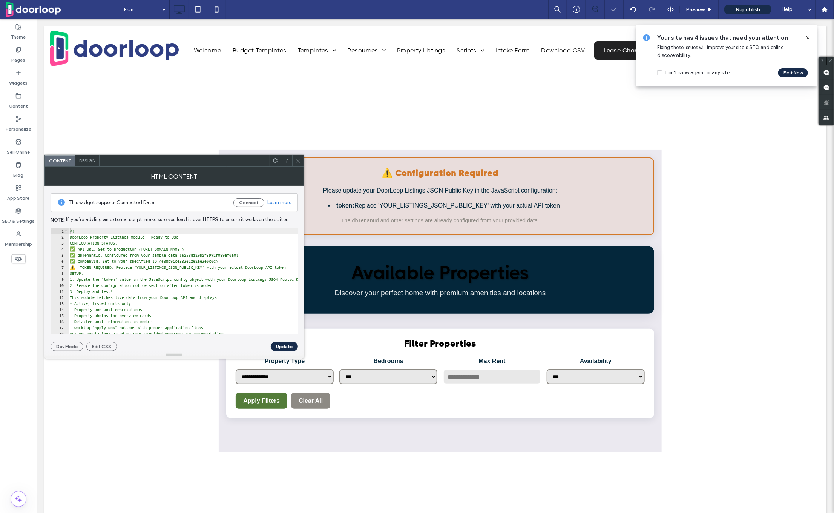
scroll to position [5, 0]
click at [212, 256] on div "<!-- DoorLoop Property Listings Module - Ready to Use CONFIGURATION STATUS: ✅ A…" at bounding box center [486, 282] width 837 height 119
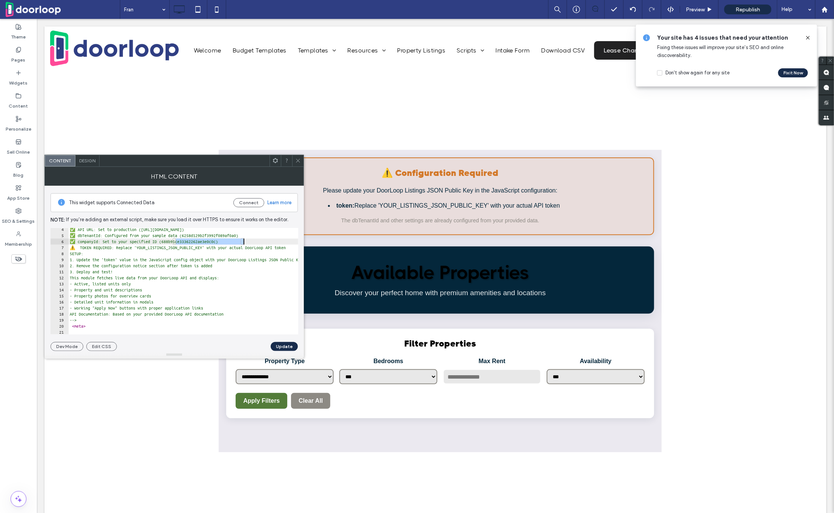
scroll to position [28, 0]
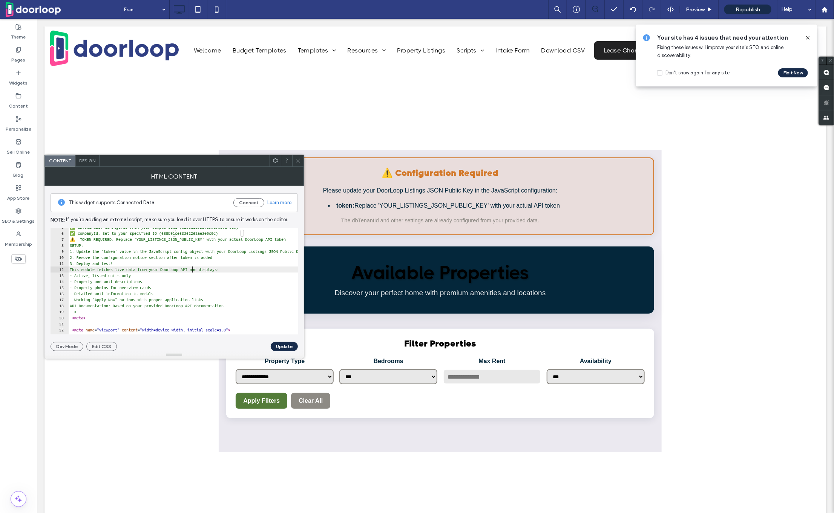
click at [191, 270] on div "✅ dbTenantId: Configured from your sample data (6258d129b2f3992f089af0a0) ✅ com…" at bounding box center [486, 283] width 837 height 119
type textarea "**********"
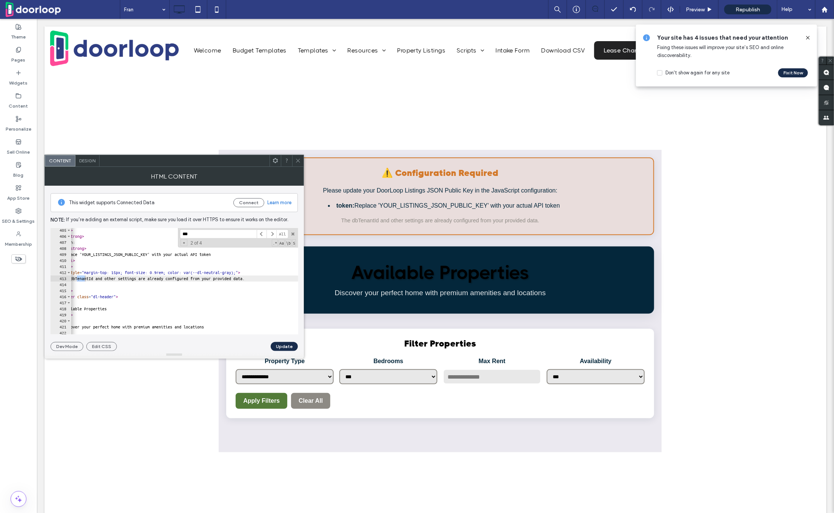
scroll to position [3157, 0]
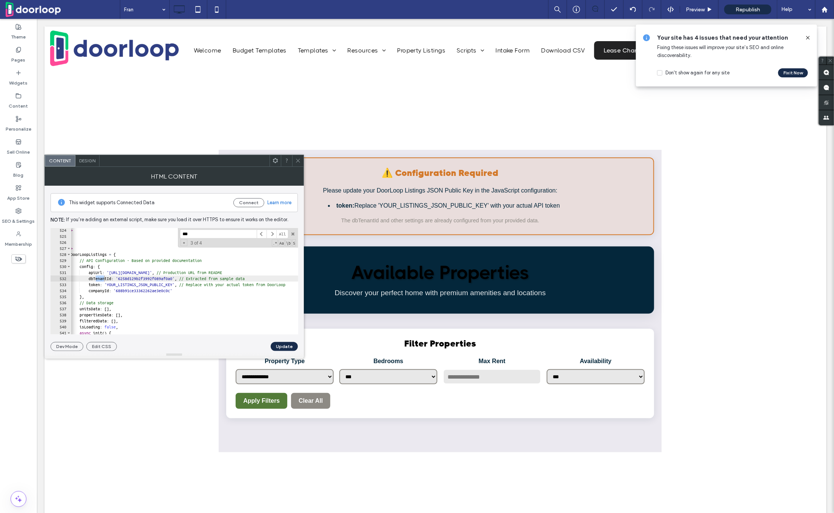
type input "***"
click at [164, 277] on div "</ div > </ div > </ div > < script > const DoorLoopListings = { // API Configu…" at bounding box center [469, 286] width 837 height 119
paste textarea "*"
click at [152, 281] on div "</ div > </ div > </ div > < script > const DoorLoopListings = { // API Configu…" at bounding box center [469, 286] width 837 height 119
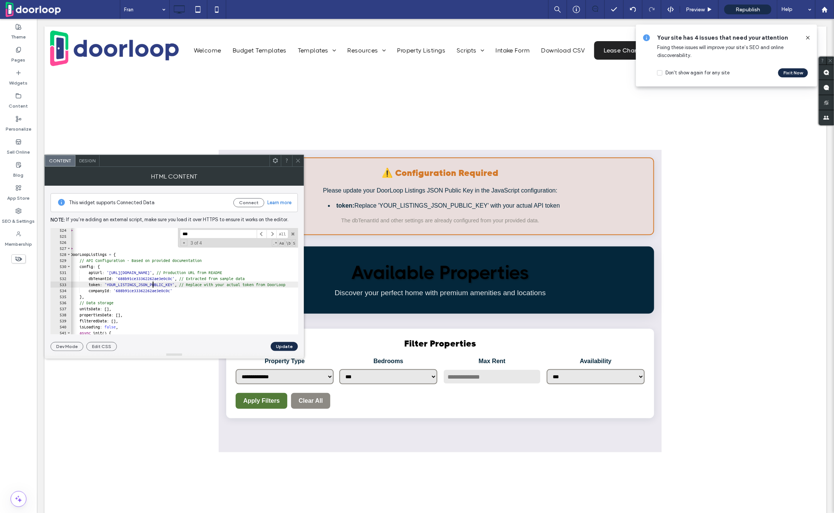
click at [152, 281] on div "</ div > </ div > </ div > < script > const DoorLoopListings = { // API Configu…" at bounding box center [469, 286] width 837 height 119
paste textarea "**********"
type textarea "**********"
click at [282, 345] on button "Update" at bounding box center [284, 346] width 27 height 9
click at [742, 9] on span "Republish" at bounding box center [748, 9] width 25 height 6
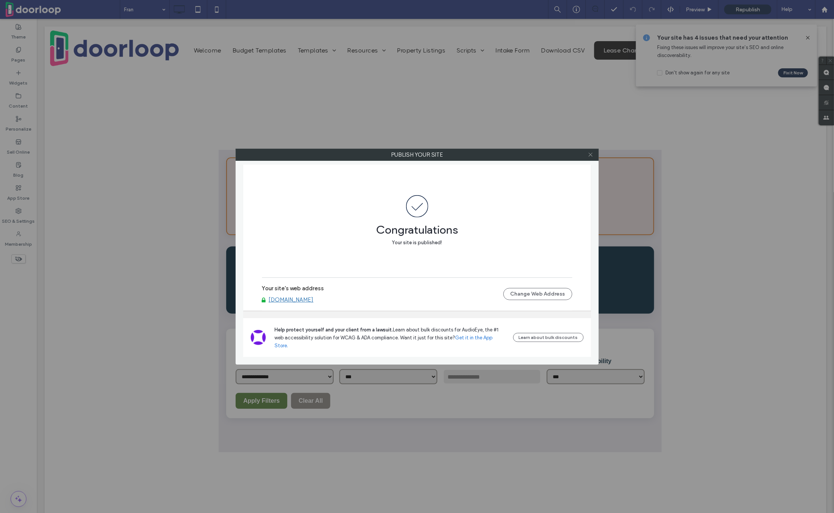
click at [592, 153] on icon at bounding box center [591, 155] width 6 height 6
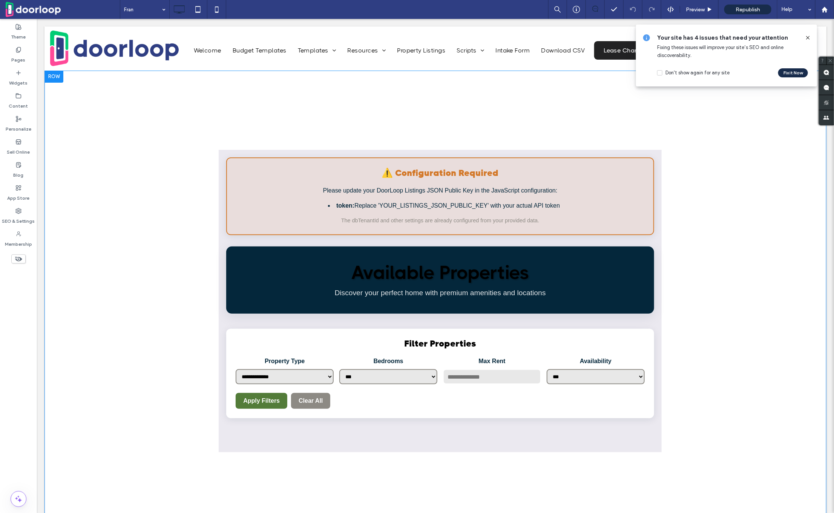
click at [421, 340] on h3 "Filter Properties" at bounding box center [439, 343] width 409 height 11
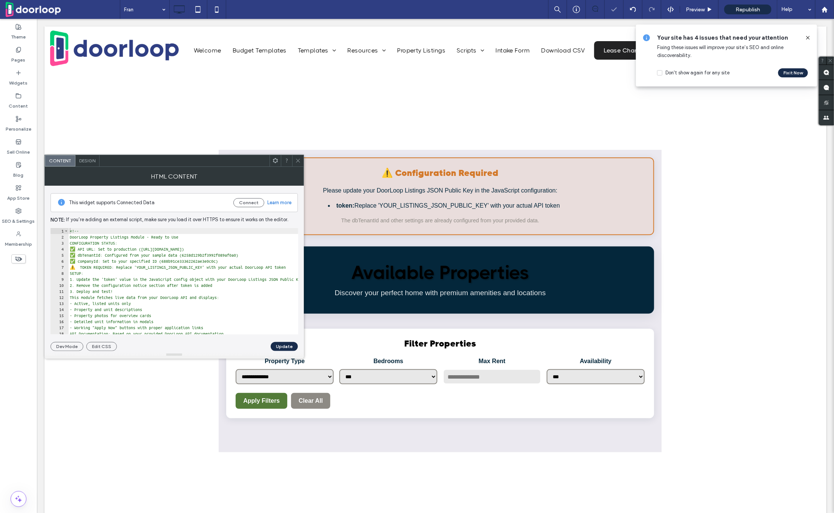
click at [191, 279] on div "<!-- DoorLoop Property Listings Module - Ready to Use CONFIGURATION STATUS: ✅ A…" at bounding box center [486, 287] width 837 height 119
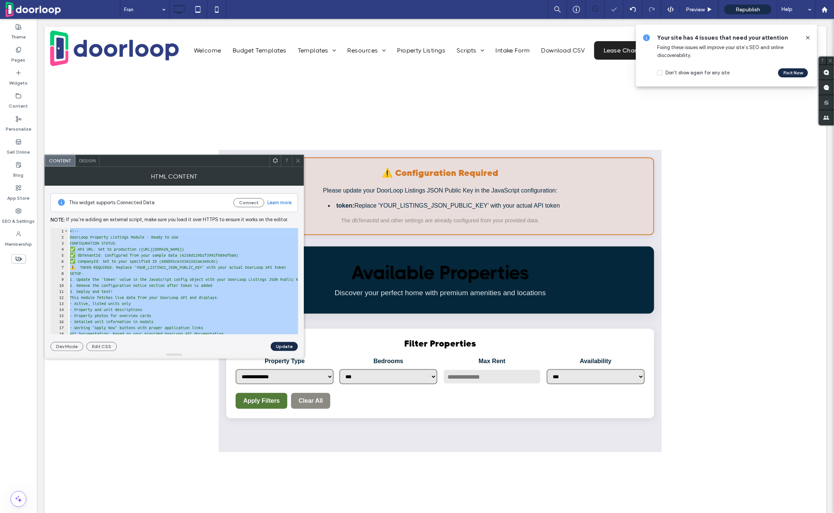
paste textarea "Cursor at row 980"
type textarea "*******"
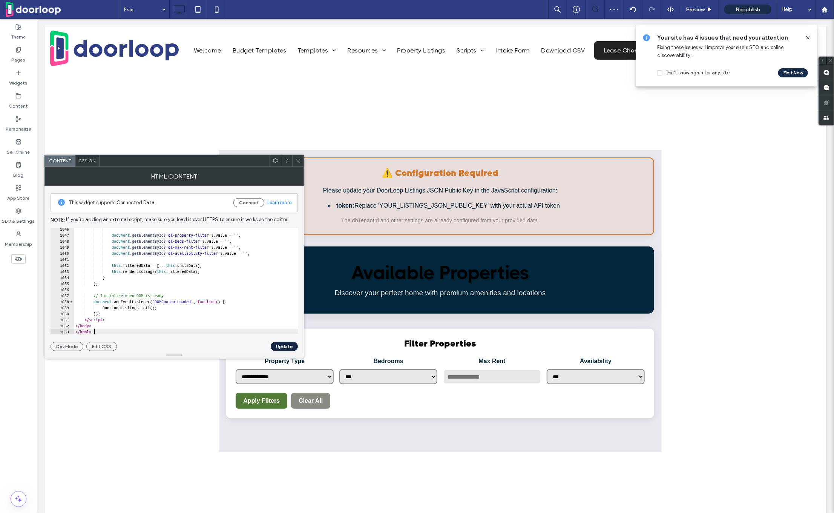
click at [281, 349] on button "Update" at bounding box center [284, 346] width 27 height 9
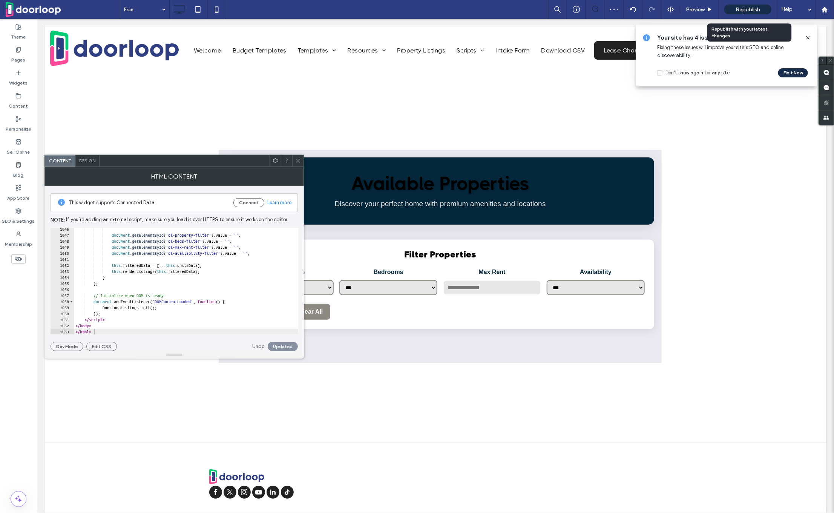
click at [737, 8] on span "Republish" at bounding box center [748, 9] width 25 height 6
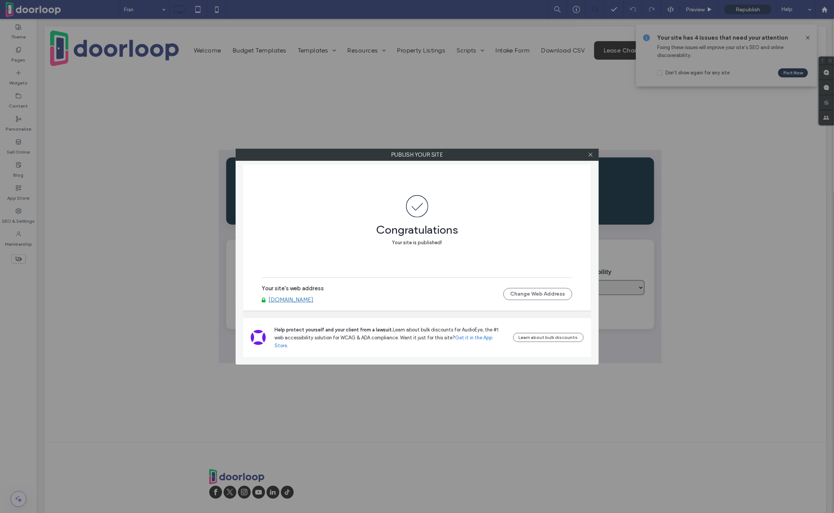
click at [588, 152] on div at bounding box center [590, 154] width 11 height 11
click at [591, 156] on icon at bounding box center [591, 155] width 6 height 6
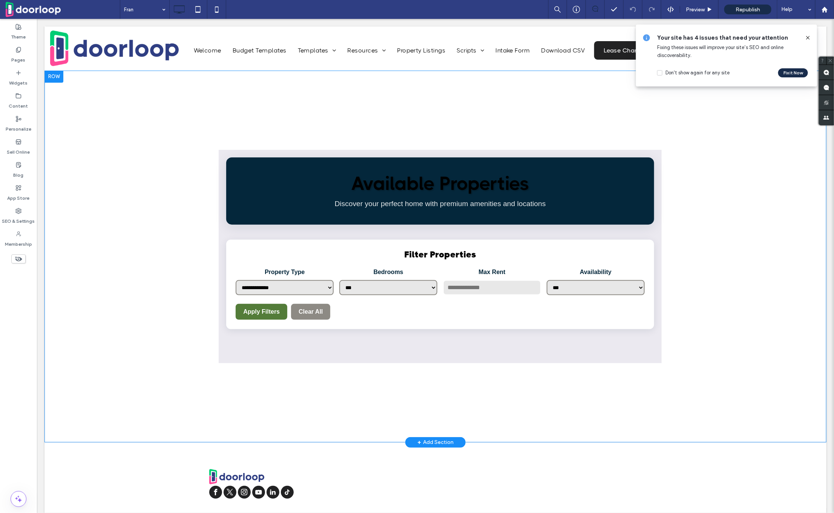
click at [438, 201] on p "Discover your perfect home with premium amenities and locations" at bounding box center [439, 204] width 413 height 12
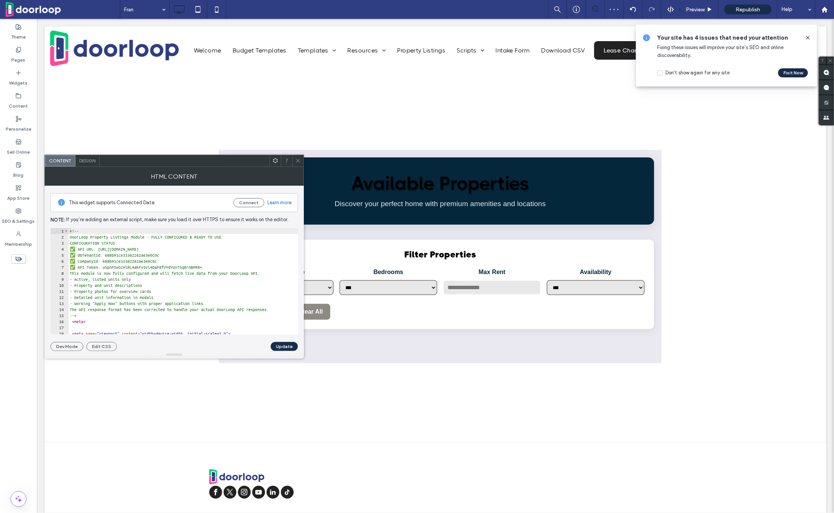
click at [201, 253] on div "<!-- DoorLoop Property Listings Module - FULLY CONFIGURED & READY TO USE CONFIG…" at bounding box center [486, 287] width 837 height 119
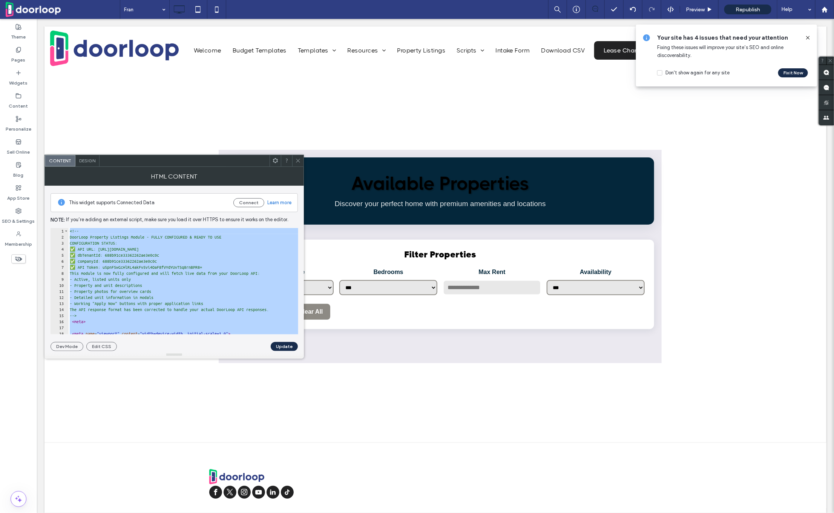
click at [200, 253] on div "<!-- DoorLoop Property Listings Module - FULLY CONFIGURED & READY TO USE CONFIG…" at bounding box center [486, 287] width 837 height 119
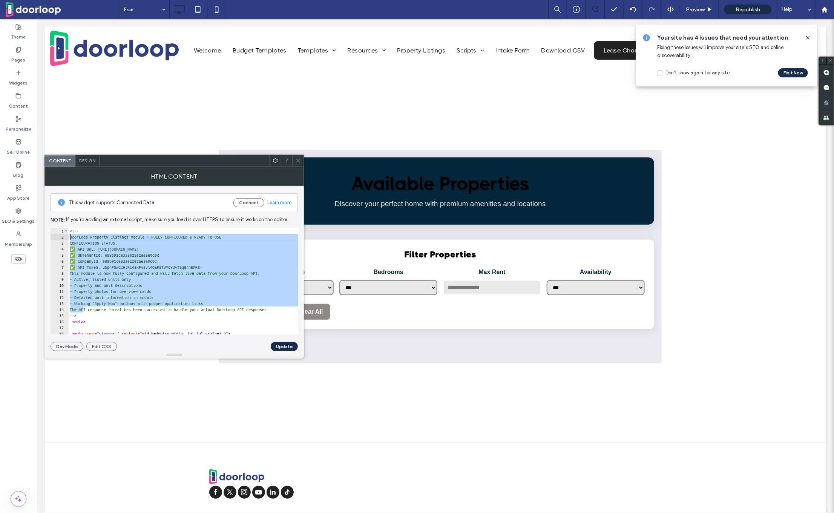
drag, startPoint x: 121, startPoint y: 329, endPoint x: 43, endPoint y: 205, distance: 146.4
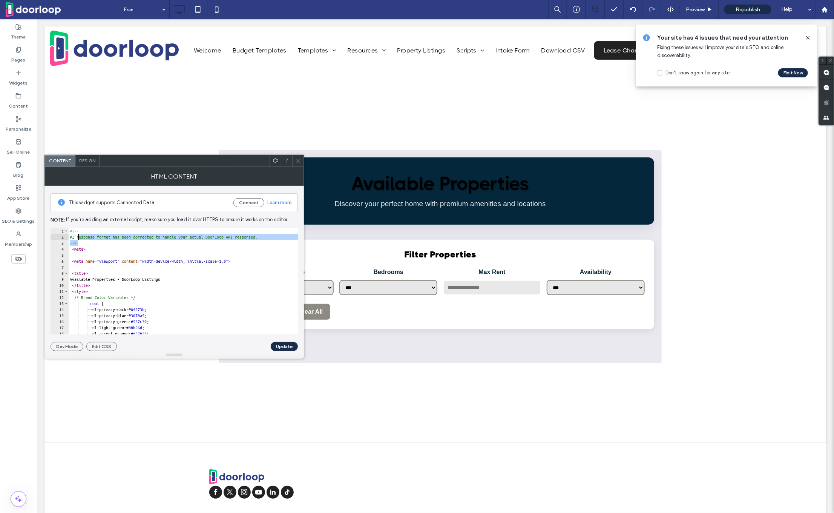
type textarea "**********"
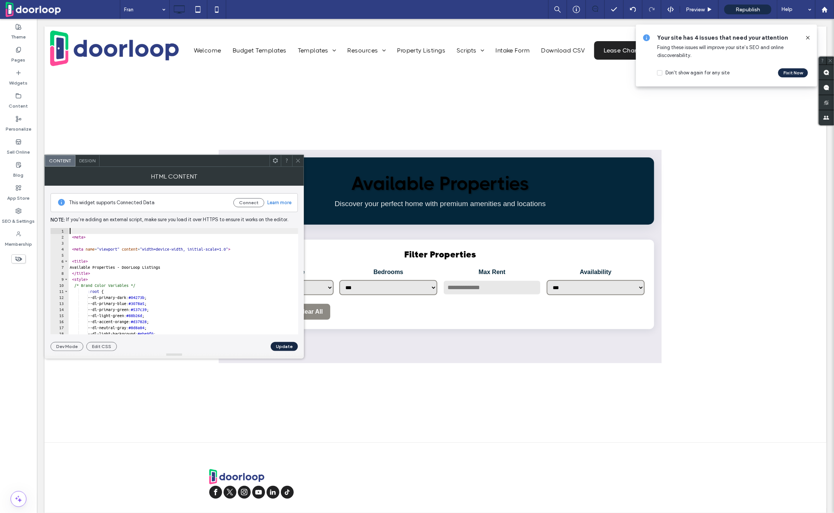
click at [277, 342] on button "Update" at bounding box center [284, 346] width 27 height 9
click at [210, 280] on div "< meta > < meta name = "viewport" content = "width=device-width, initial-scale=…" at bounding box center [486, 287] width 837 height 119
type textarea "**********"
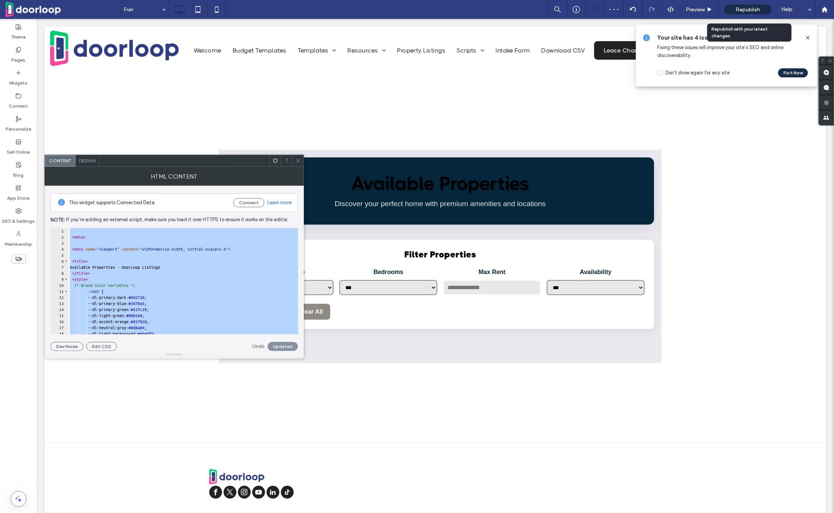
click at [739, 3] on div "Republish" at bounding box center [748, 9] width 47 height 19
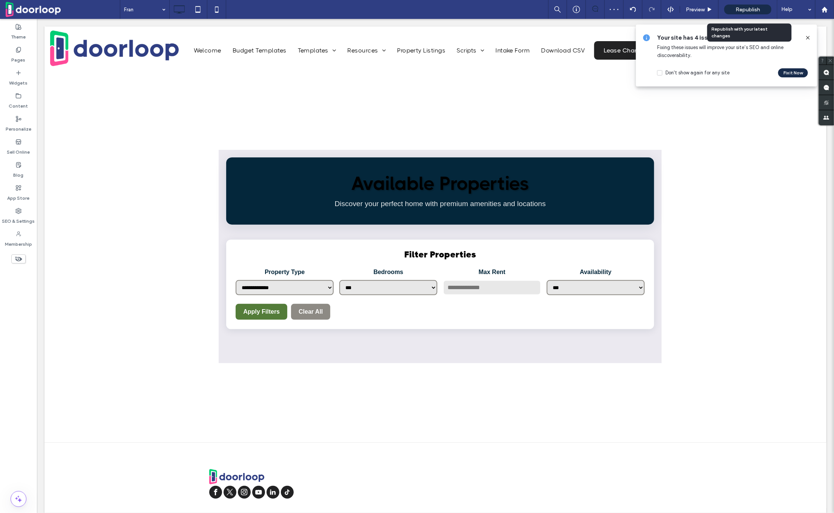
click at [746, 7] on span "Republish" at bounding box center [748, 9] width 25 height 6
